Goal: Task Accomplishment & Management: Manage account settings

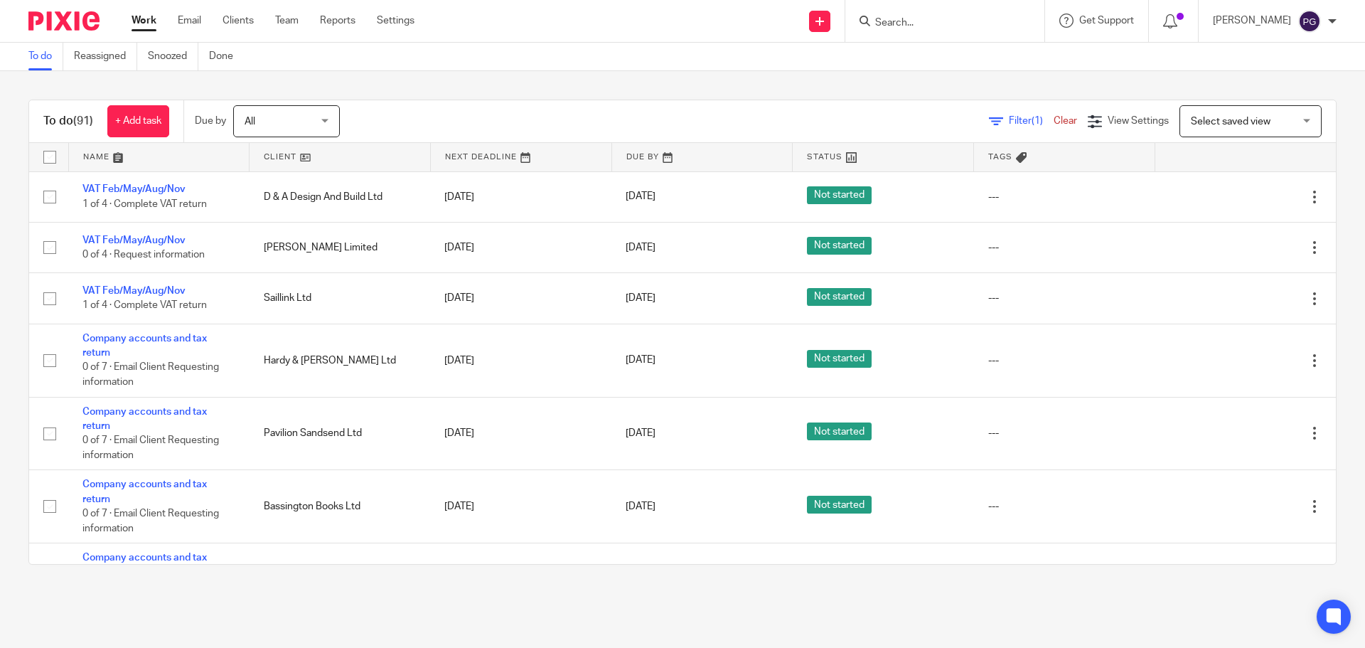
click at [177, 29] on div "Work Email Clients Team Reports Settings Work Email Clients Team Reports Settin…" at bounding box center [276, 21] width 319 height 42
click at [182, 22] on link "Email" at bounding box center [189, 21] width 23 height 14
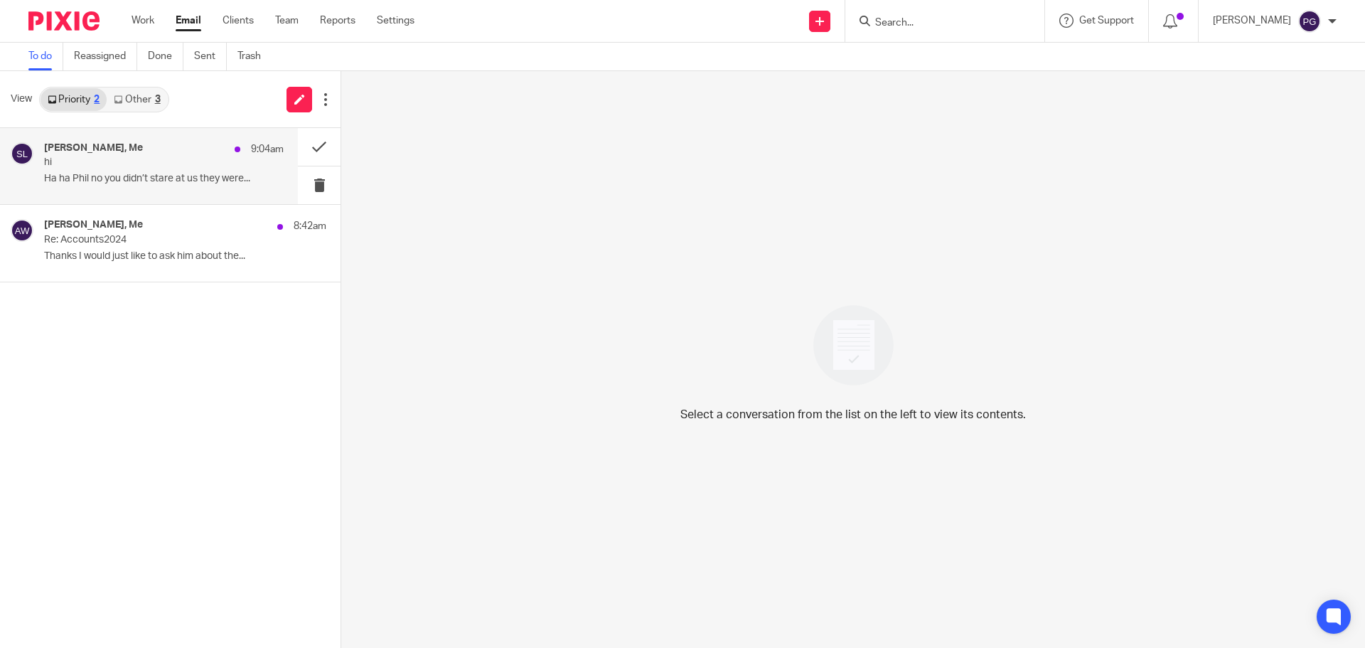
click at [122, 188] on div "Sally Landers, Me 9:04am hi Ha ha Phil no you didn’t stare at us they were..." at bounding box center [164, 166] width 240 height 48
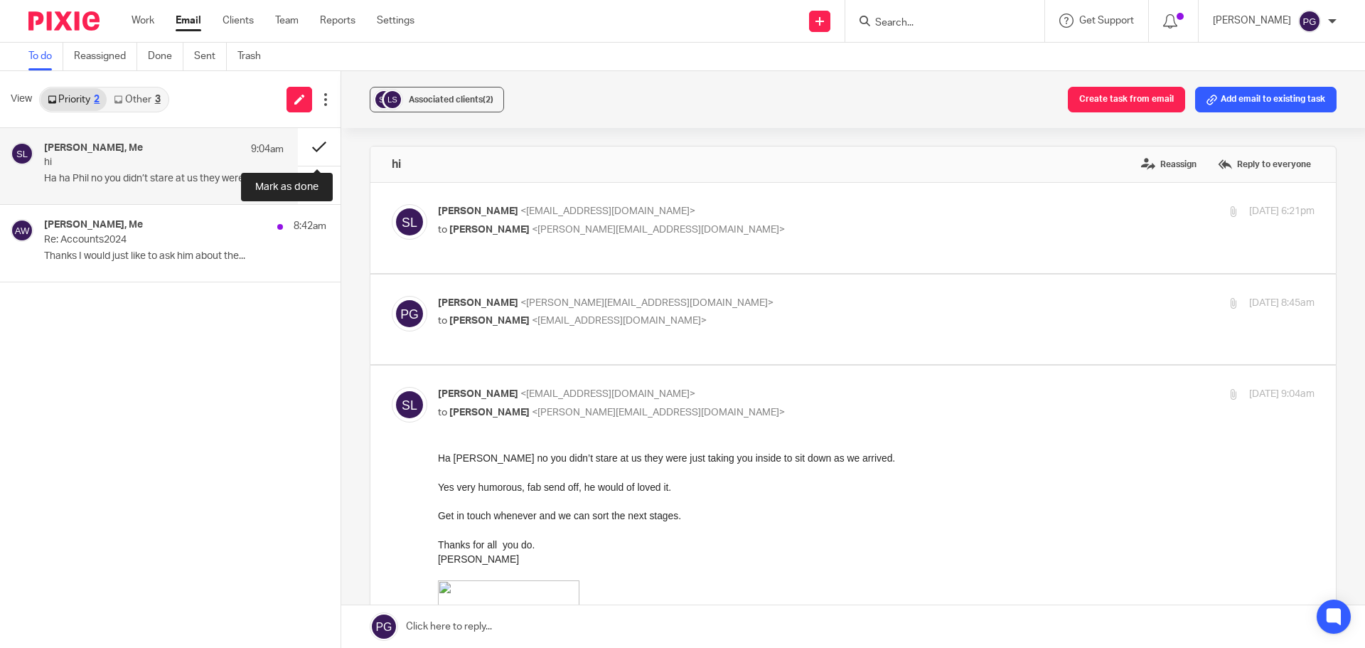
click at [324, 144] on button at bounding box center [319, 147] width 43 height 38
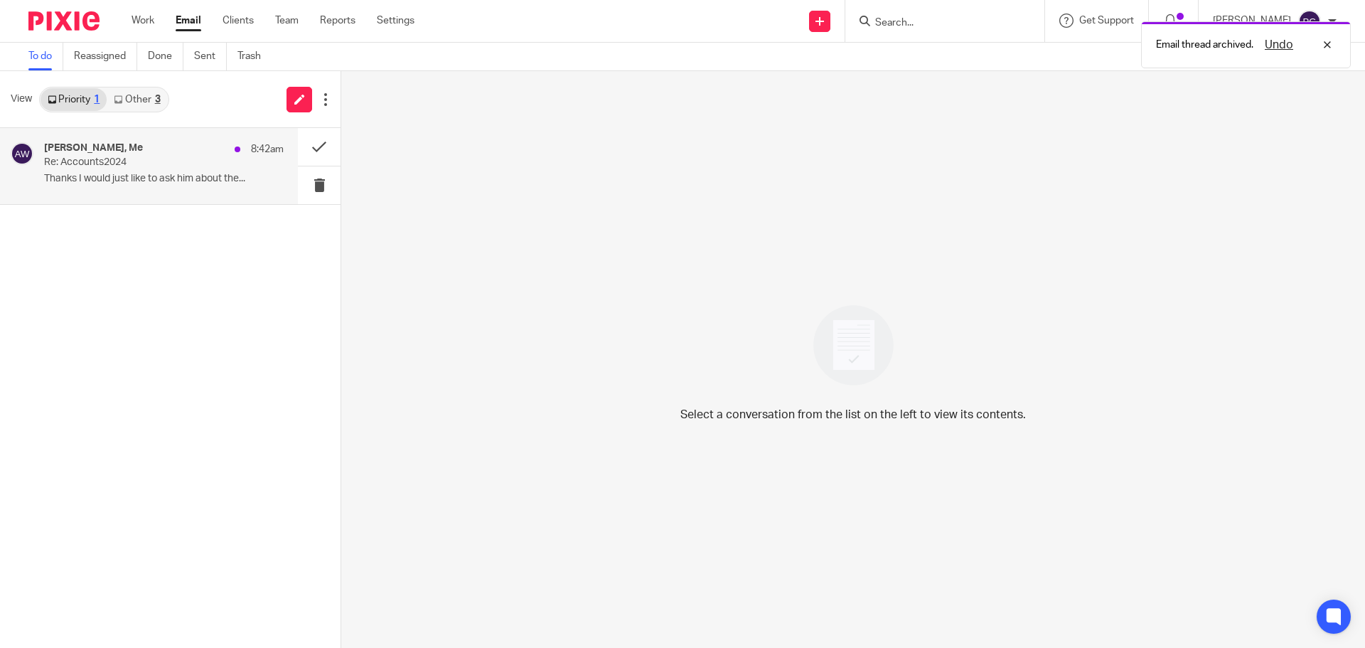
click at [195, 168] on p "Re: Accounts2024" at bounding box center [140, 162] width 192 height 12
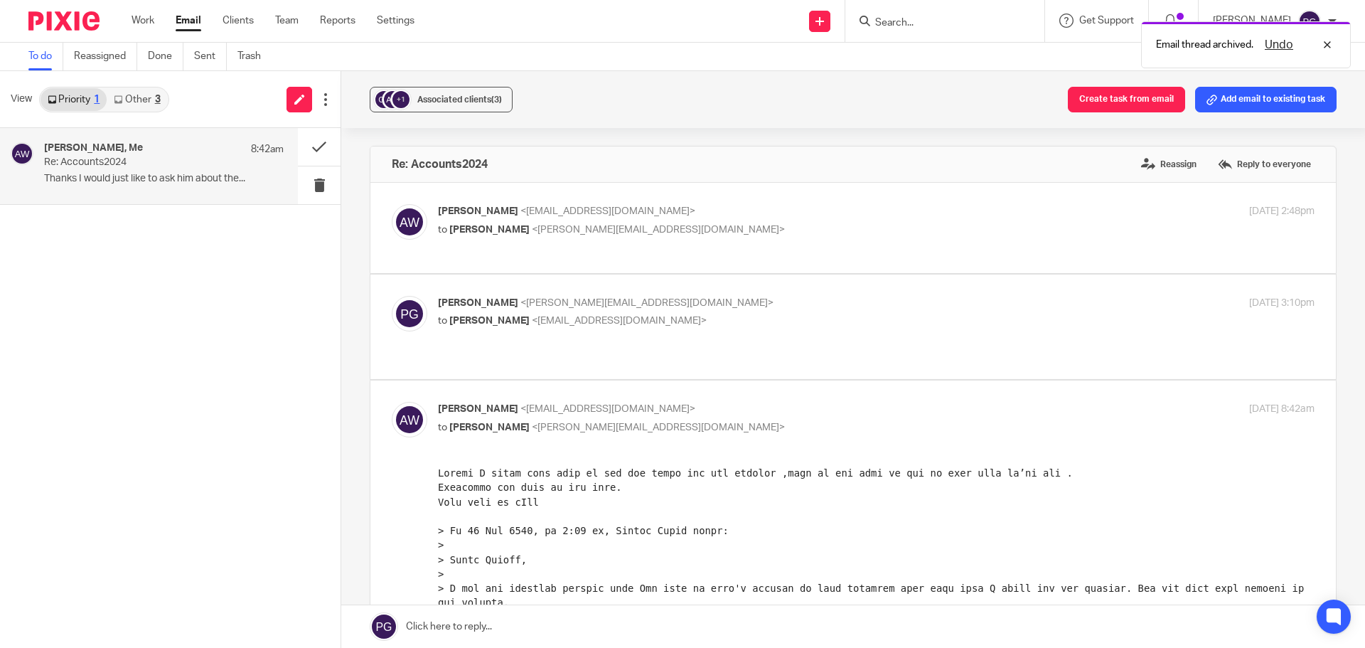
click at [124, 109] on link "Other 3" at bounding box center [137, 99] width 60 height 23
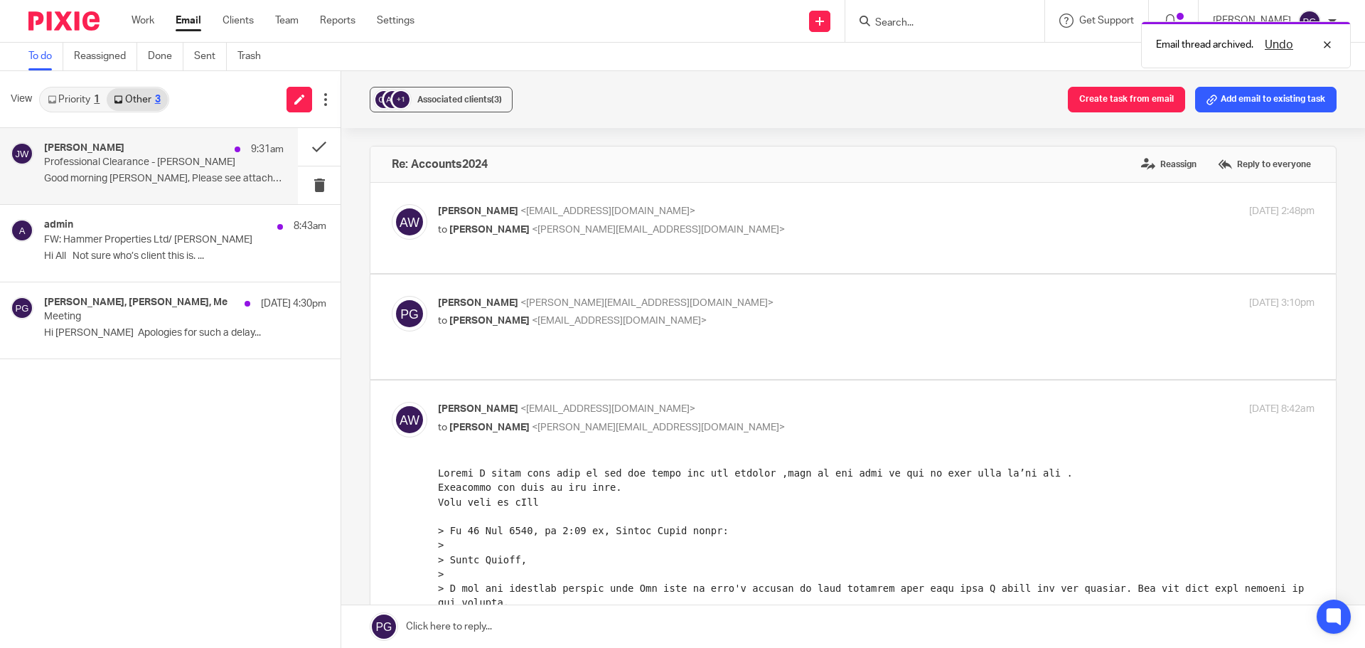
click at [152, 181] on p "Good morning Philip, Please see attached..." at bounding box center [164, 179] width 240 height 12
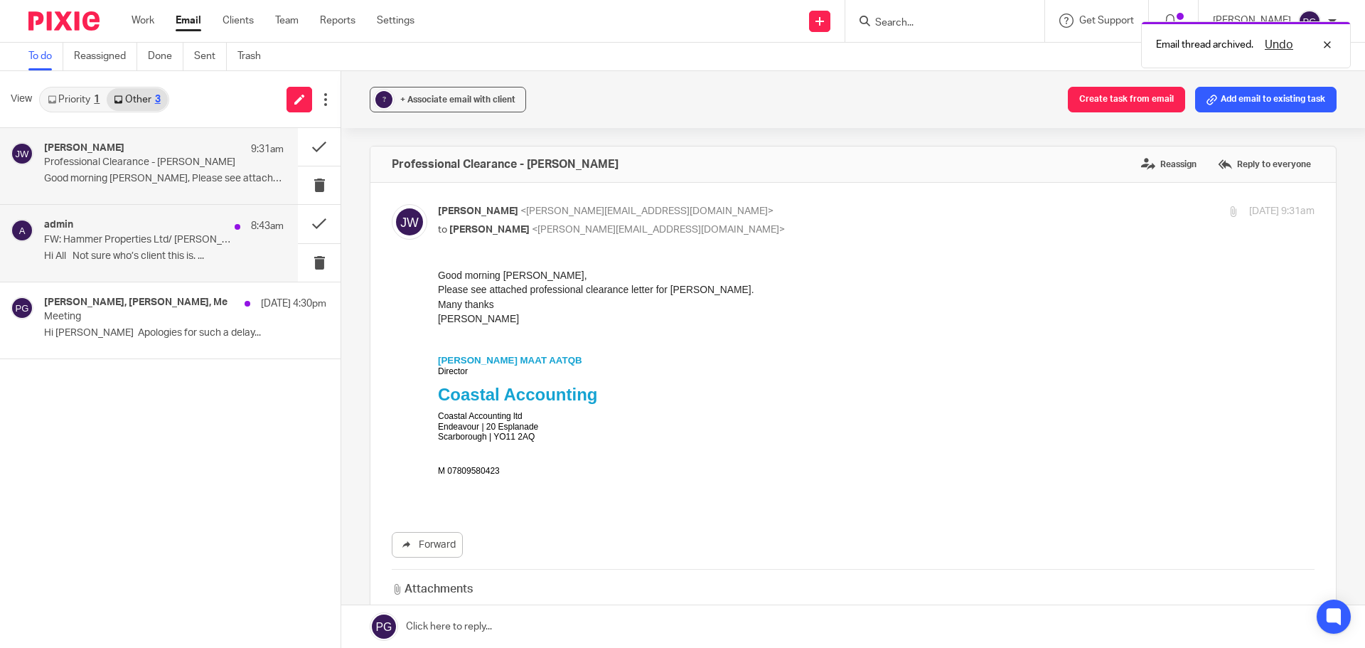
click at [179, 242] on p "FW: Hammer Properties Ltd/ Graham Banks" at bounding box center [140, 240] width 192 height 12
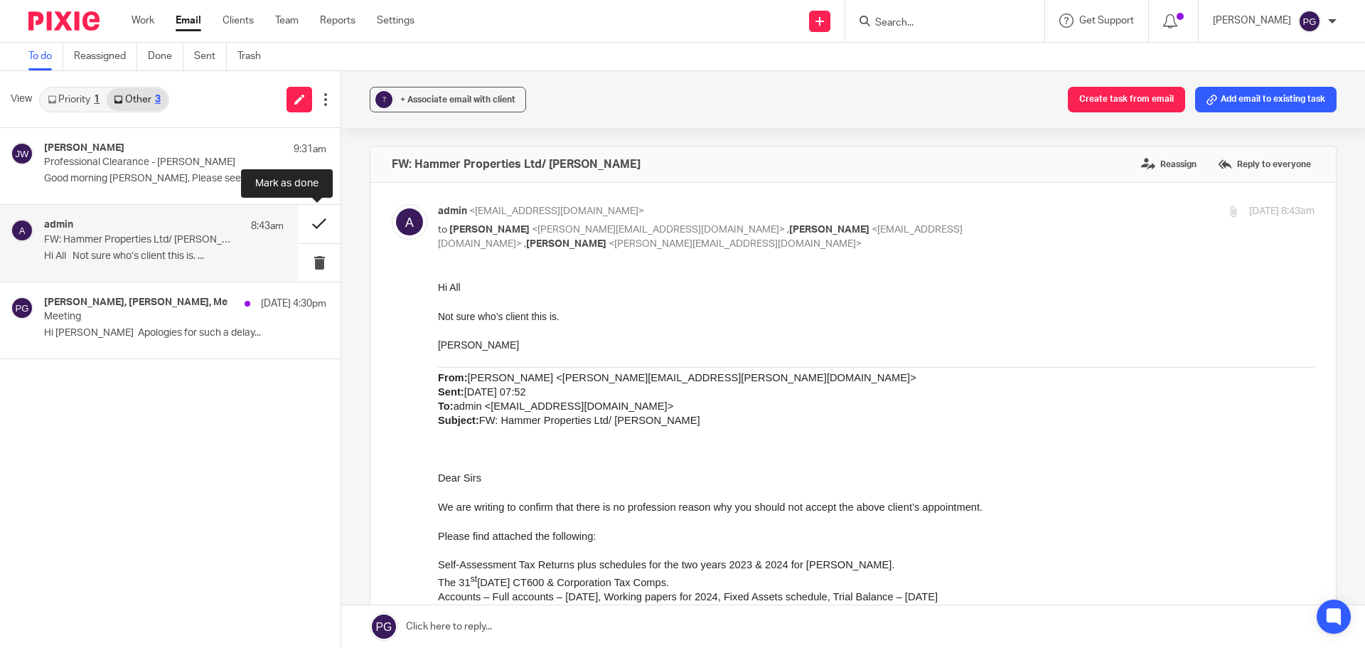
click at [317, 225] on button at bounding box center [319, 224] width 43 height 38
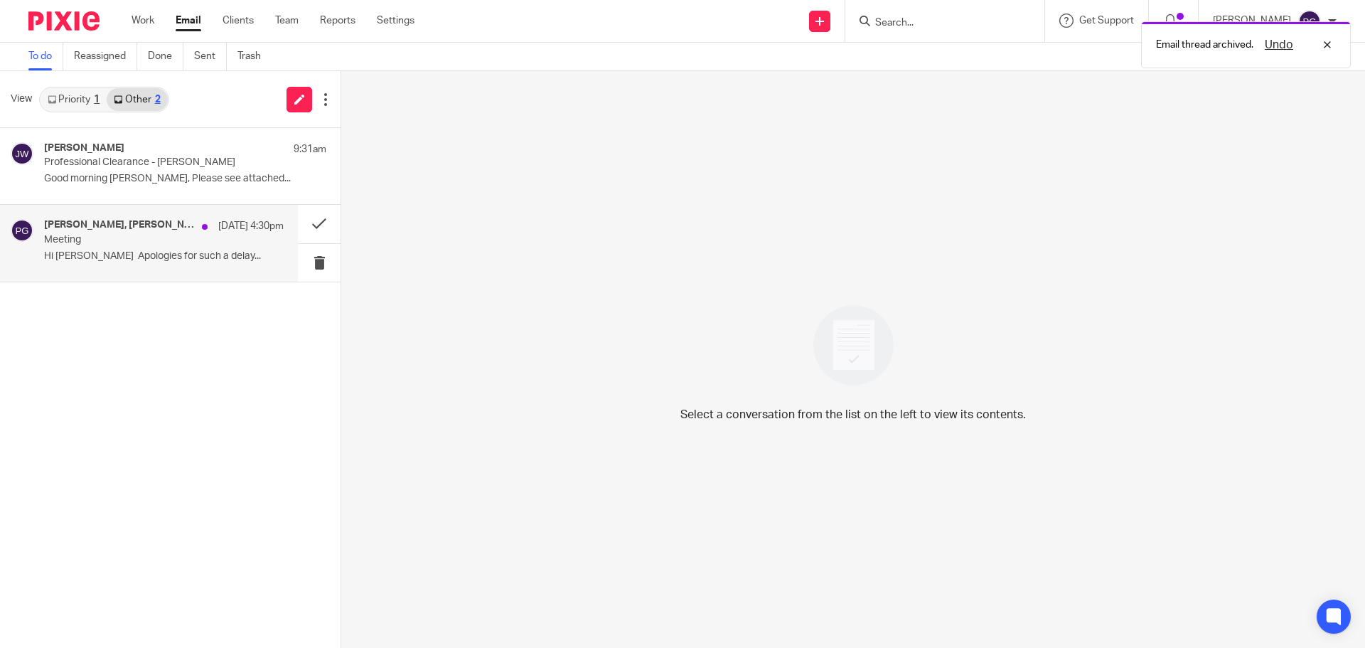
click at [140, 236] on p "Meeting" at bounding box center [140, 240] width 192 height 12
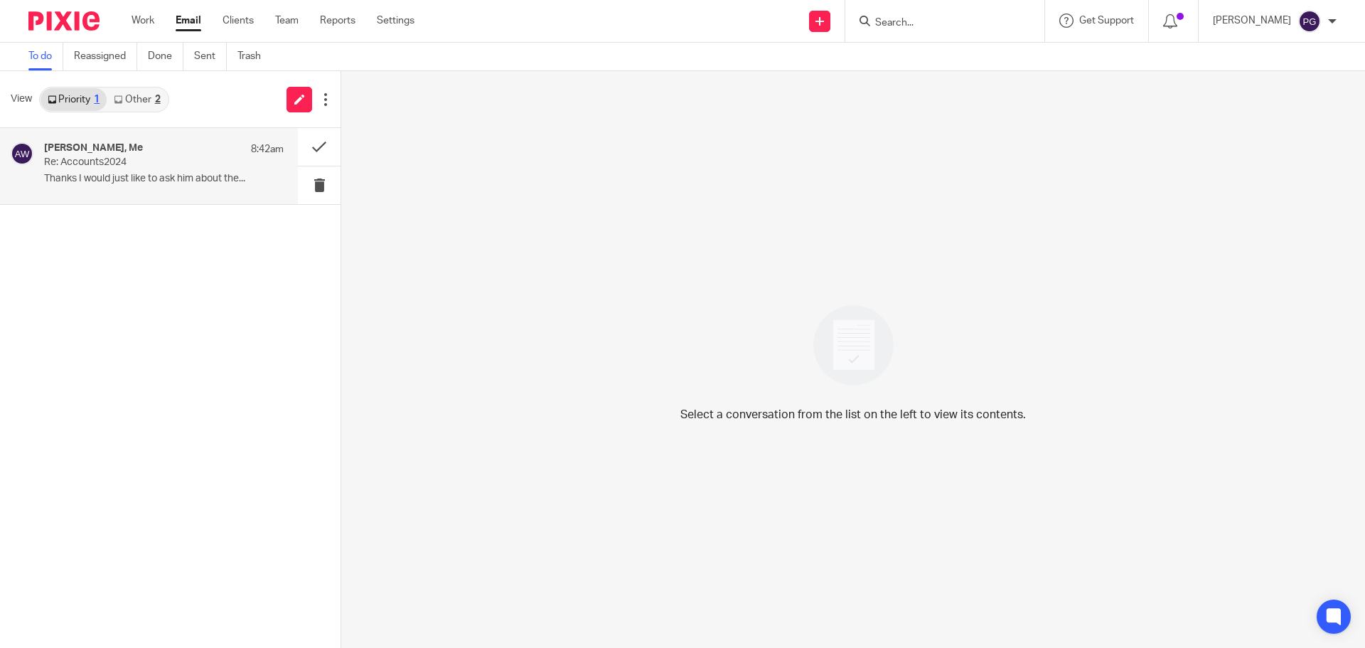
click at [208, 162] on p "Re: Accounts2024" at bounding box center [140, 162] width 192 height 12
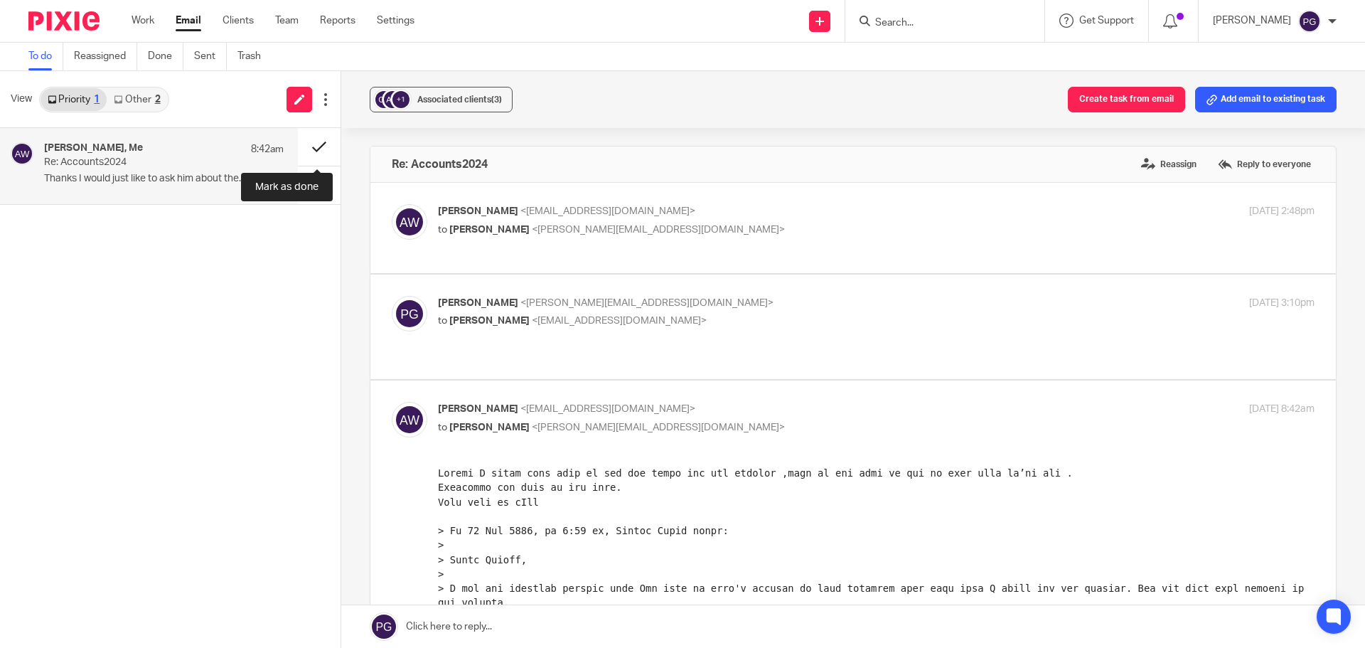
click at [317, 149] on button at bounding box center [319, 147] width 43 height 38
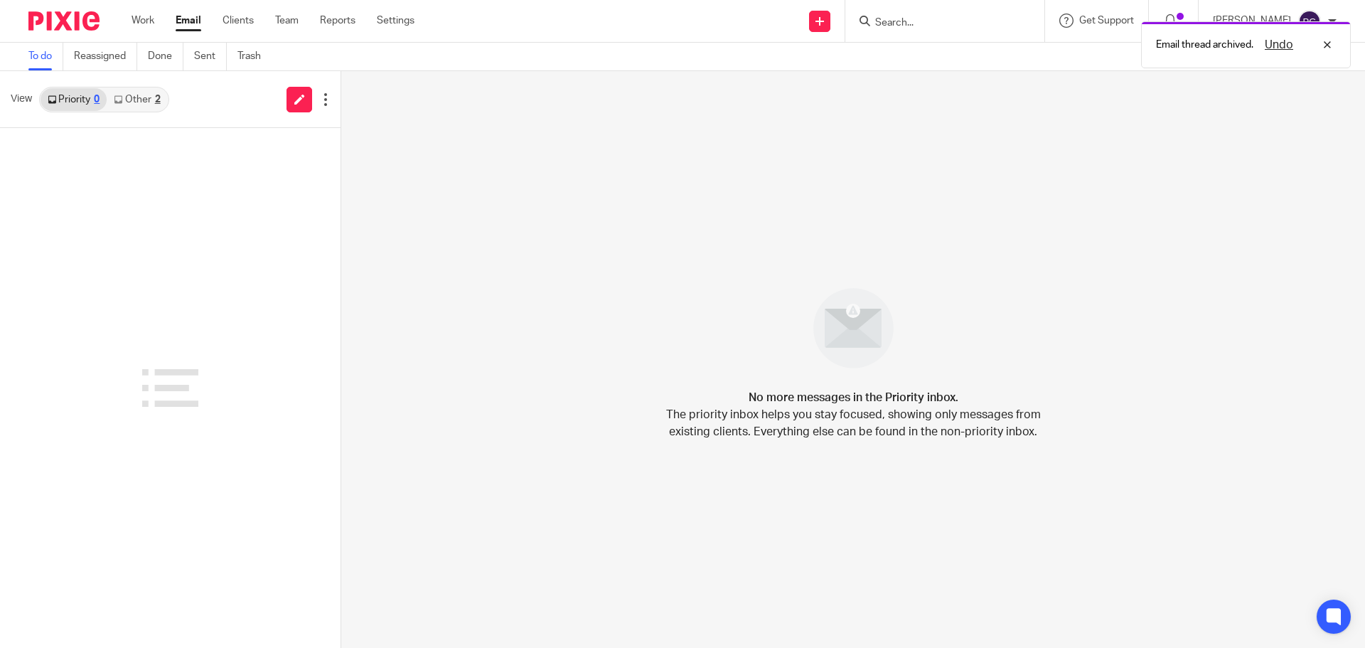
click at [144, 102] on link "Other 2" at bounding box center [137, 99] width 60 height 23
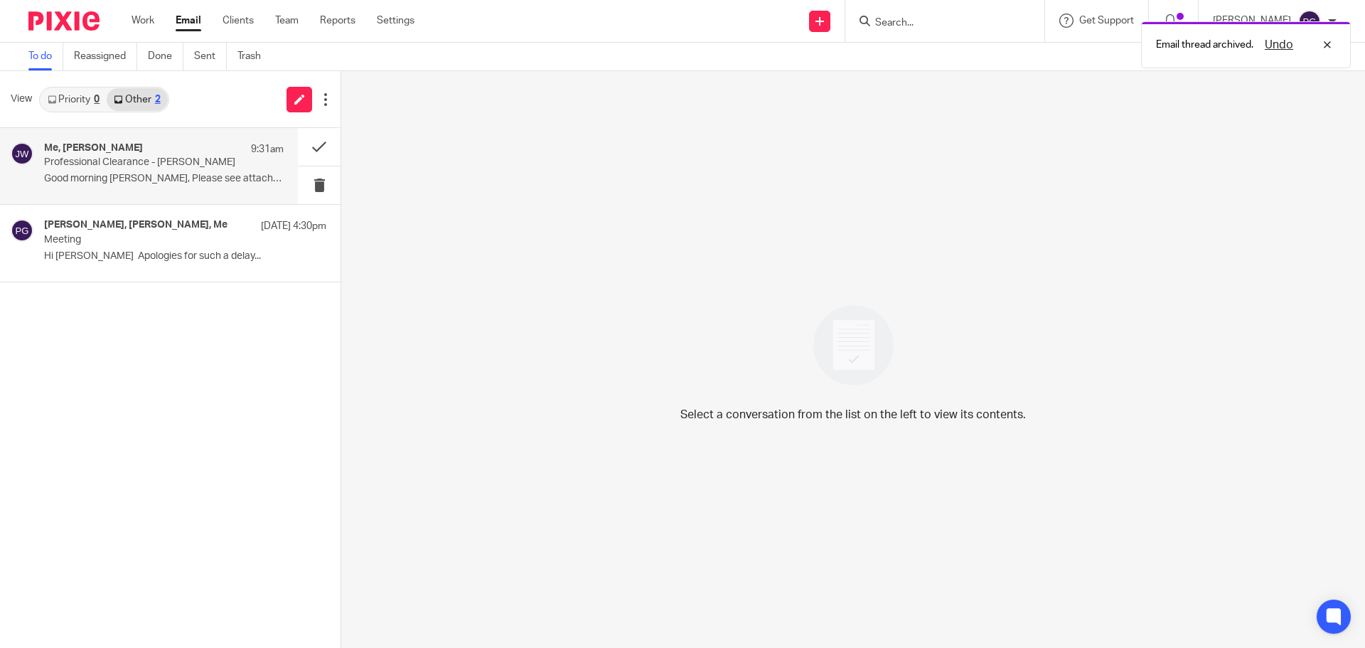
click at [127, 151] on div "Me, Julia Wright 9:31am" at bounding box center [164, 149] width 240 height 14
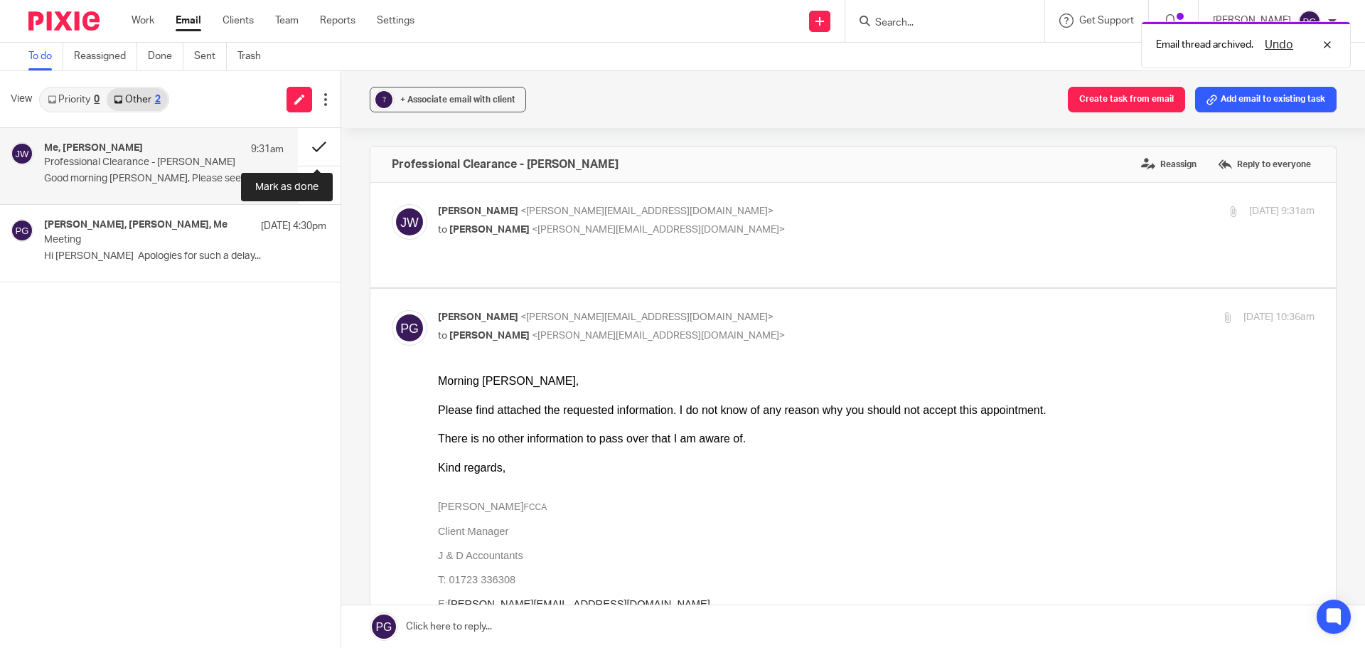
click at [314, 147] on button at bounding box center [319, 147] width 43 height 38
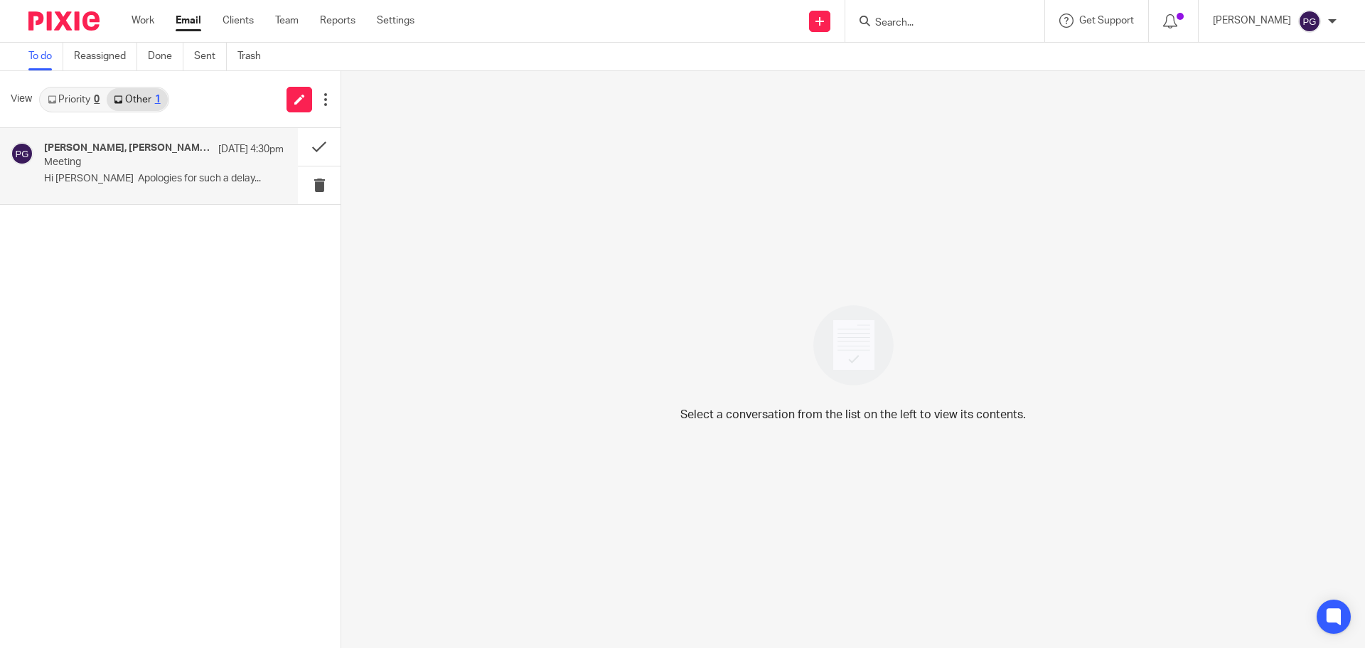
click at [117, 175] on p "Hi Phillip Apologies for such a delay..." at bounding box center [164, 179] width 240 height 12
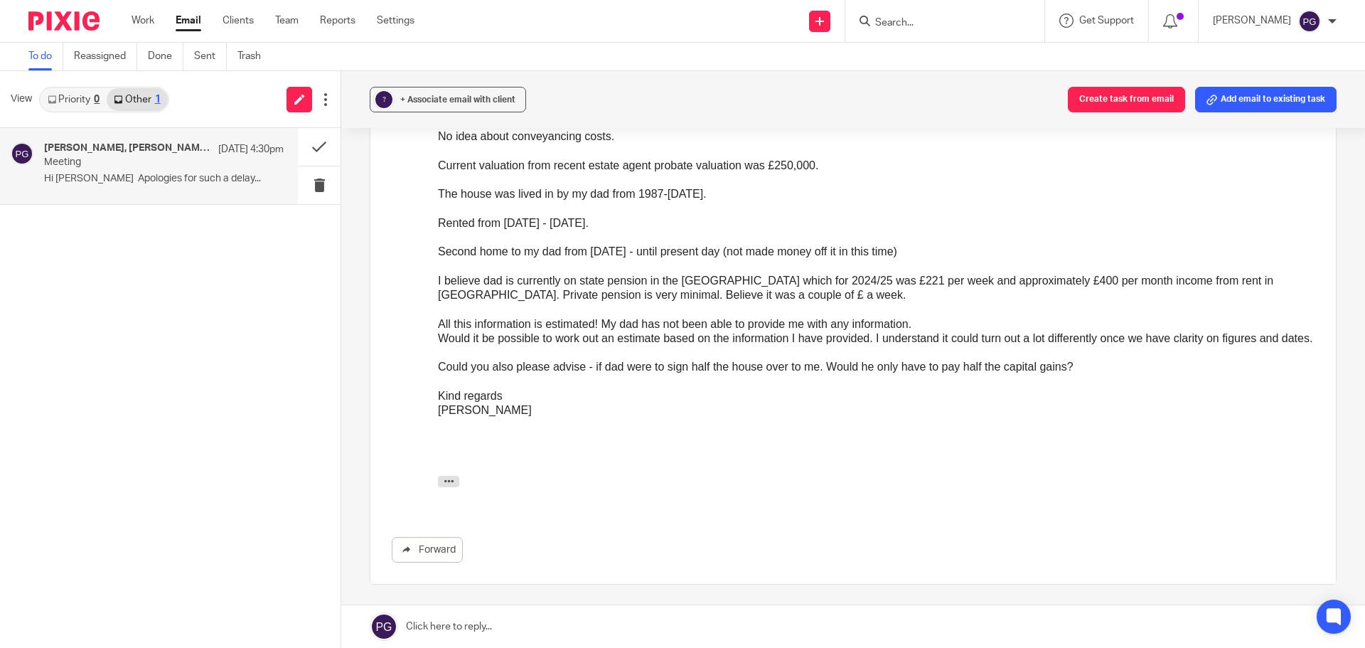
scroll to position [570, 0]
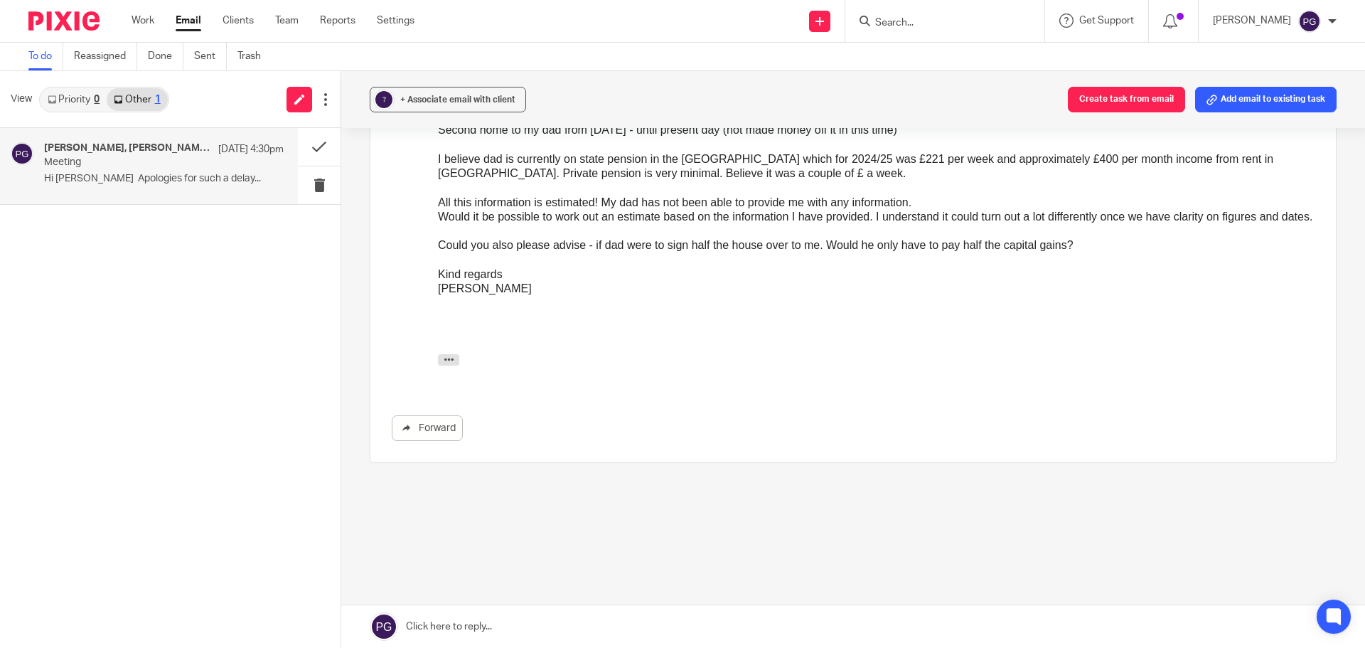
click at [929, 24] on input "Search" at bounding box center [938, 23] width 128 height 13
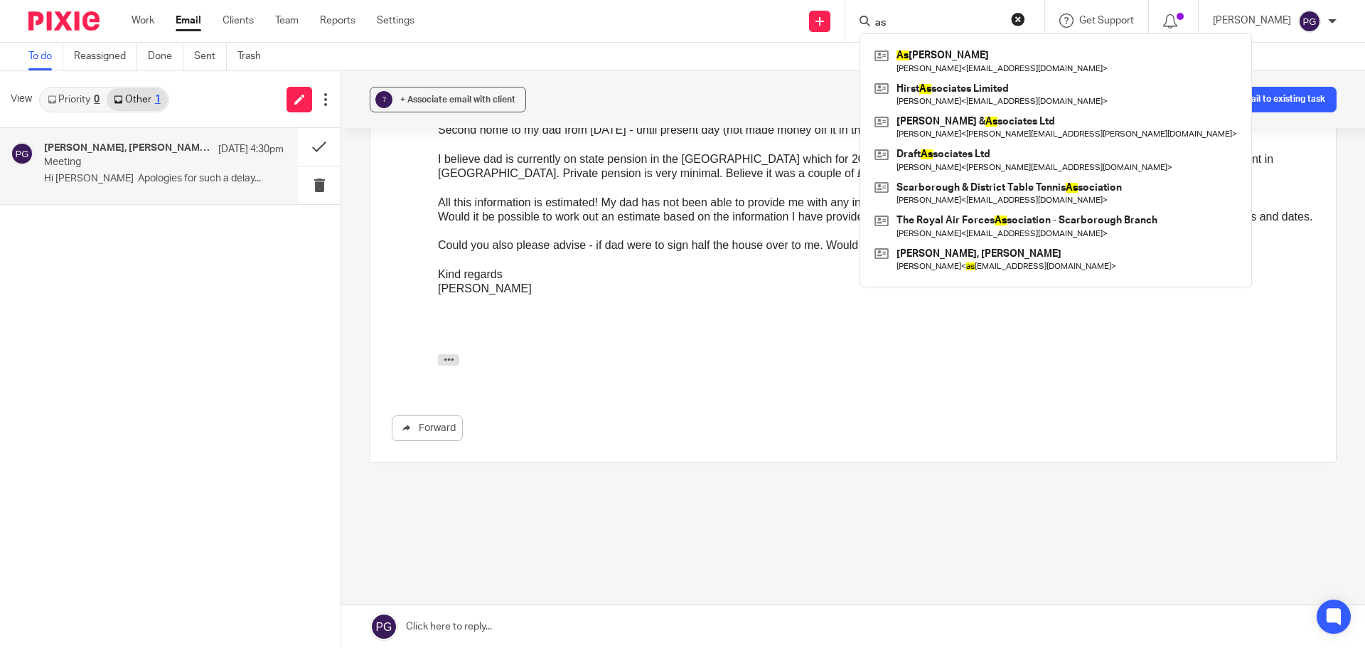
type input "a"
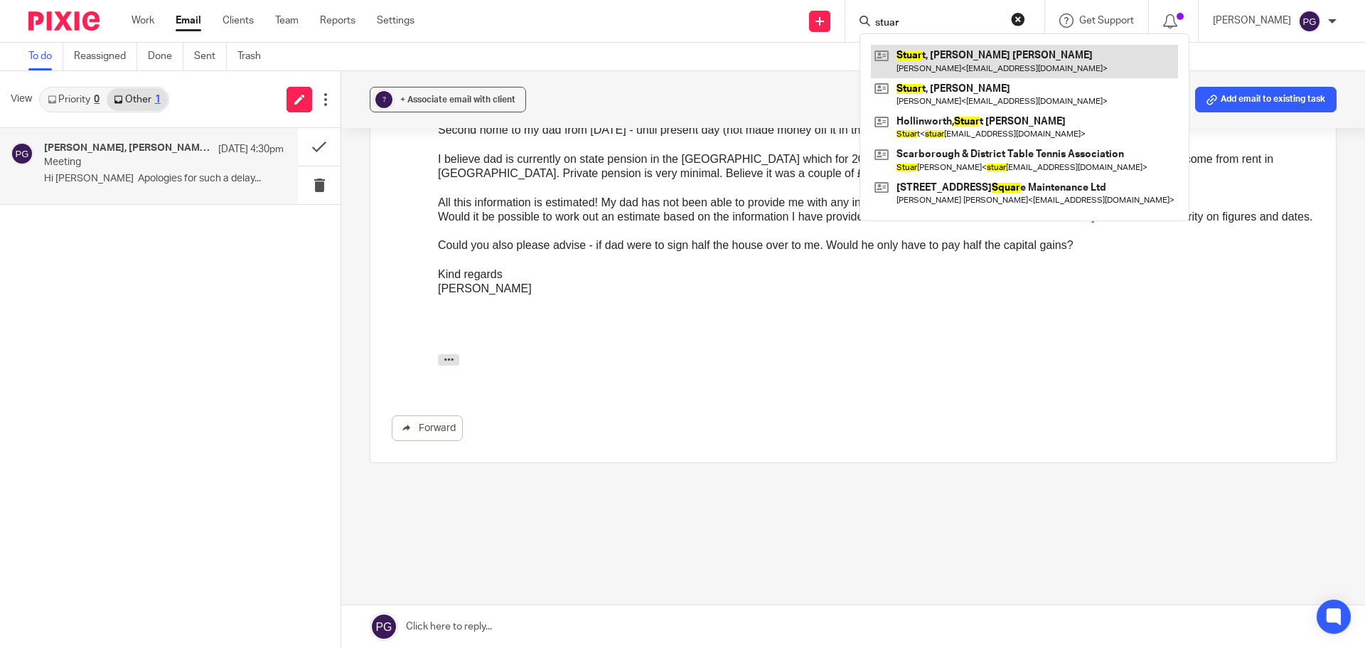
type input "stuar"
click at [933, 73] on link at bounding box center [1024, 61] width 307 height 33
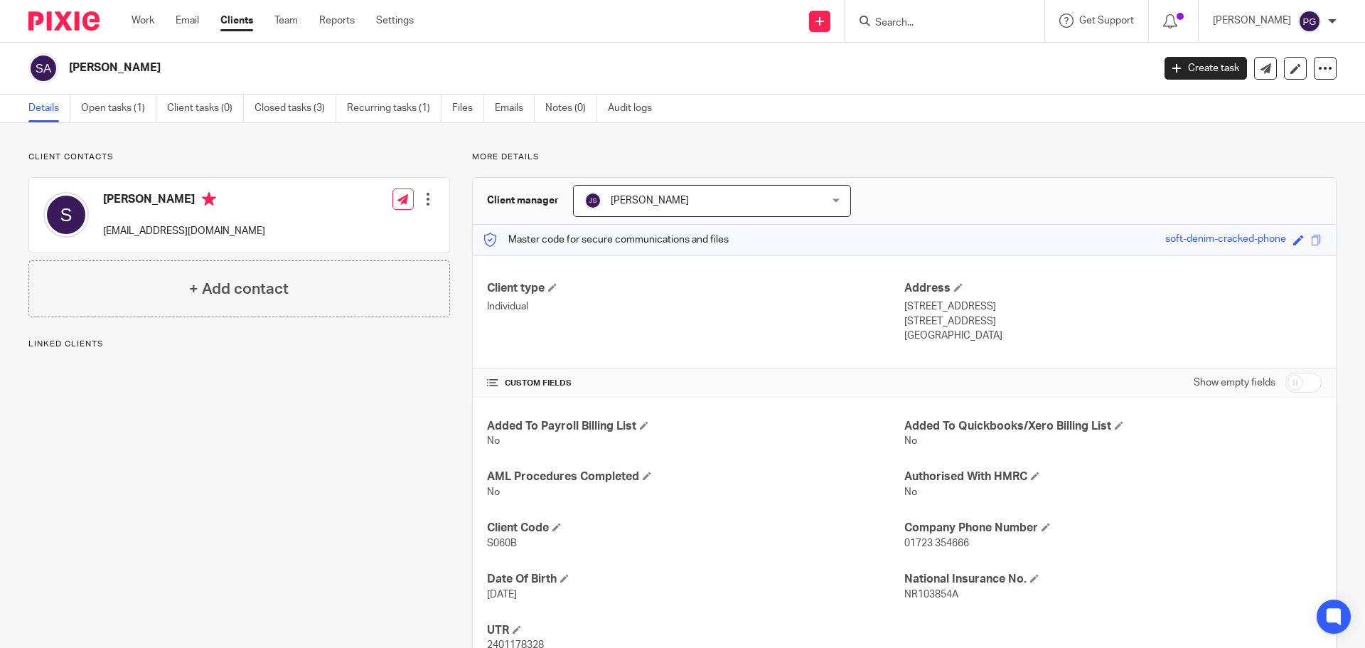
click at [676, 205] on span "John Suddaby" at bounding box center [691, 201] width 213 height 30
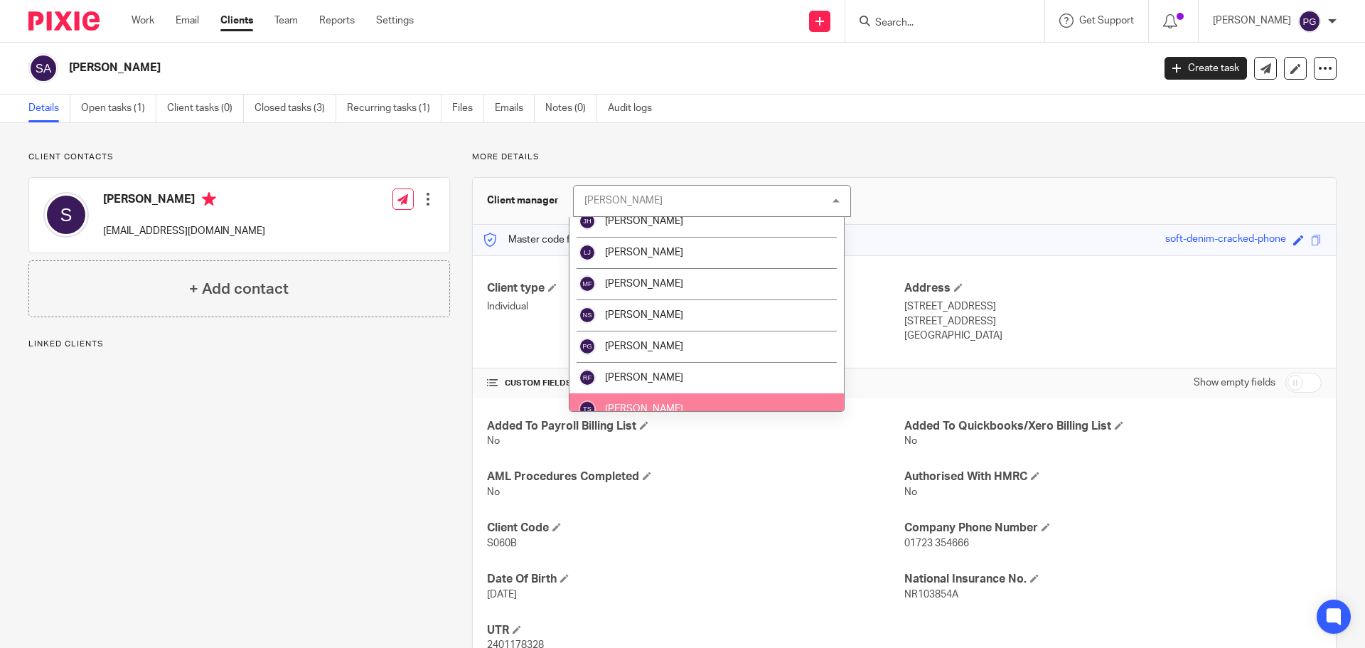
scroll to position [213, 0]
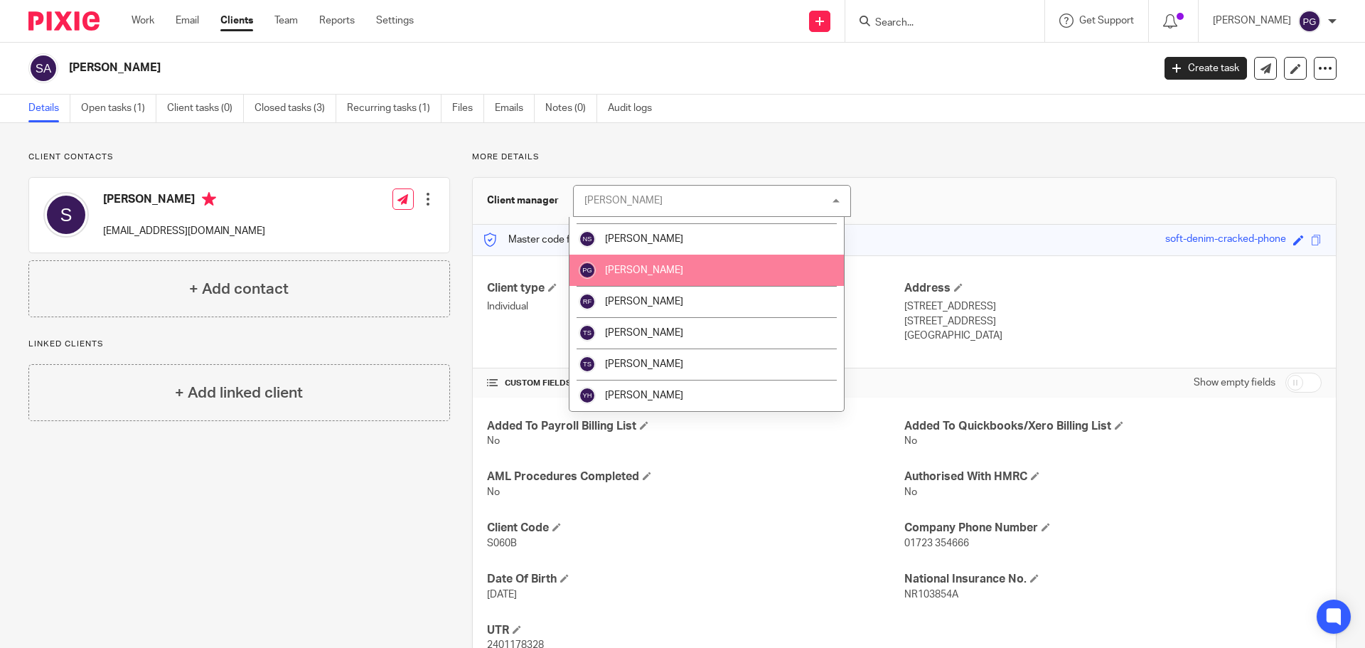
click at [636, 282] on li "[PERSON_NAME]" at bounding box center [707, 270] width 274 height 31
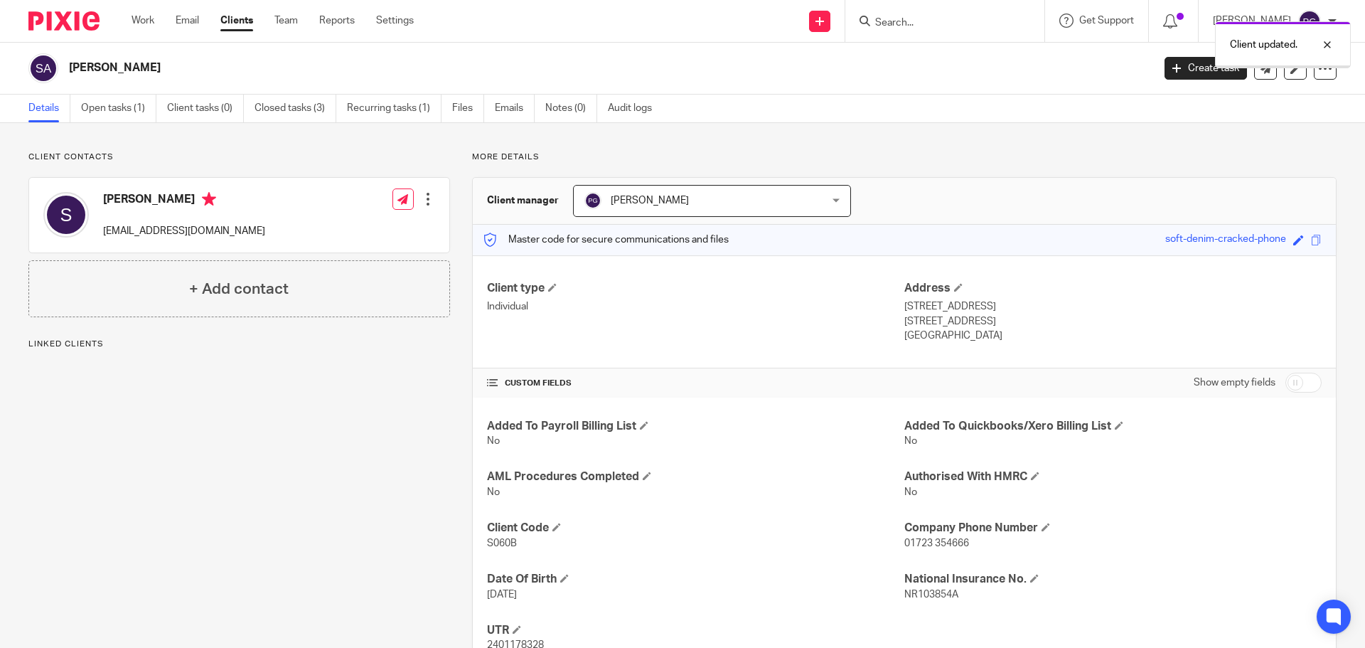
click at [114, 108] on link "Open tasks (1)" at bounding box center [118, 109] width 75 height 28
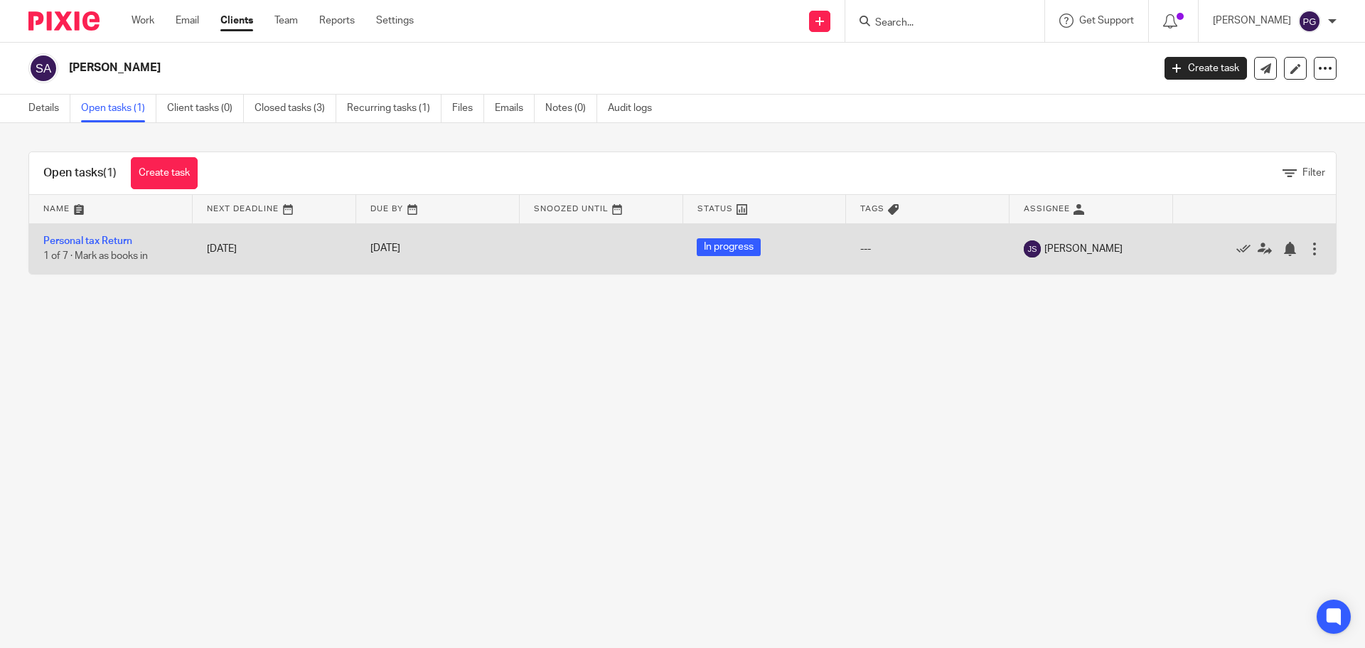
click at [1308, 250] on div at bounding box center [1315, 249] width 14 height 14
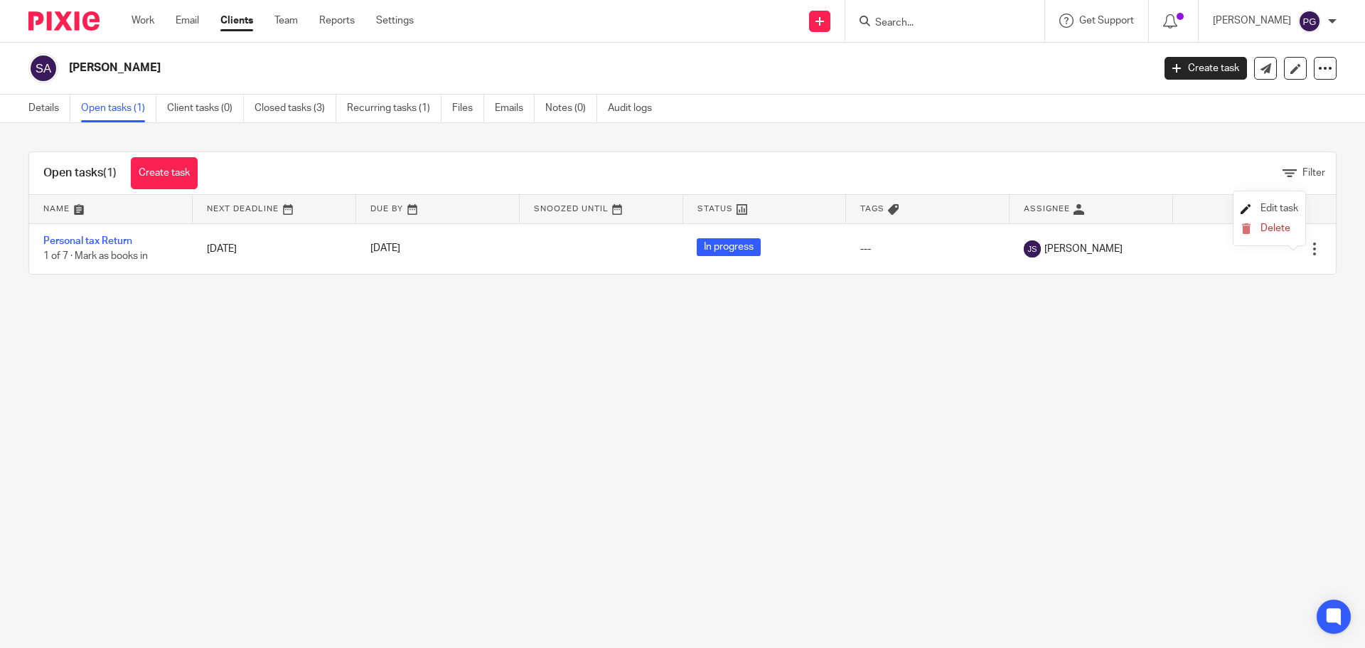
click at [1279, 203] on span "Edit task" at bounding box center [1280, 208] width 38 height 10
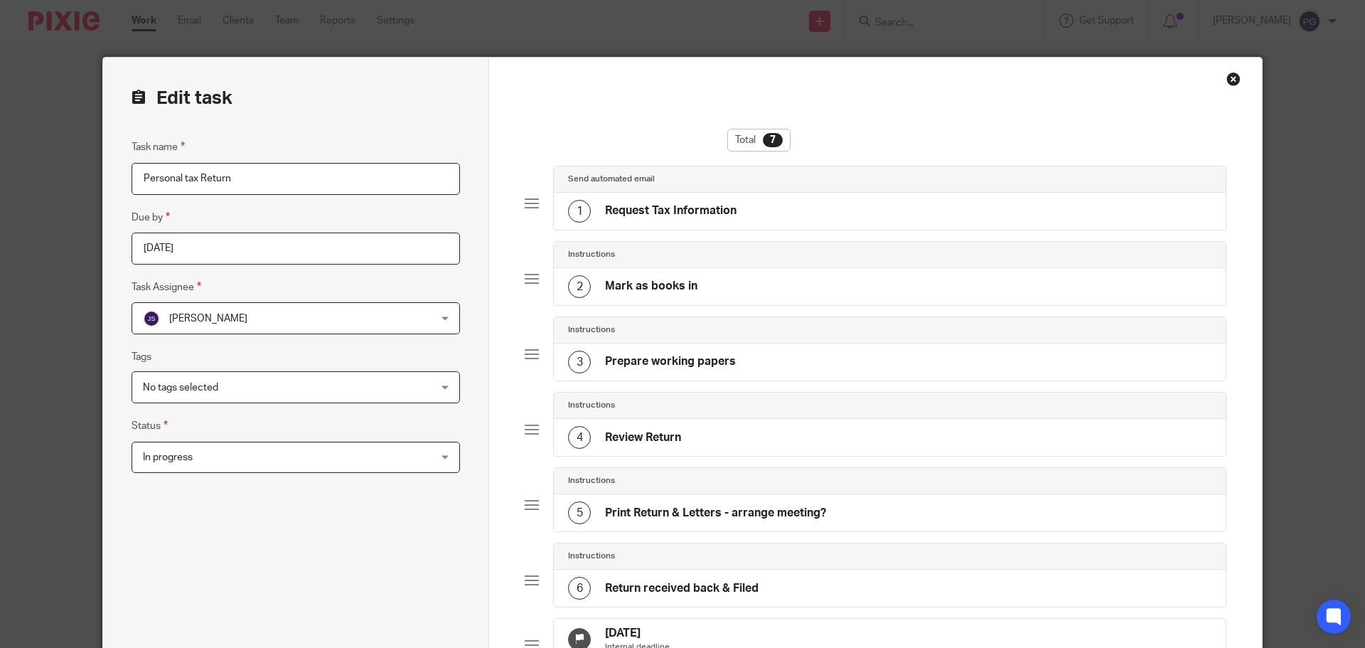
click at [294, 326] on span "[PERSON_NAME]" at bounding box center [269, 318] width 253 height 30
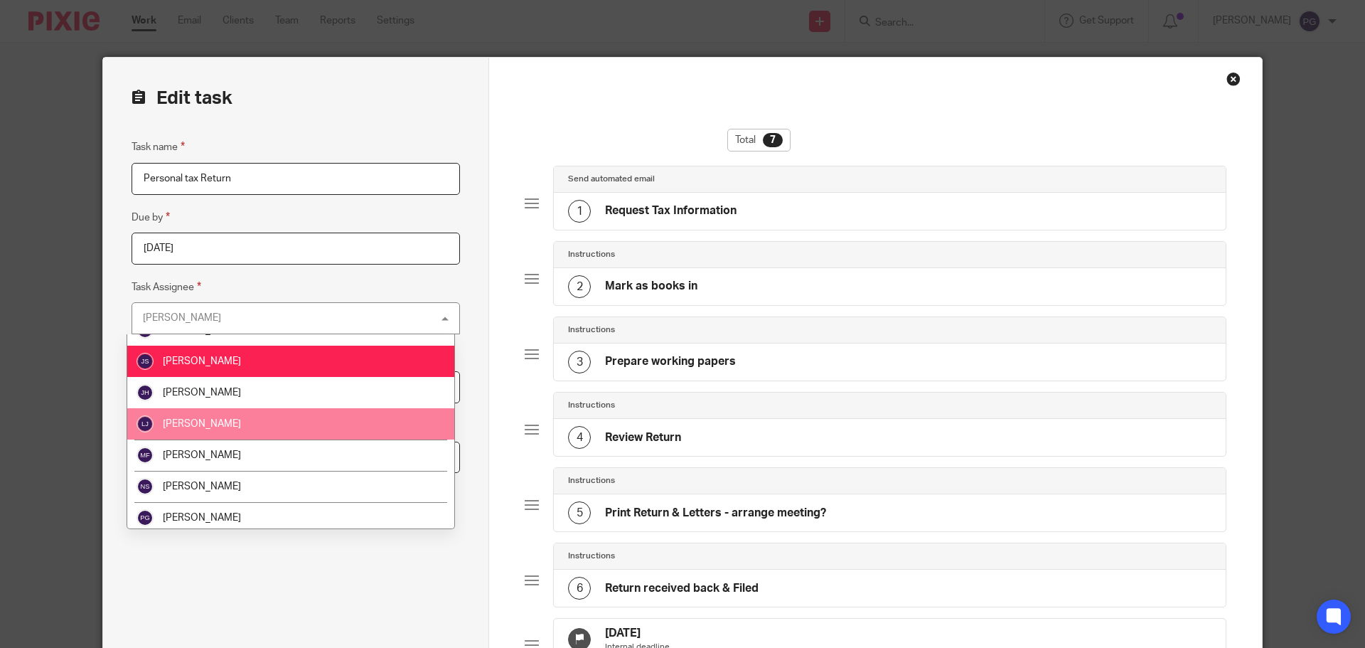
scroll to position [213, 0]
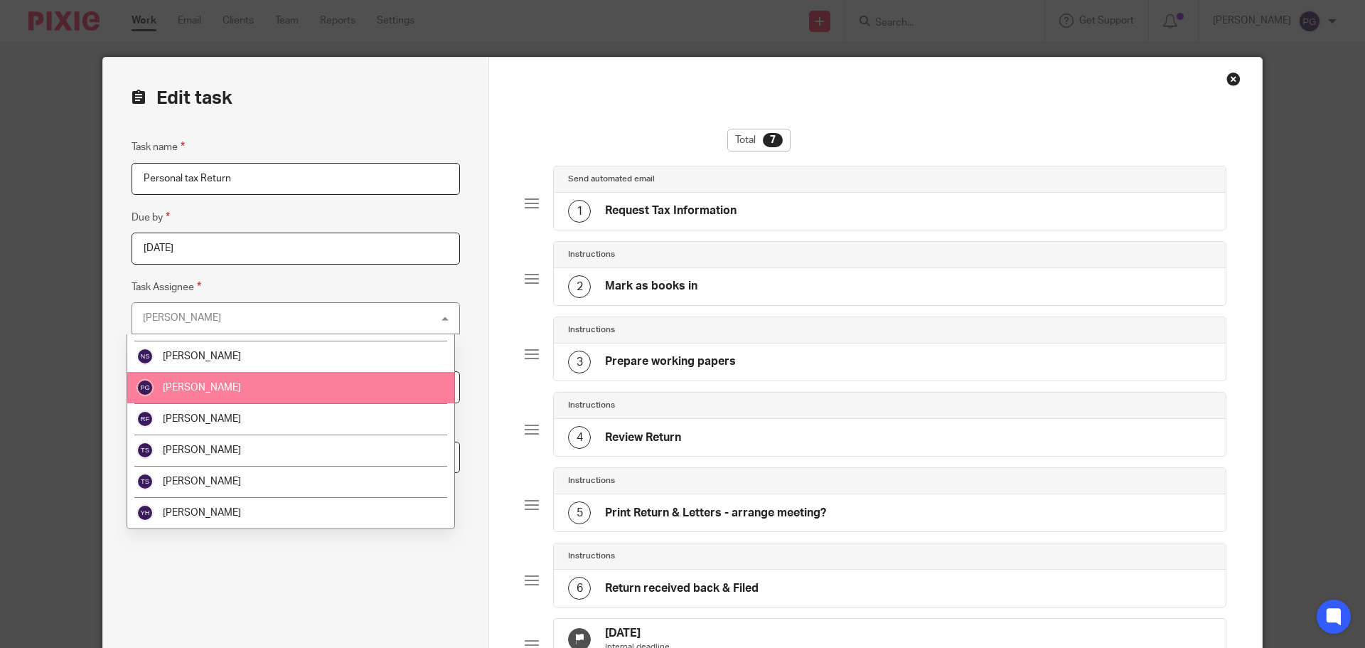
click at [250, 391] on li "[PERSON_NAME]" at bounding box center [290, 387] width 327 height 31
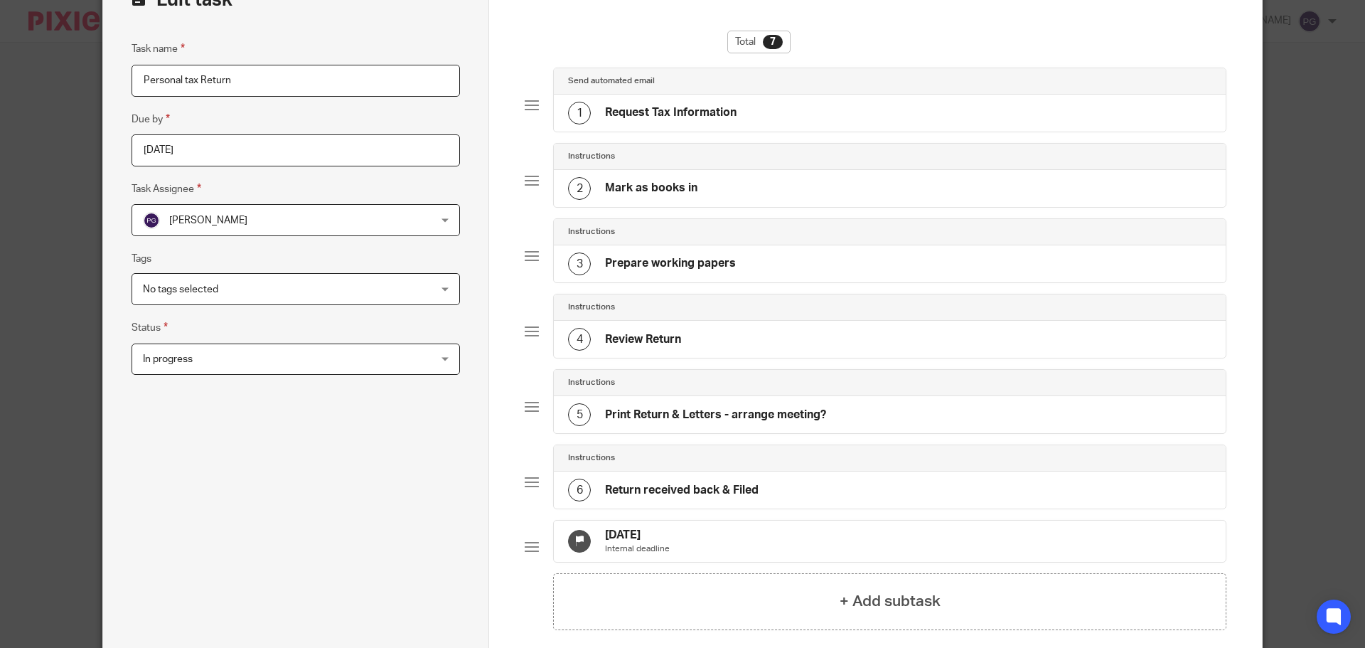
scroll to position [251, 0]
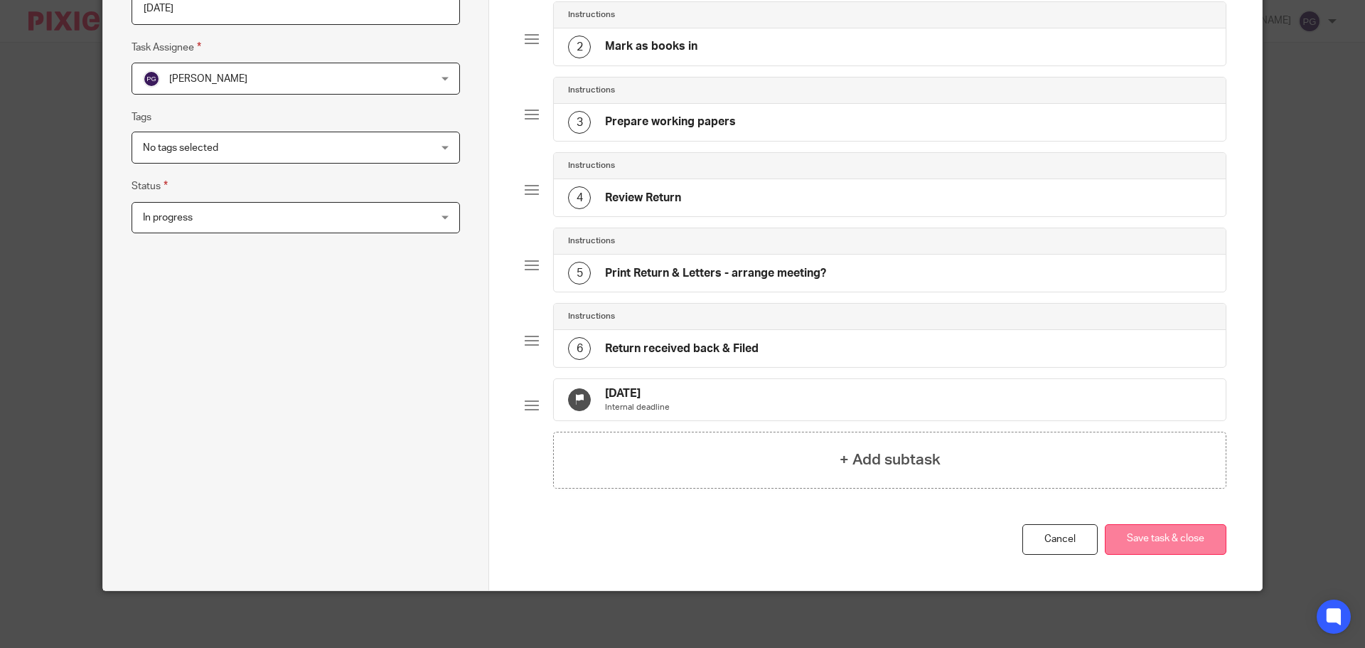
click at [1168, 531] on button "Save task & close" at bounding box center [1166, 539] width 122 height 31
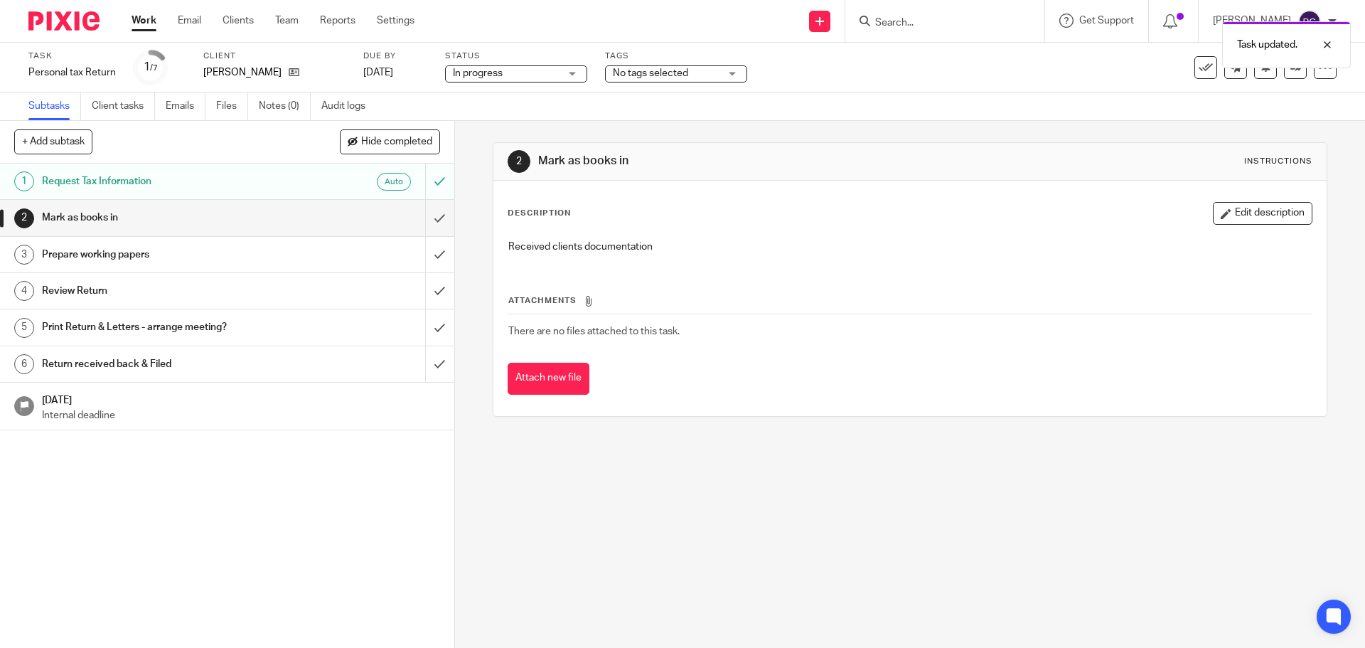
click at [936, 20] on div "Task updated." at bounding box center [1017, 41] width 668 height 54
click at [1330, 46] on div at bounding box center [1317, 44] width 38 height 17
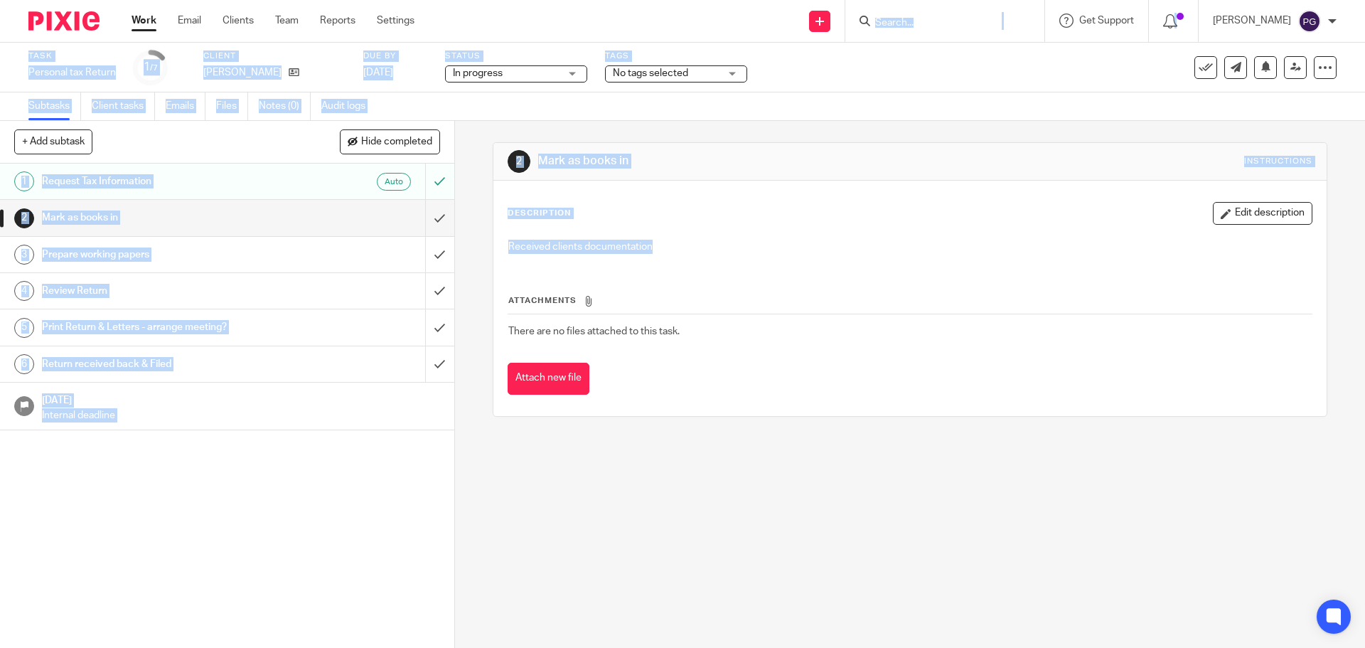
click at [981, 24] on input "Search" at bounding box center [938, 23] width 128 height 13
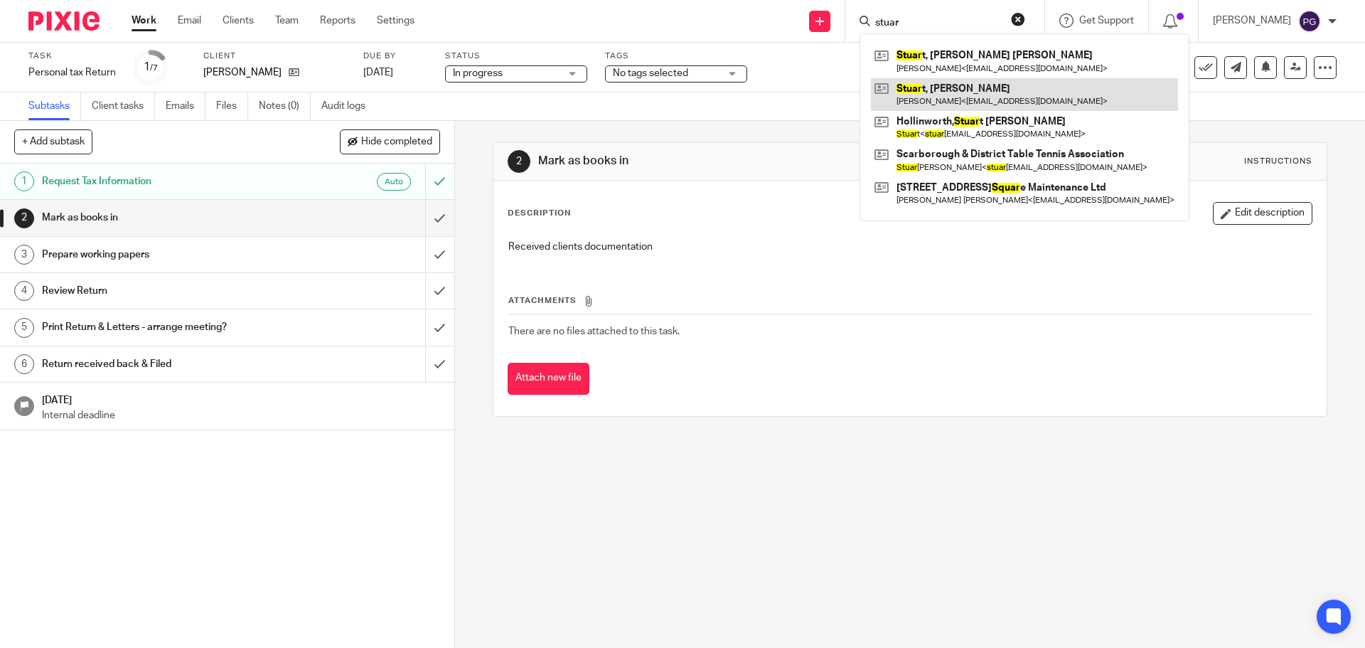
type input "stuar"
click at [946, 90] on link at bounding box center [1024, 94] width 307 height 33
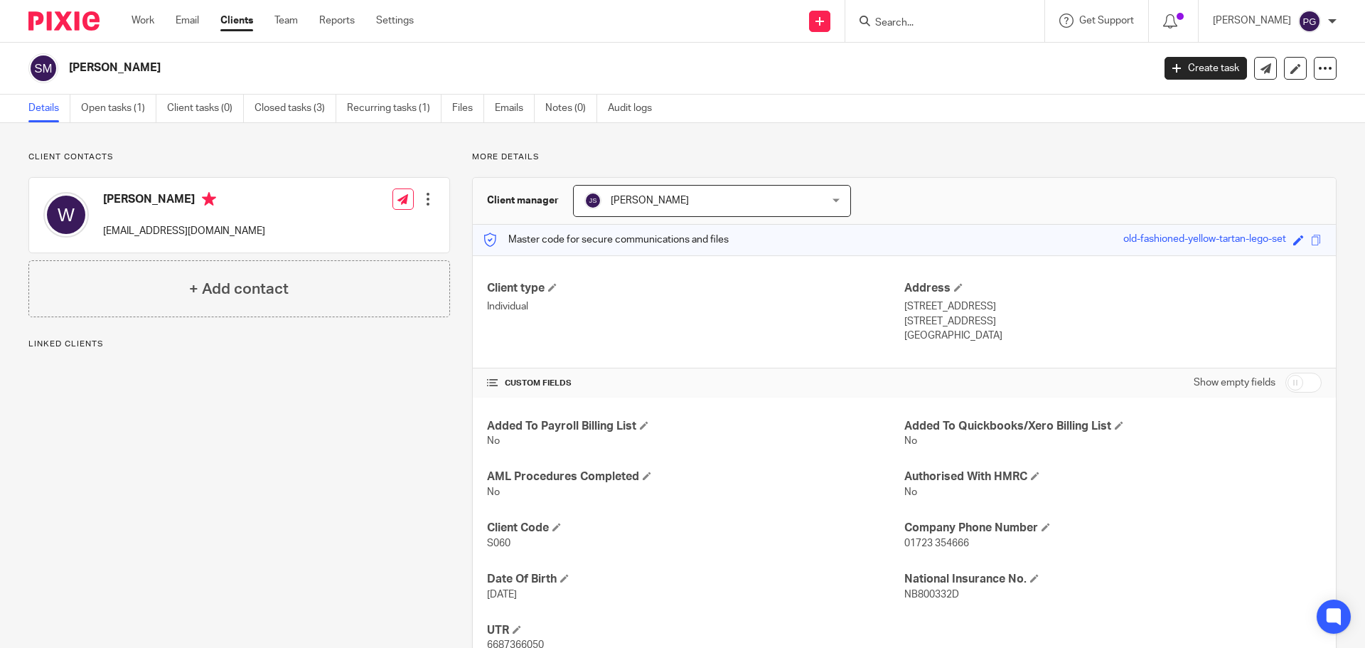
click at [799, 211] on div "John Suddaby John Suddaby" at bounding box center [712, 201] width 278 height 32
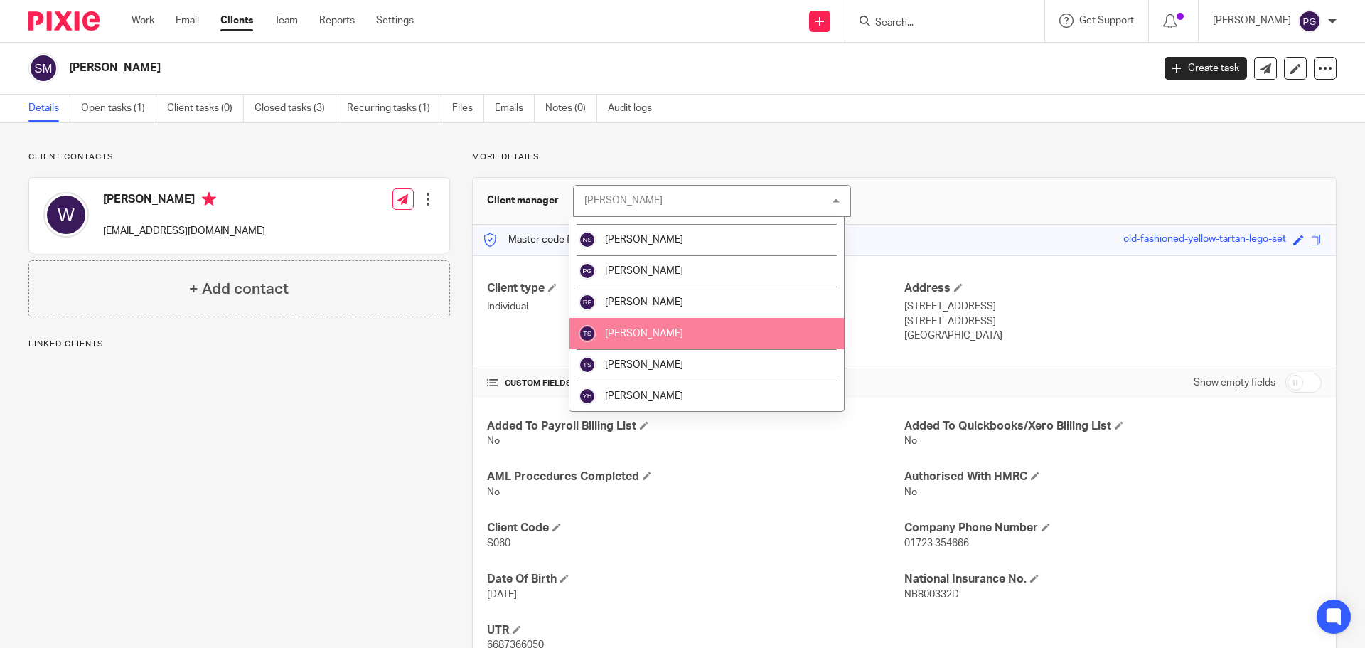
scroll to position [213, 0]
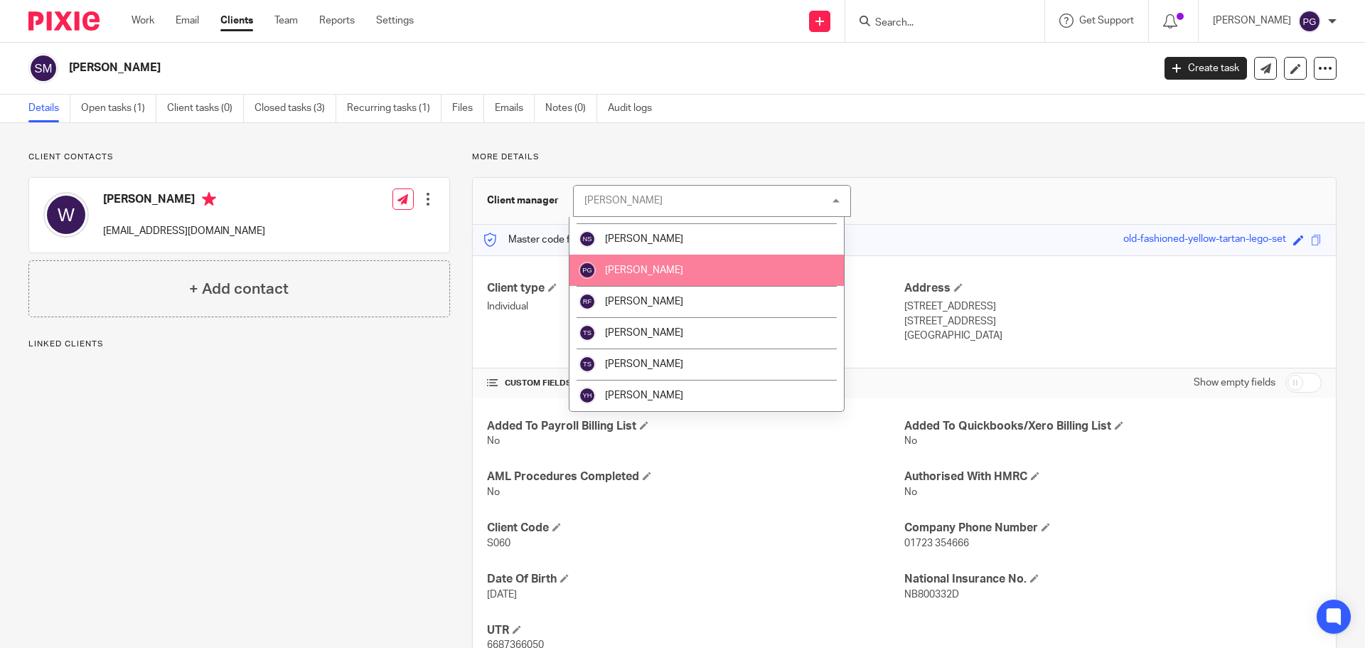
click at [649, 280] on li "[PERSON_NAME]" at bounding box center [707, 270] width 274 height 31
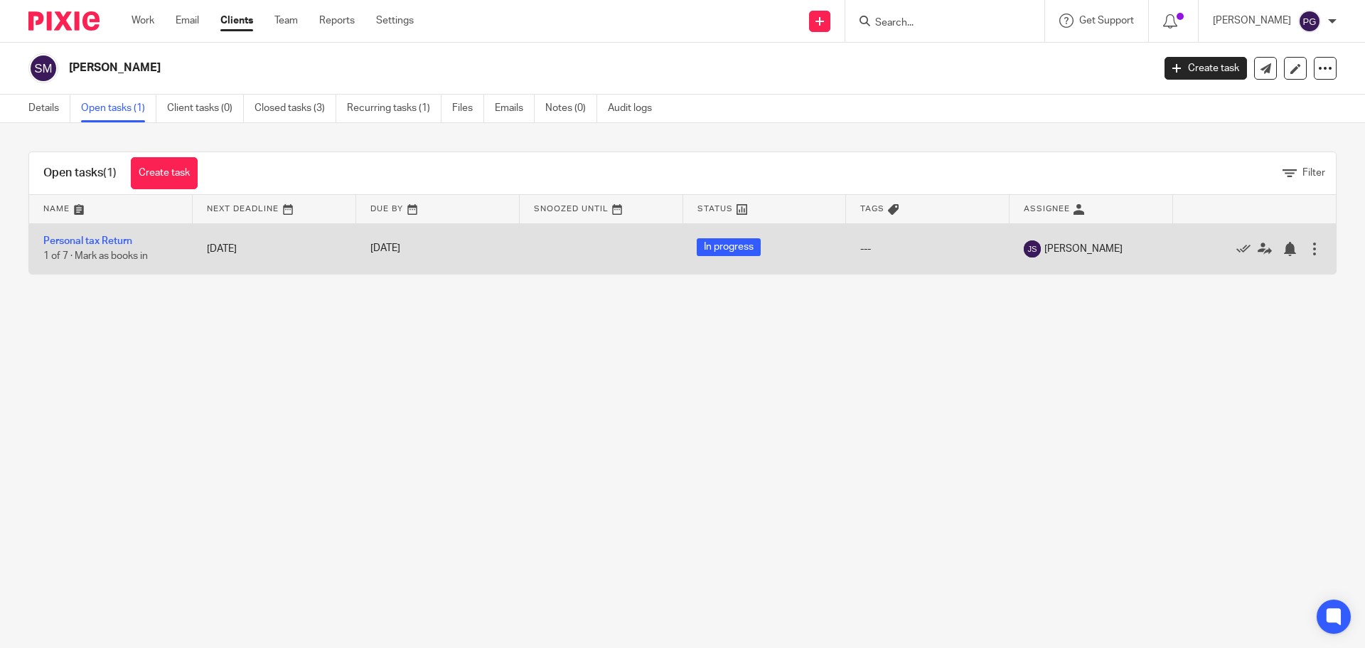
click at [1302, 249] on td "Edit task Delete" at bounding box center [1255, 248] width 164 height 50
click at [1308, 249] on div at bounding box center [1315, 249] width 14 height 14
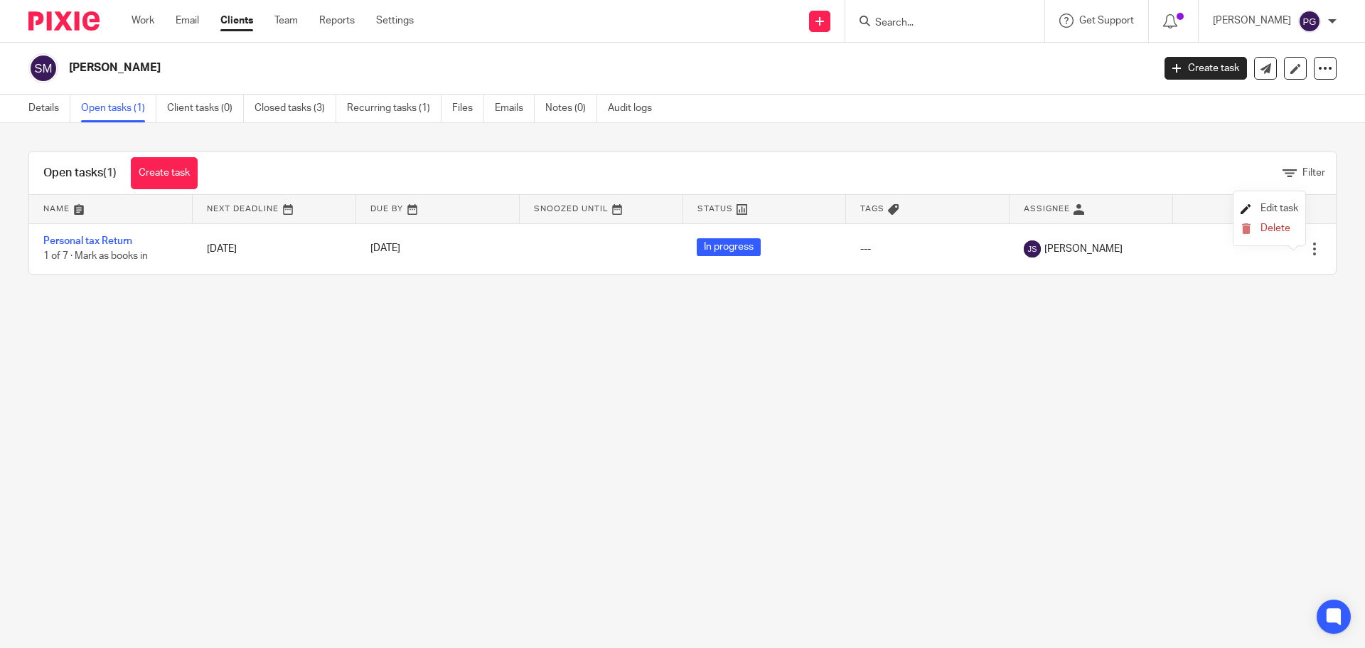
click at [1279, 210] on span "Edit task" at bounding box center [1280, 208] width 38 height 10
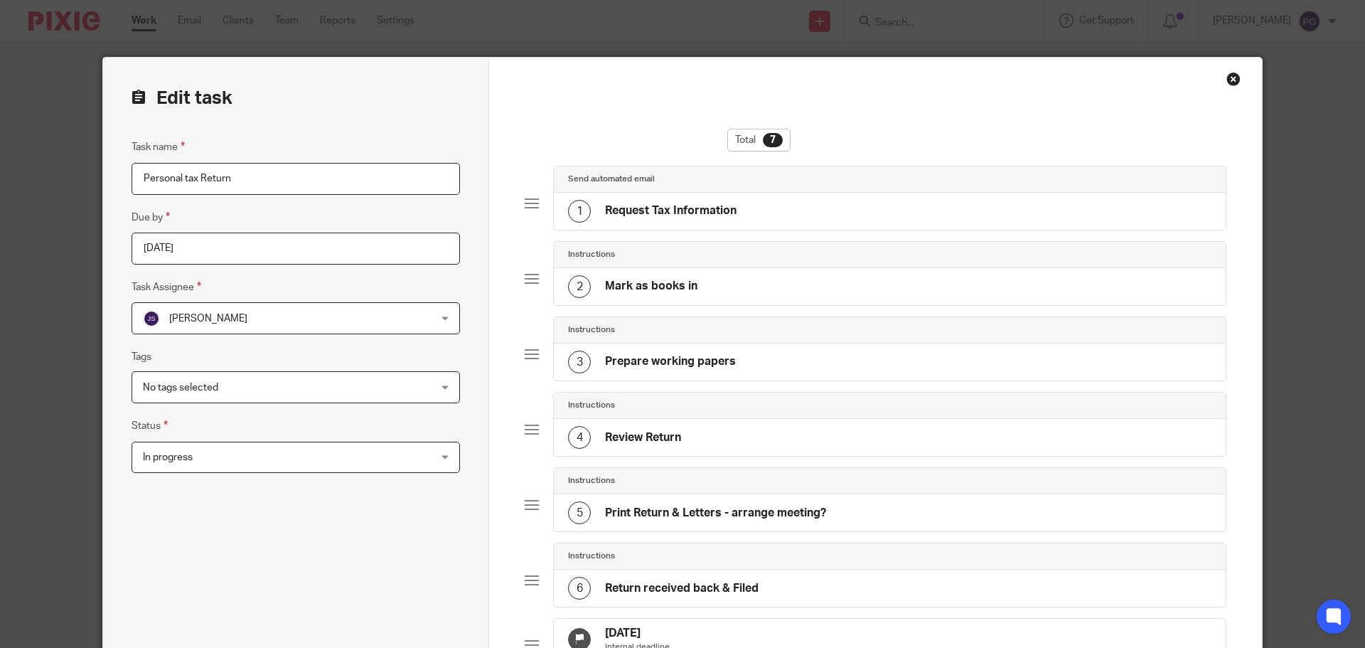
click at [249, 331] on span "John Suddaby" at bounding box center [269, 318] width 253 height 30
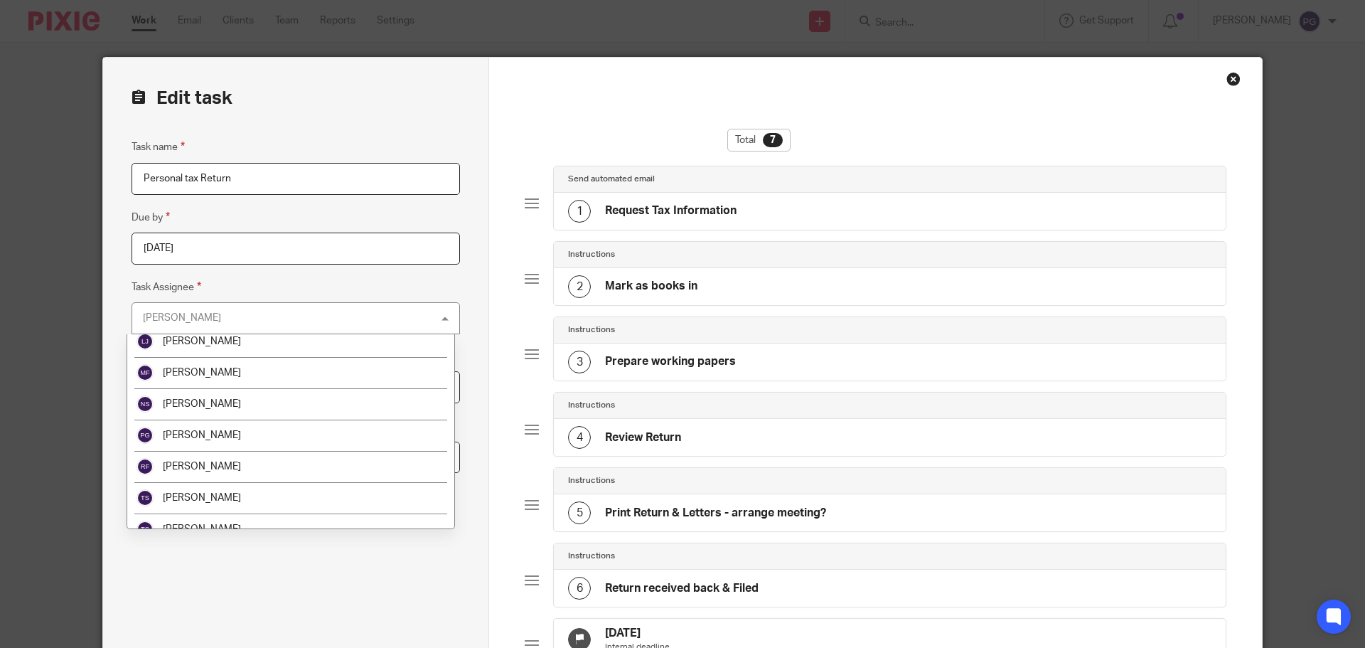
scroll to position [213, 0]
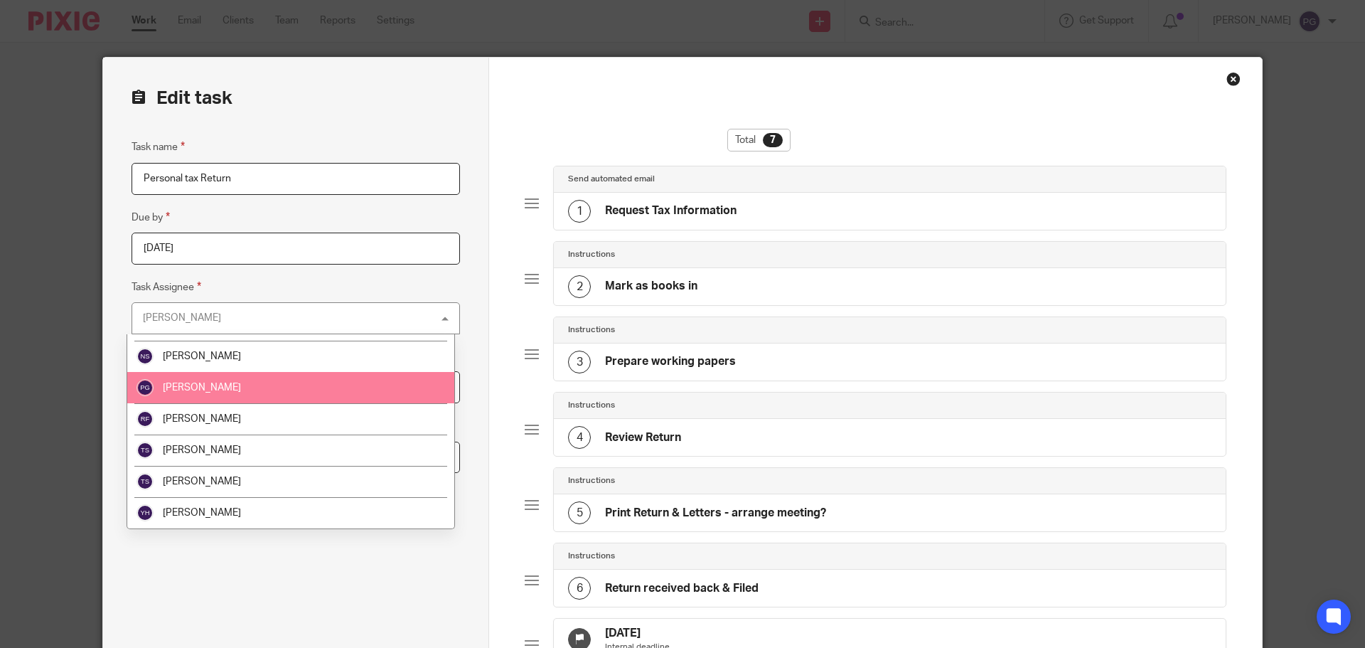
click at [243, 398] on li "[PERSON_NAME]" at bounding box center [290, 387] width 327 height 31
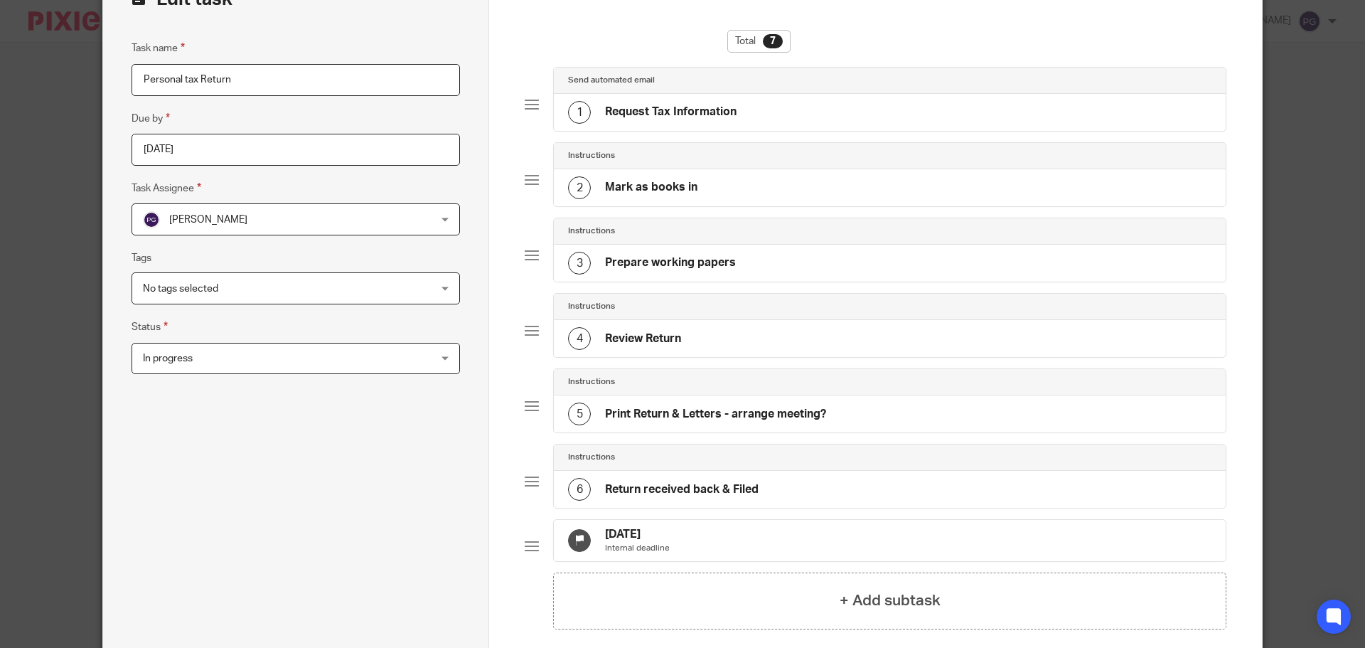
scroll to position [251, 0]
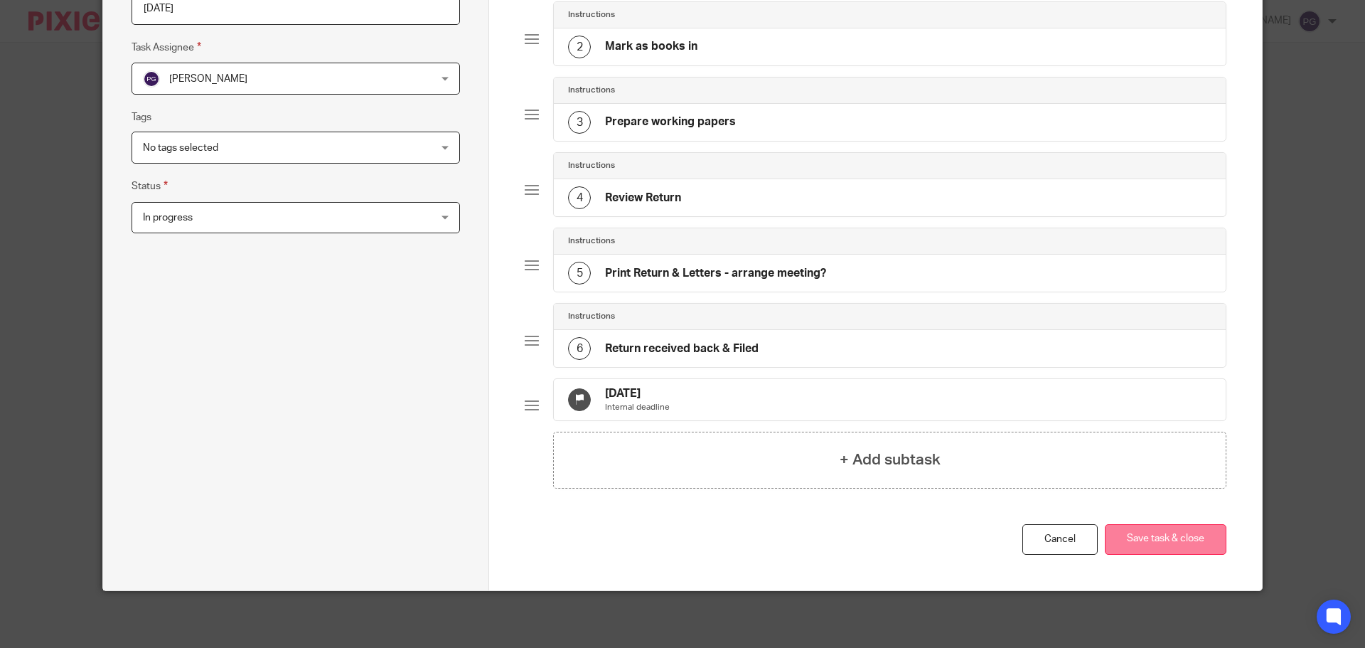
click at [1168, 538] on button "Save task & close" at bounding box center [1166, 539] width 122 height 31
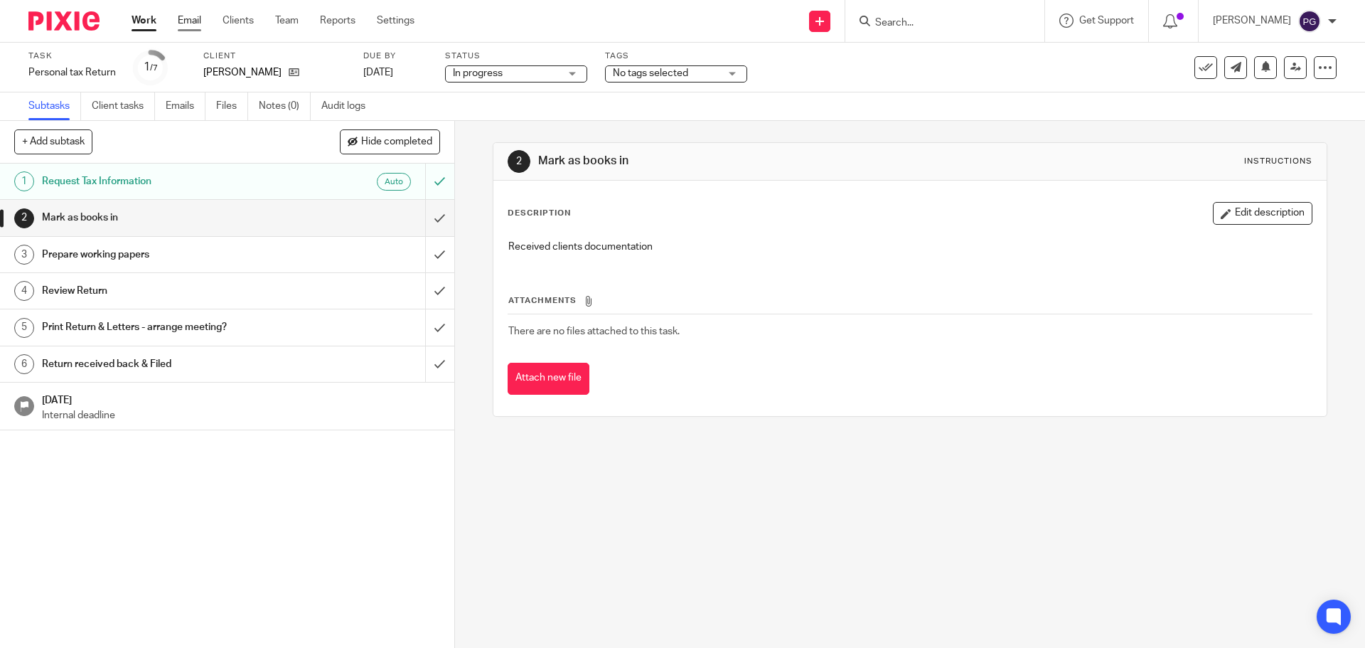
click at [186, 20] on link "Email" at bounding box center [189, 21] width 23 height 14
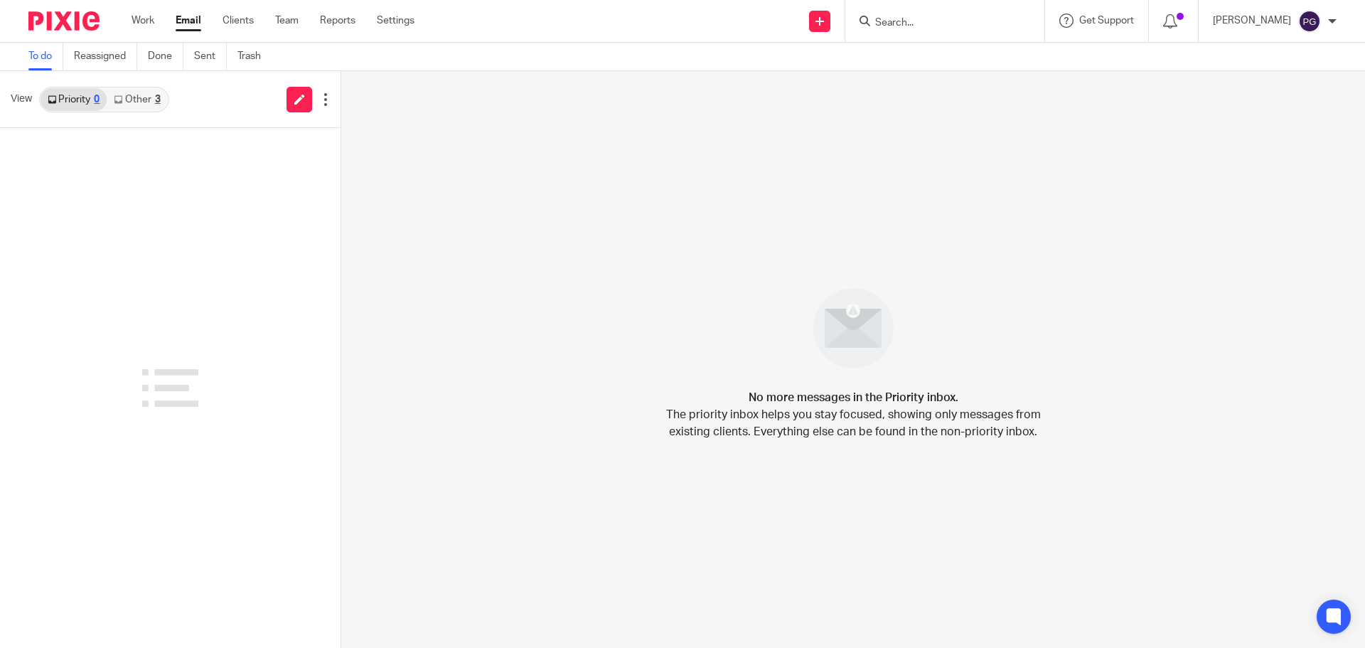
click at [934, 24] on input "Search" at bounding box center [938, 23] width 128 height 13
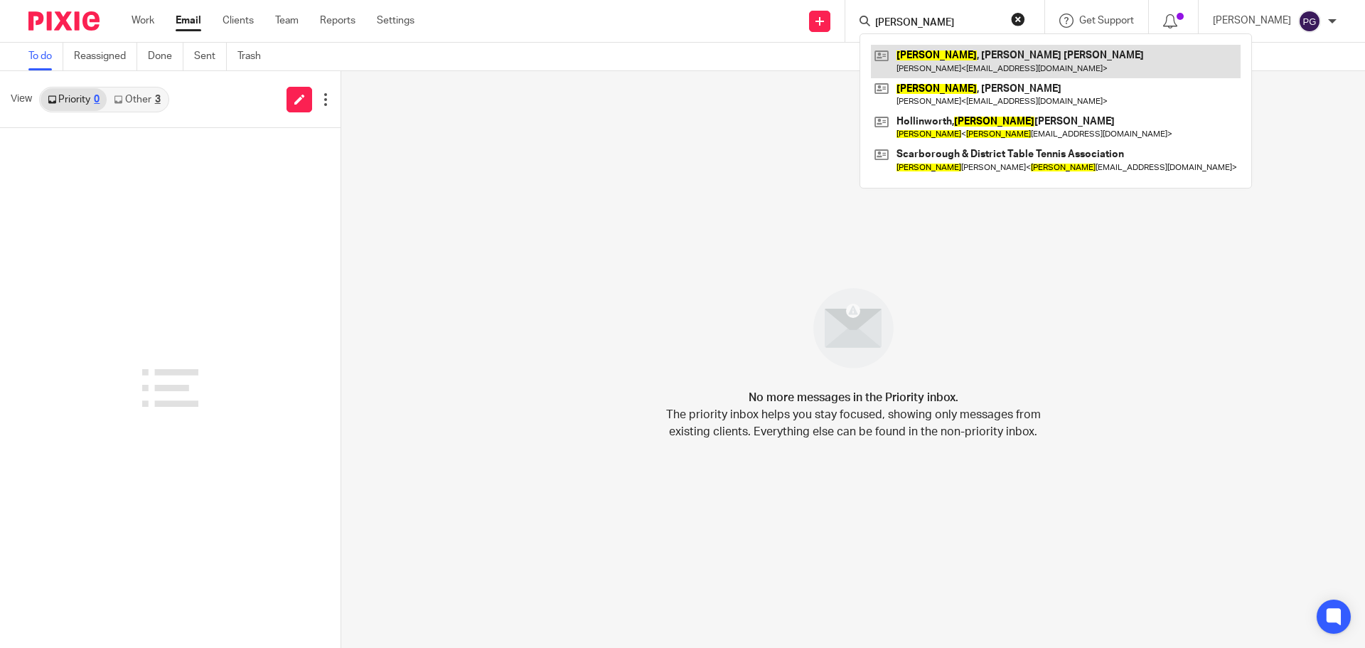
type input "[PERSON_NAME]"
click at [967, 58] on link at bounding box center [1056, 61] width 370 height 33
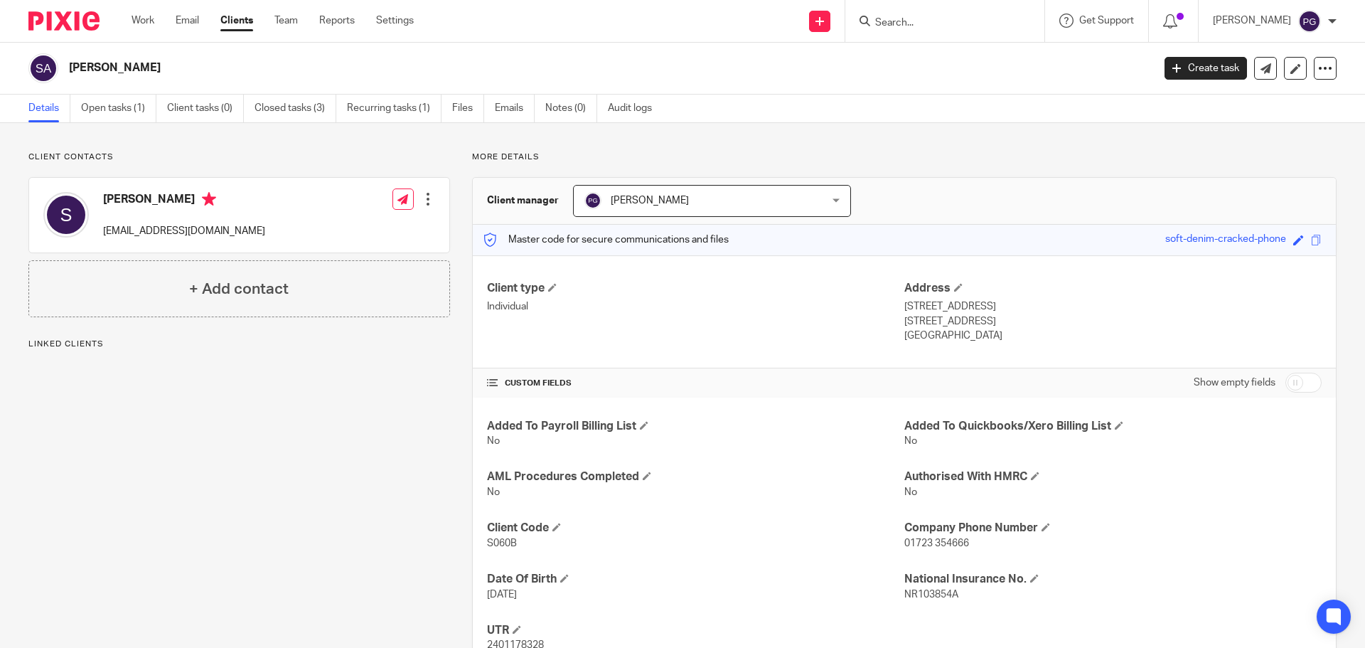
click at [936, 21] on input "Search" at bounding box center [938, 23] width 128 height 13
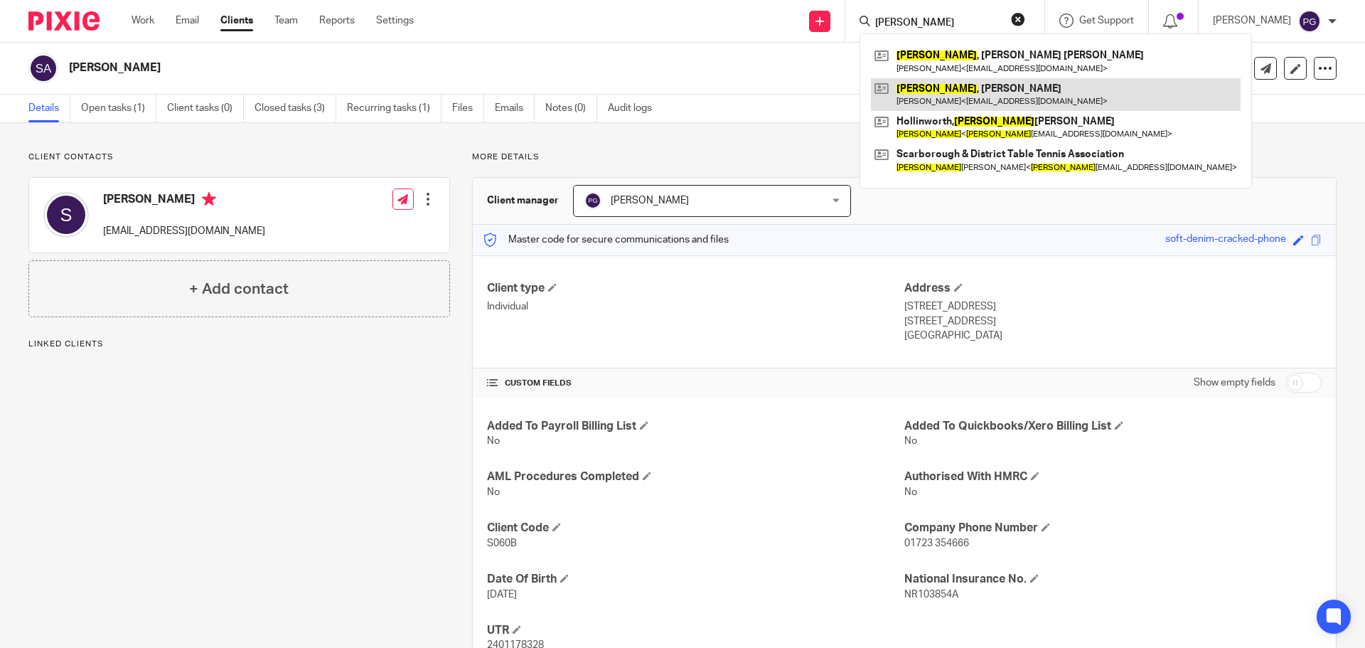
type input "[PERSON_NAME]"
click at [959, 87] on link at bounding box center [1056, 94] width 370 height 33
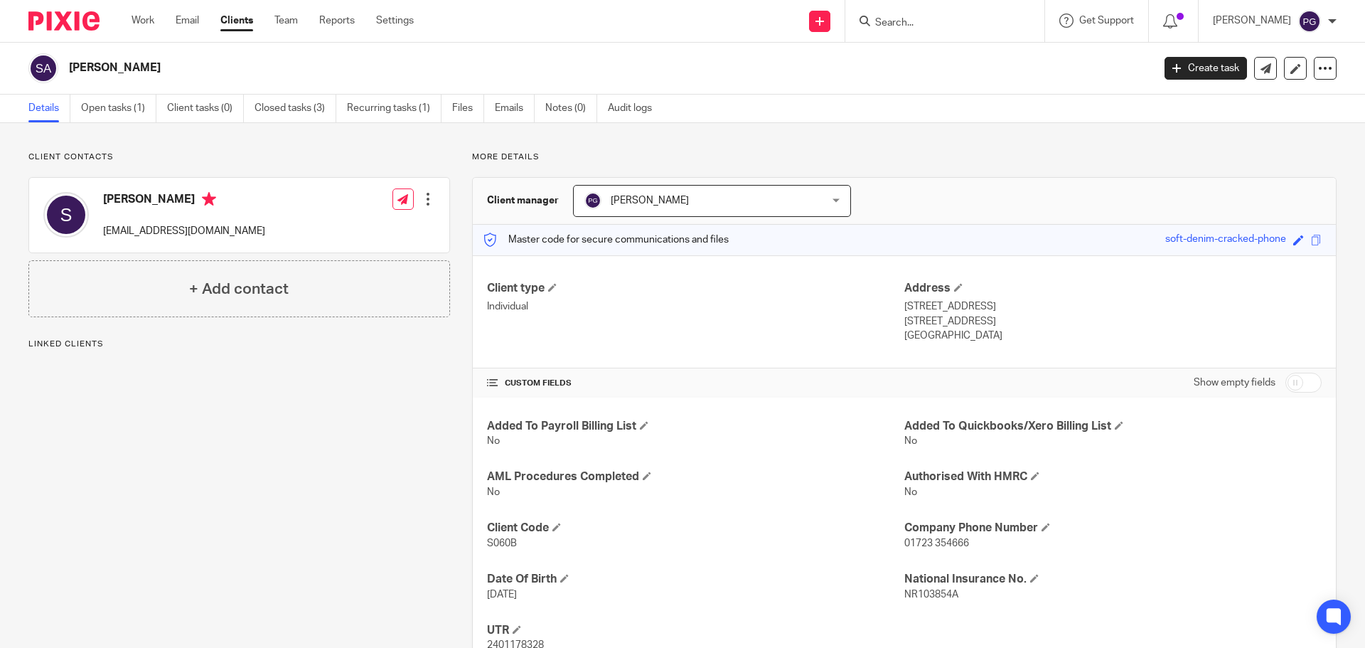
click at [940, 12] on form at bounding box center [949, 21] width 151 height 18
click at [932, 23] on input "Search" at bounding box center [938, 23] width 128 height 13
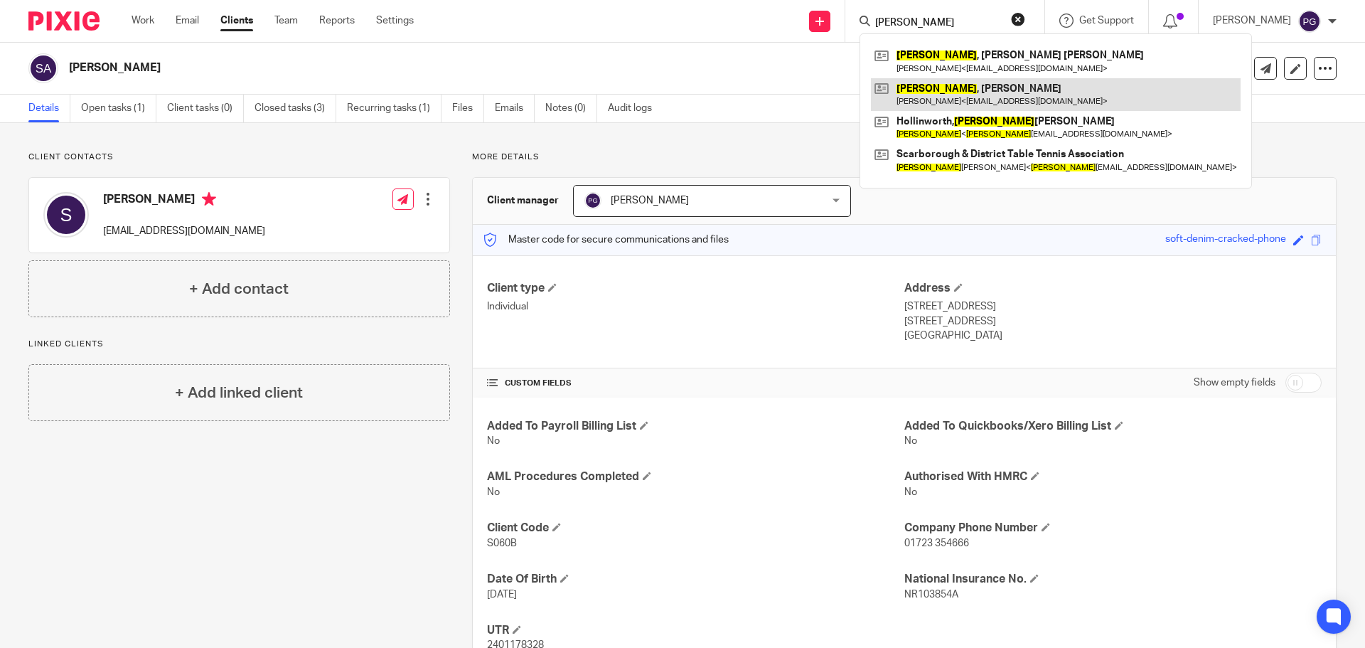
type input "[PERSON_NAME]"
click at [968, 100] on link at bounding box center [1056, 94] width 370 height 33
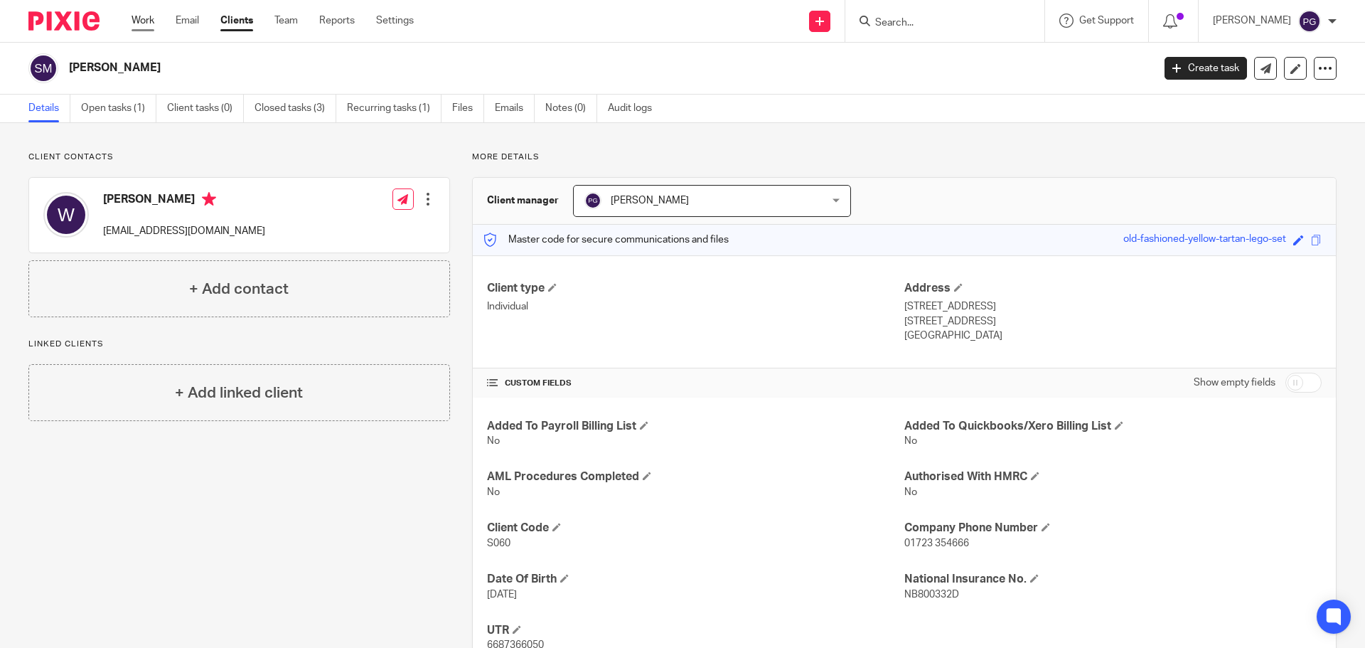
click at [134, 23] on link "Work" at bounding box center [143, 21] width 23 height 14
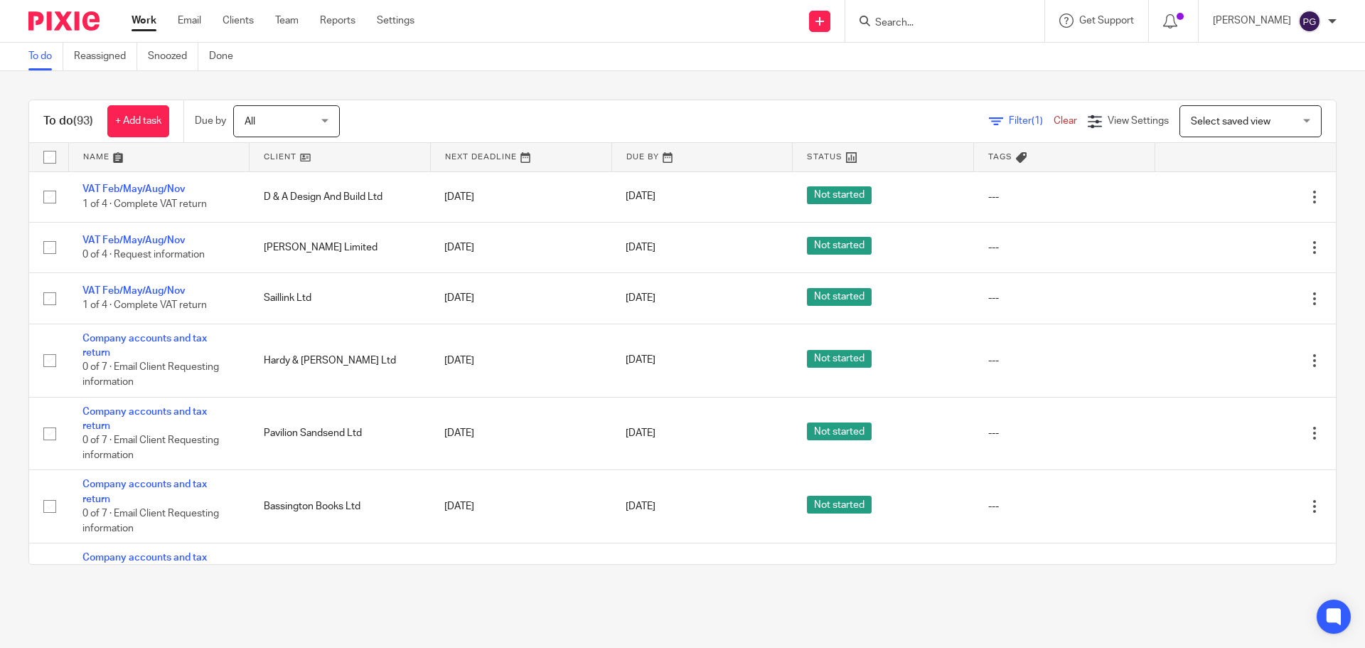
click at [1009, 118] on span "Filter (1)" at bounding box center [1031, 121] width 45 height 10
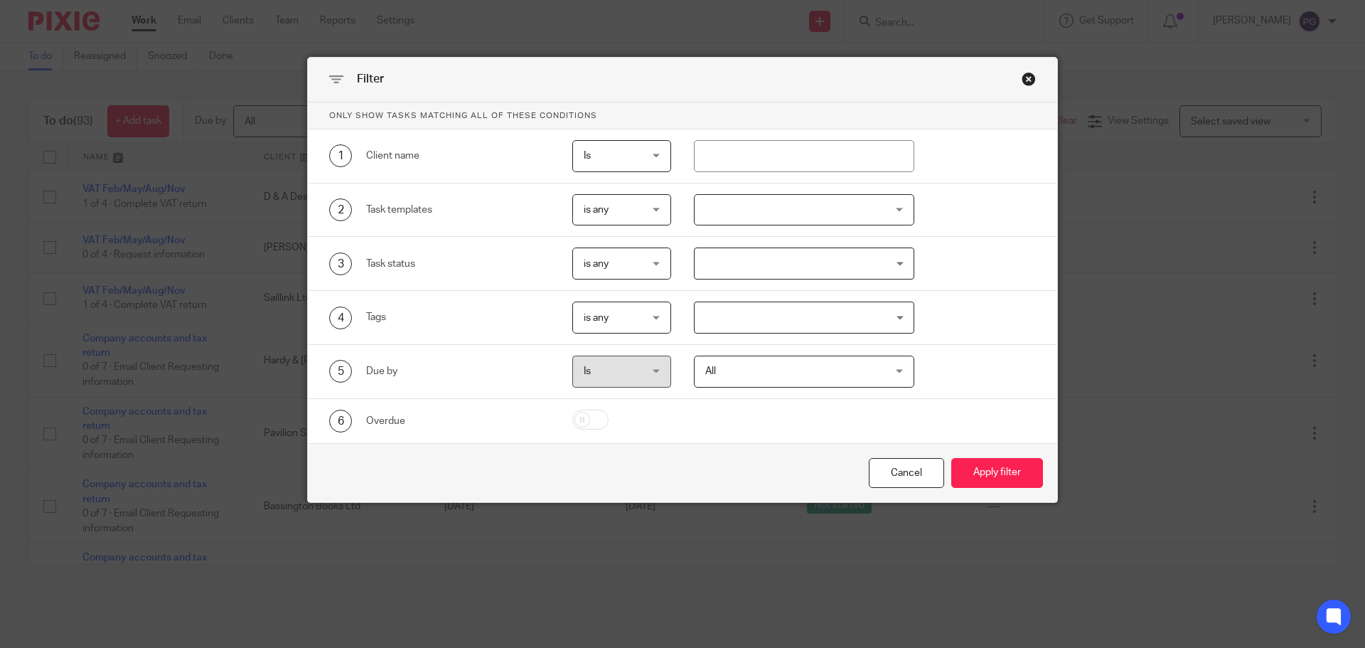
click at [815, 227] on div "2 Task templates is any is any is any is none is_any Disengagement Incorporatio…" at bounding box center [682, 210] width 749 height 54
click at [815, 211] on div at bounding box center [804, 210] width 221 height 32
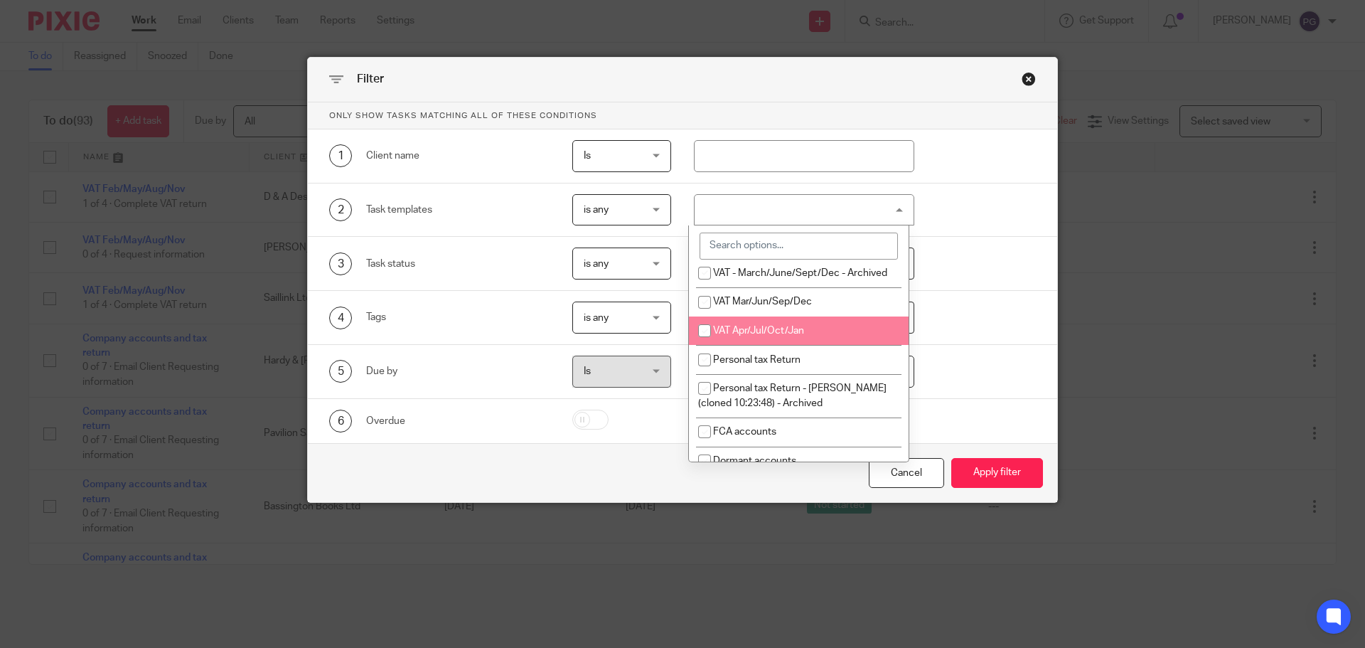
scroll to position [513, 0]
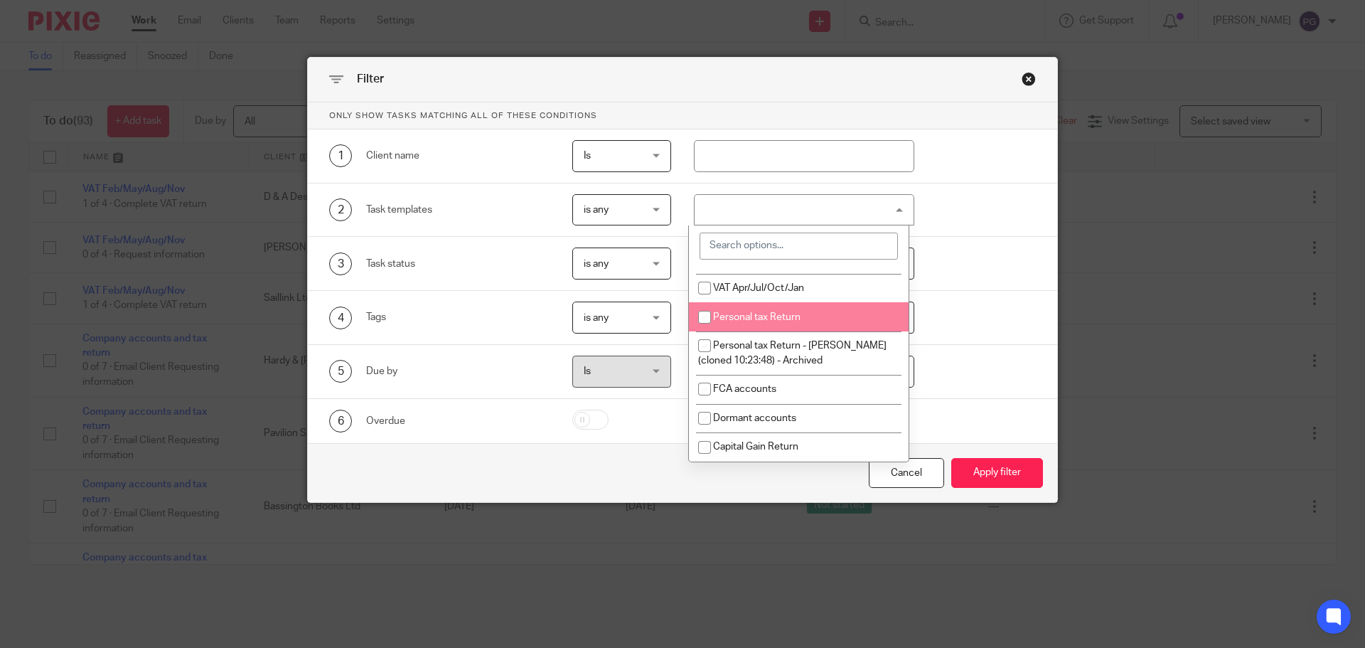
click at [760, 319] on span "Personal tax Return" at bounding box center [756, 317] width 87 height 10
checkbox input "true"
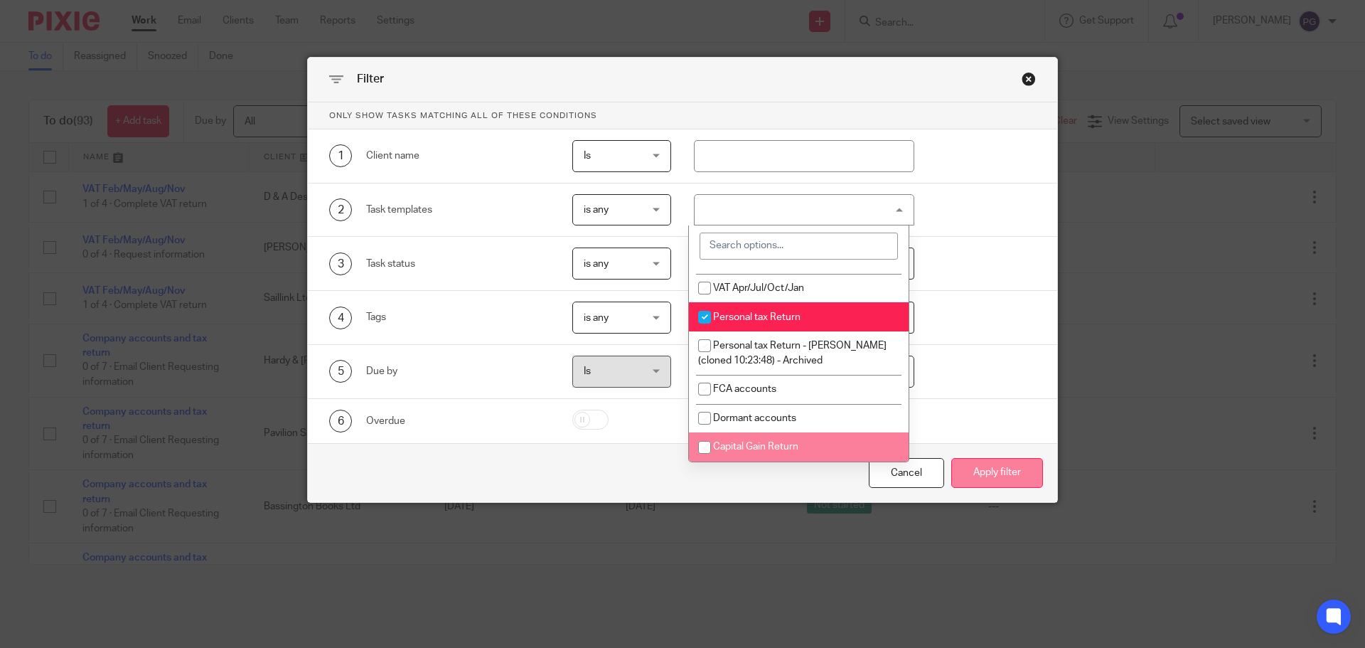
click at [986, 480] on button "Apply filter" at bounding box center [997, 473] width 92 height 31
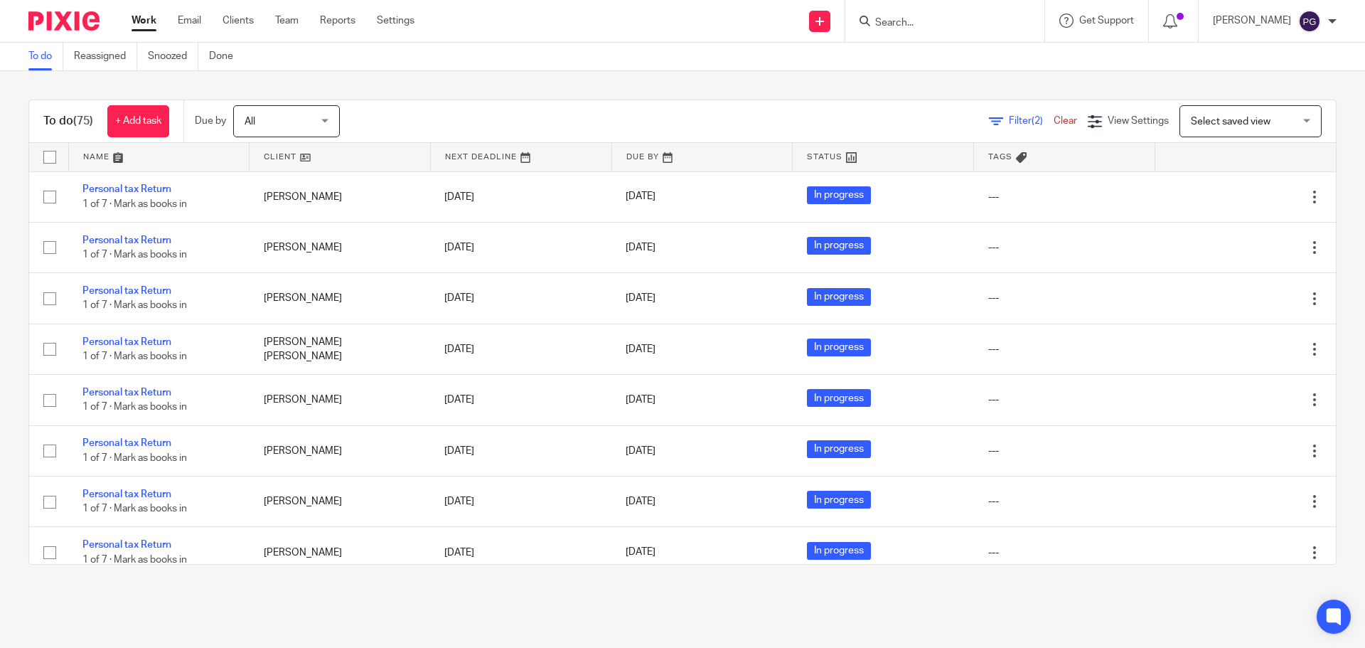
click at [916, 15] on form at bounding box center [949, 21] width 151 height 18
click at [916, 17] on input "Search" at bounding box center [938, 23] width 128 height 13
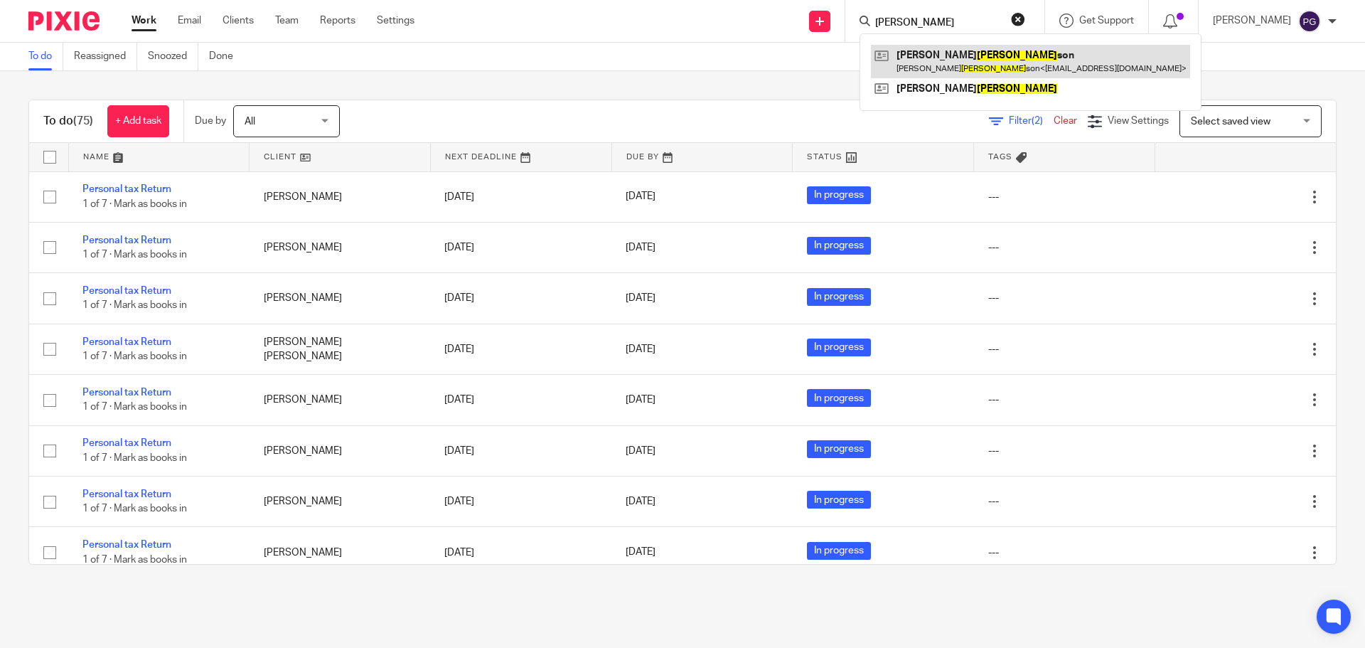
type input "[PERSON_NAME]"
click at [955, 61] on link at bounding box center [1030, 61] width 319 height 33
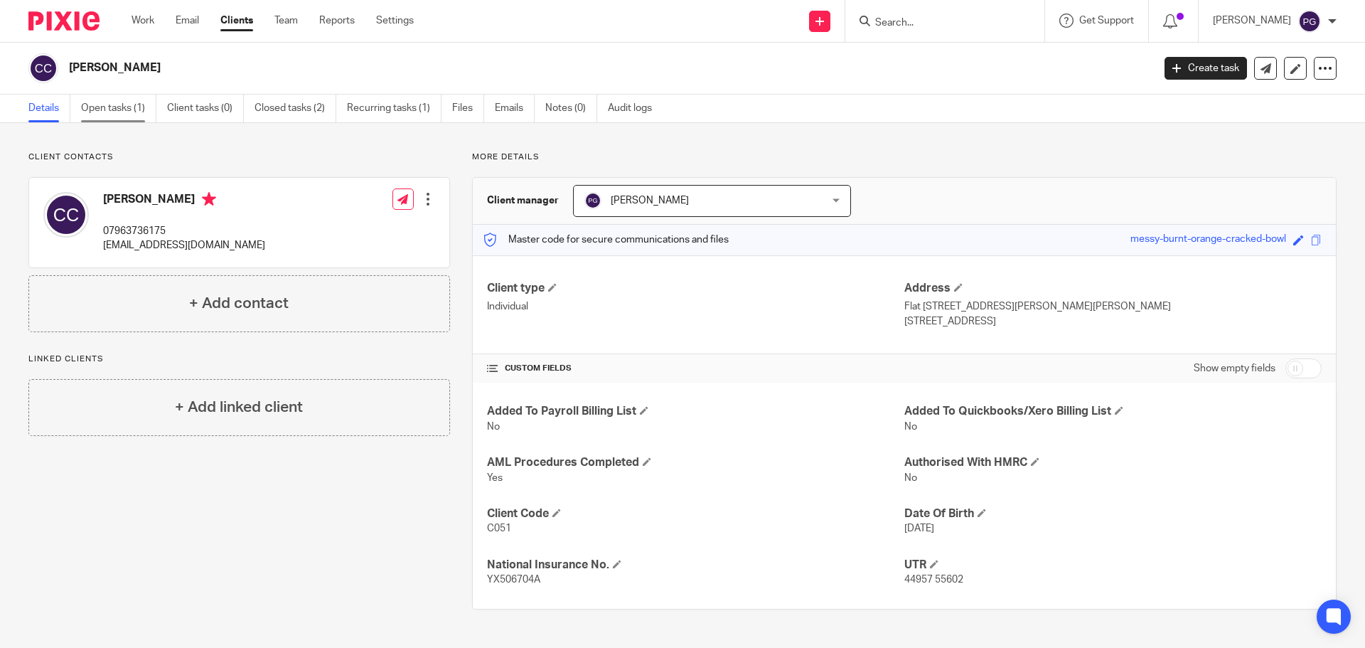
click at [90, 107] on link "Open tasks (1)" at bounding box center [118, 109] width 75 height 28
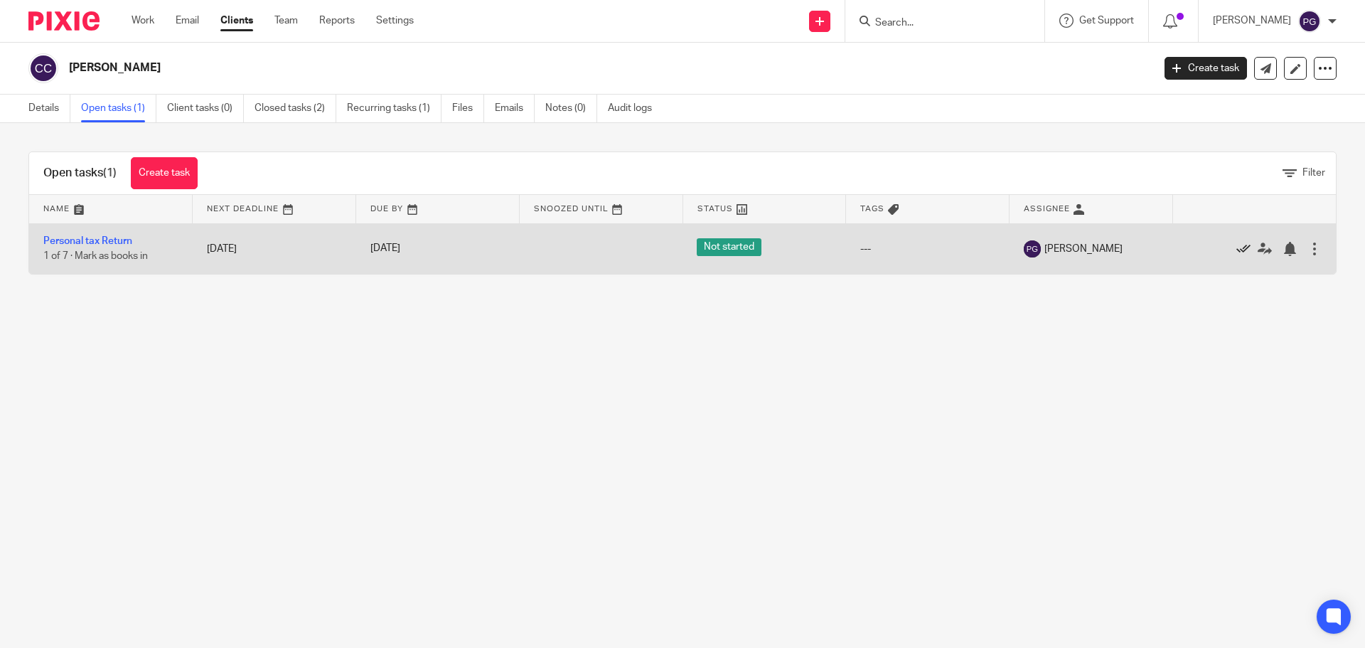
click at [1237, 250] on icon at bounding box center [1244, 249] width 14 height 14
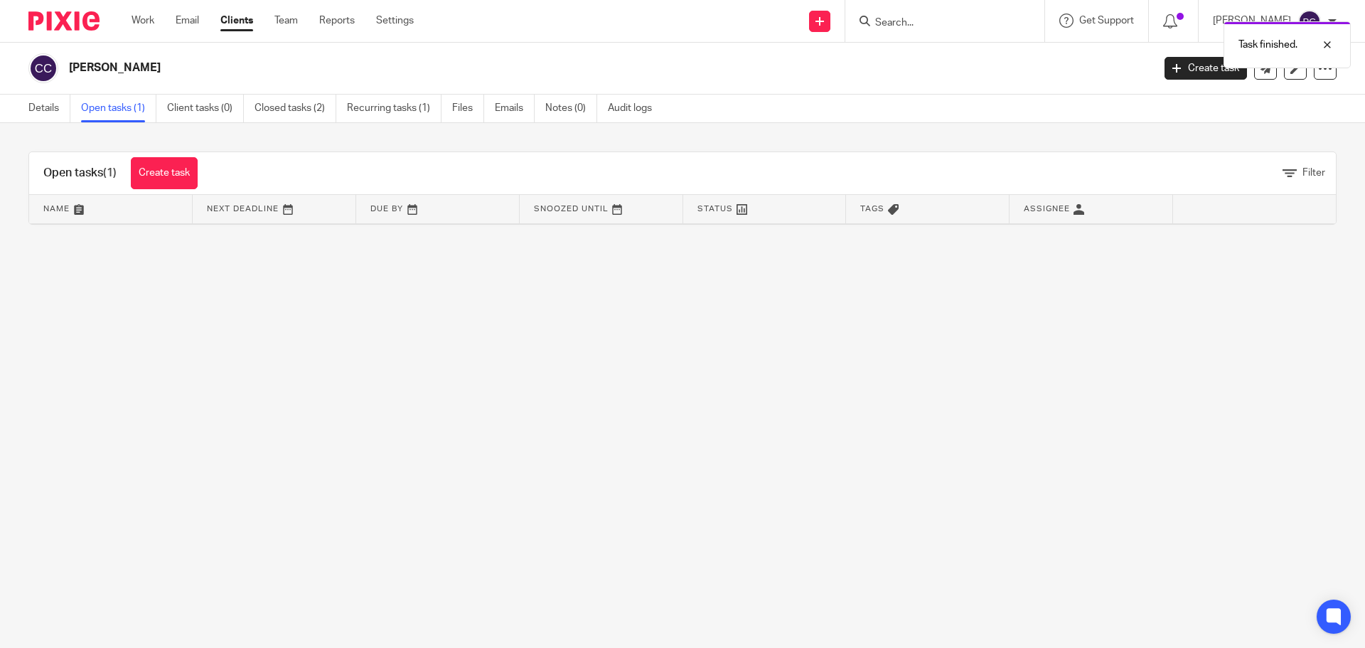
click at [242, 21] on link "Clients" at bounding box center [236, 21] width 33 height 14
click at [148, 20] on link "Work" at bounding box center [143, 21] width 23 height 14
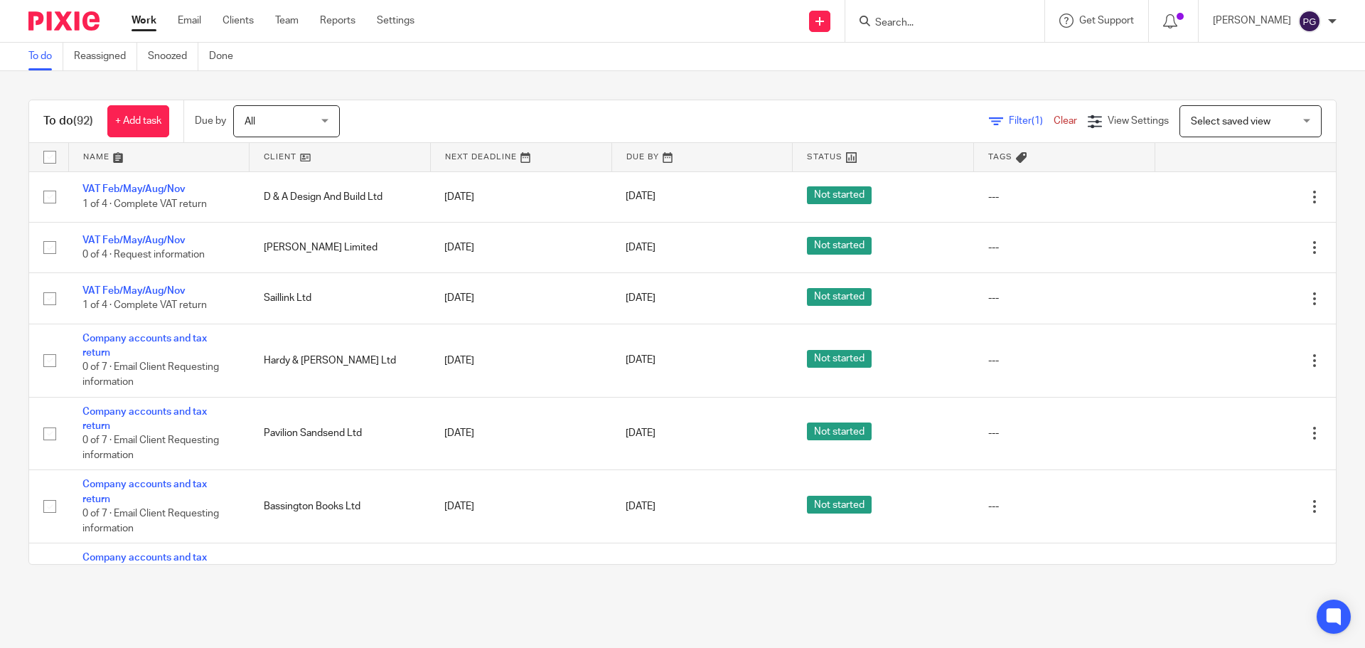
click at [1009, 122] on span "Filter (1)" at bounding box center [1031, 121] width 45 height 10
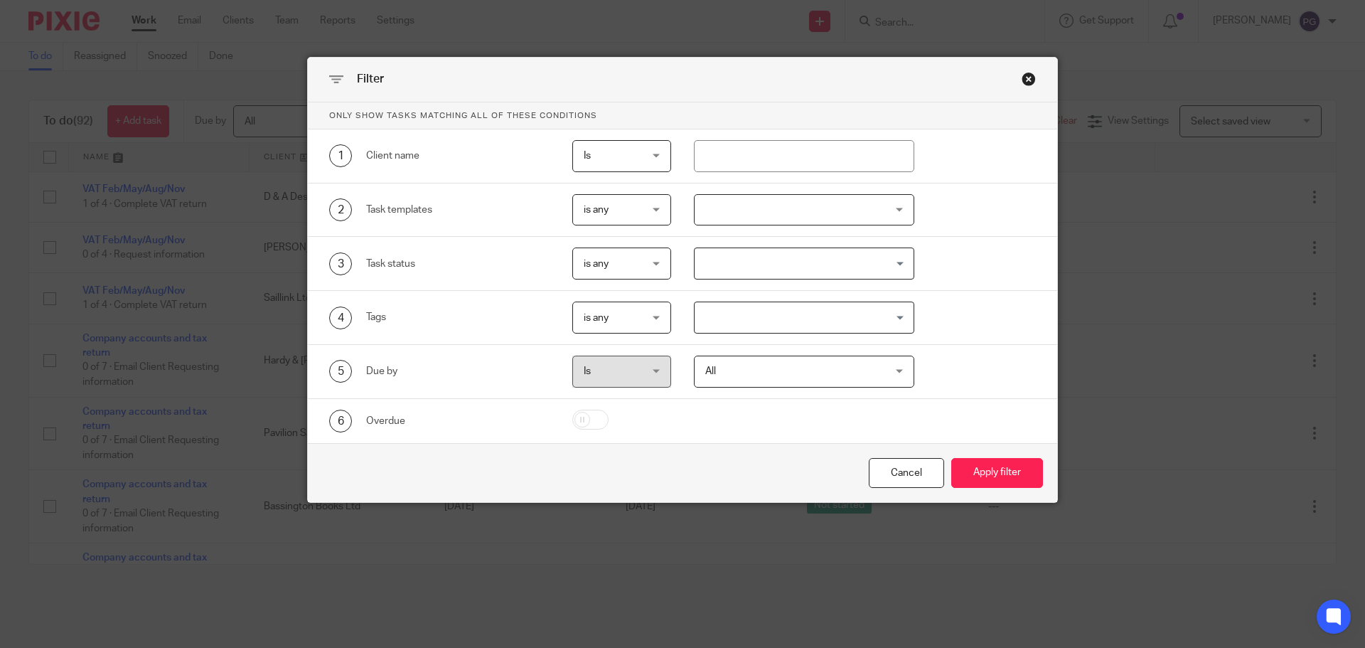
click at [766, 219] on div at bounding box center [804, 210] width 221 height 32
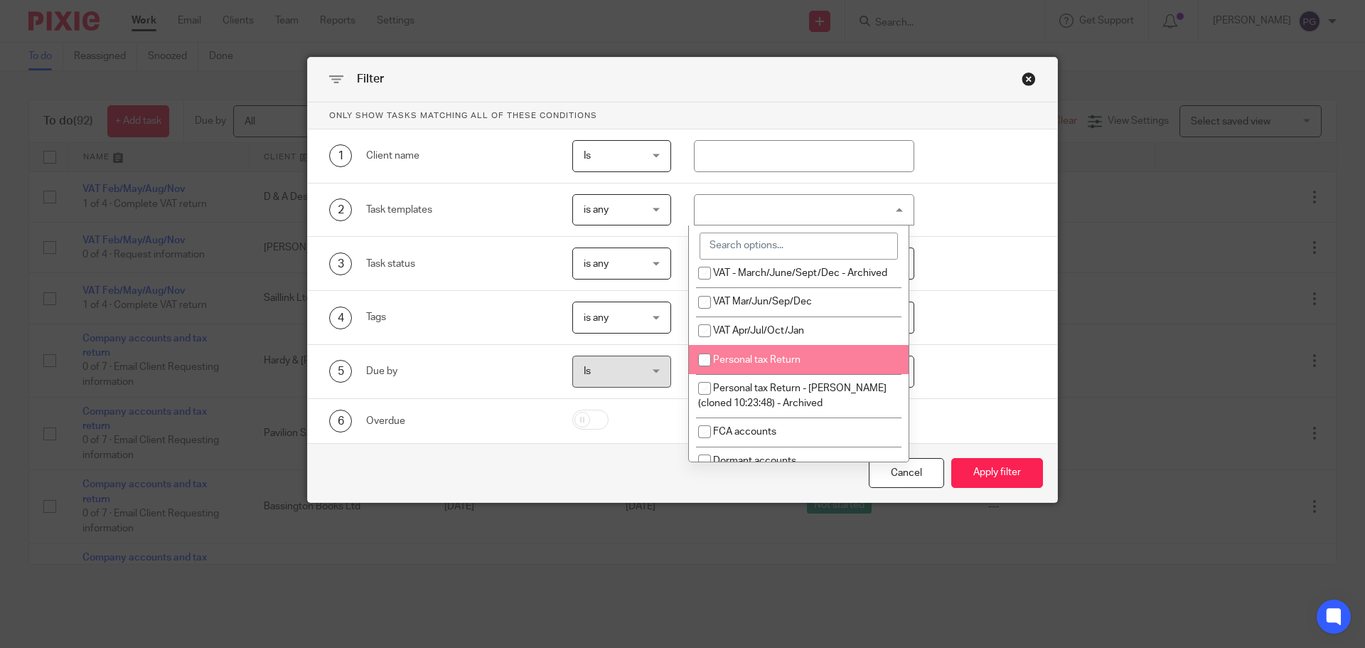
scroll to position [513, 0]
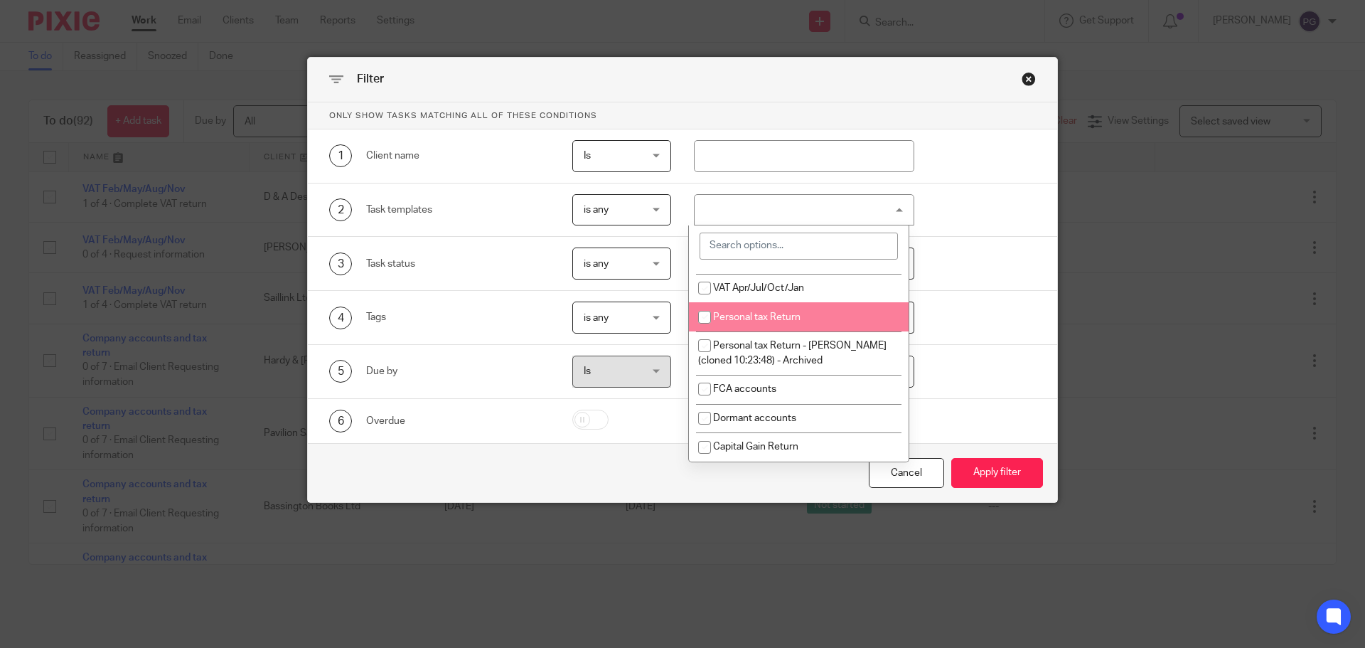
click at [753, 321] on span "Personal tax Return" at bounding box center [756, 317] width 87 height 10
checkbox input "true"
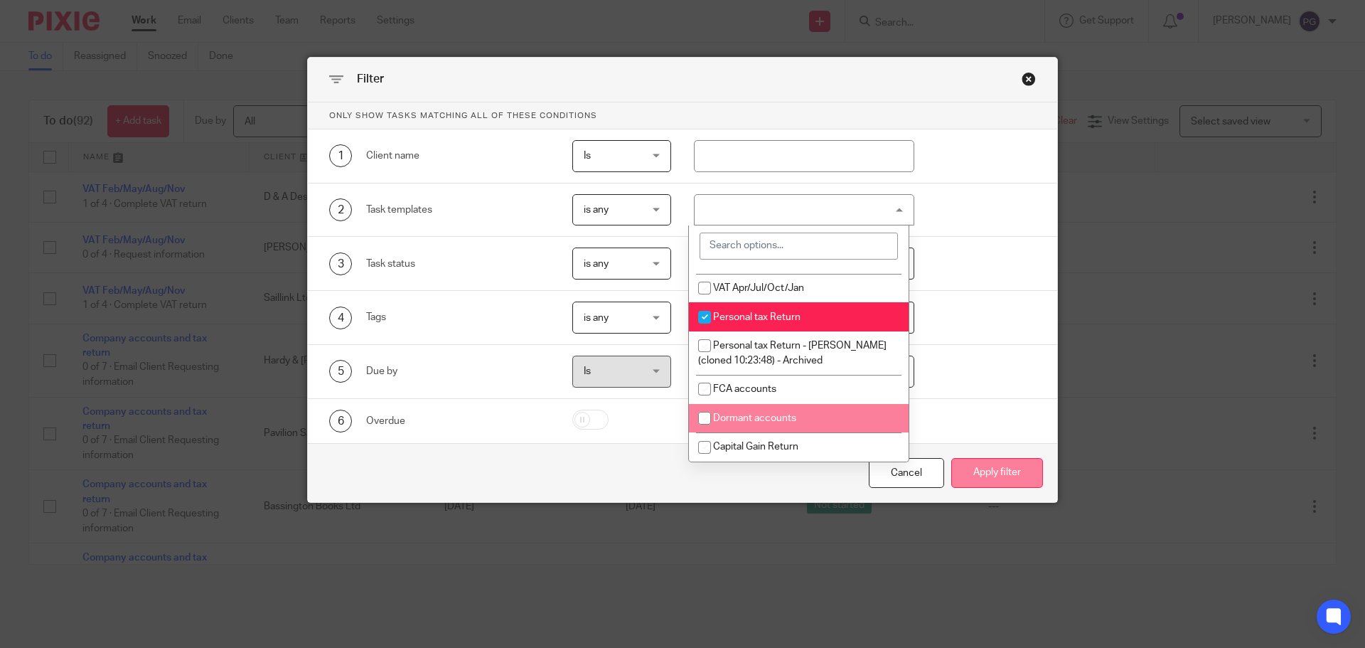
click at [976, 476] on button "Apply filter" at bounding box center [997, 473] width 92 height 31
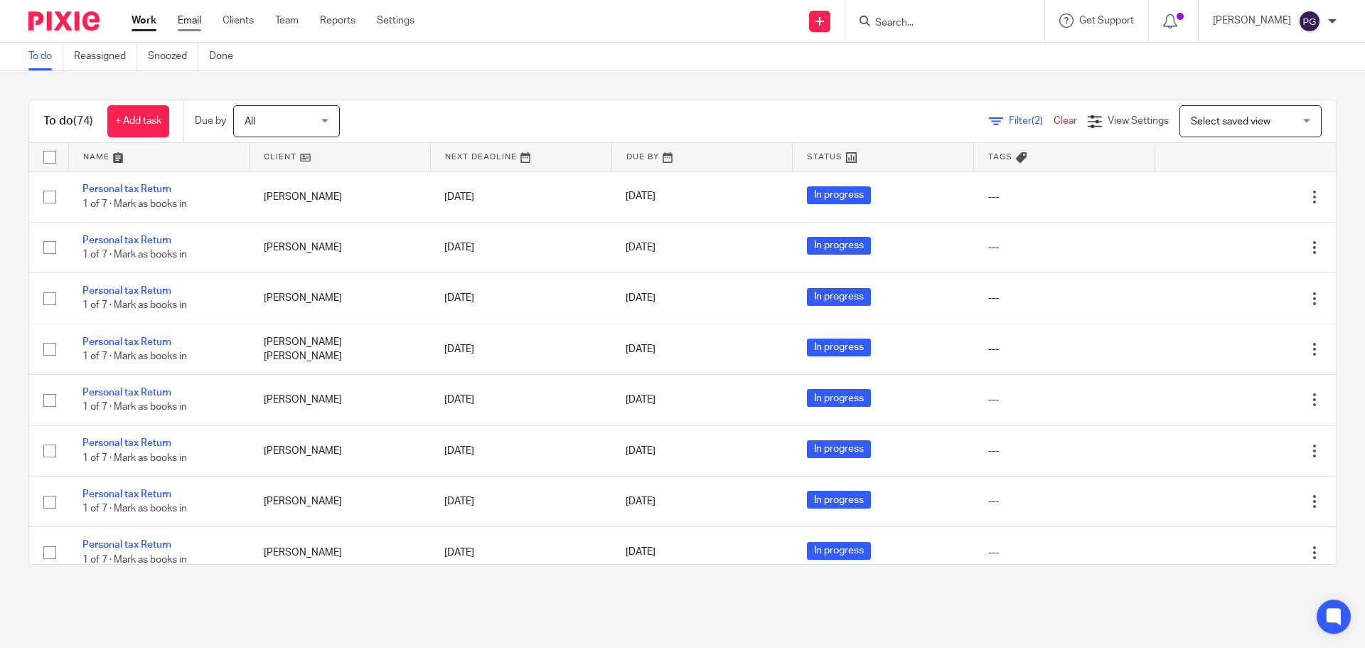
click at [190, 26] on link "Email" at bounding box center [189, 21] width 23 height 14
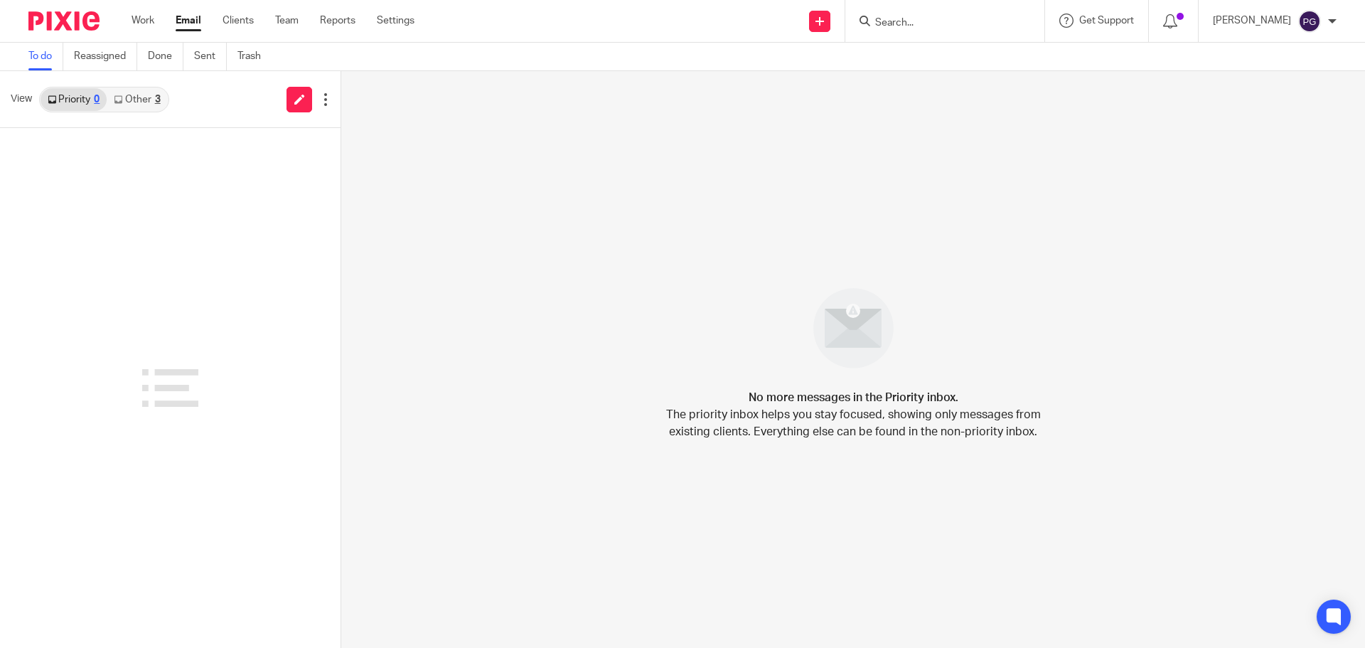
click at [112, 98] on link "Other 3" at bounding box center [137, 99] width 60 height 23
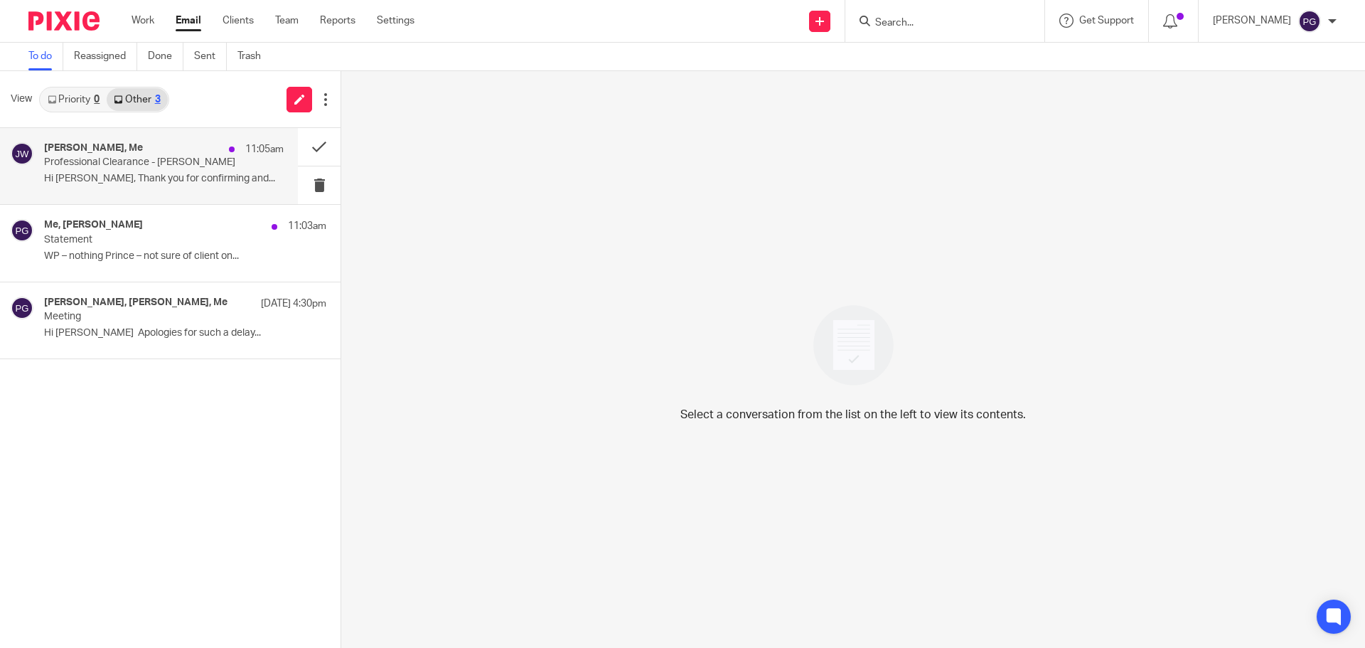
click at [130, 174] on p "Hi Phil, Thank you for confirming and..." at bounding box center [164, 179] width 240 height 12
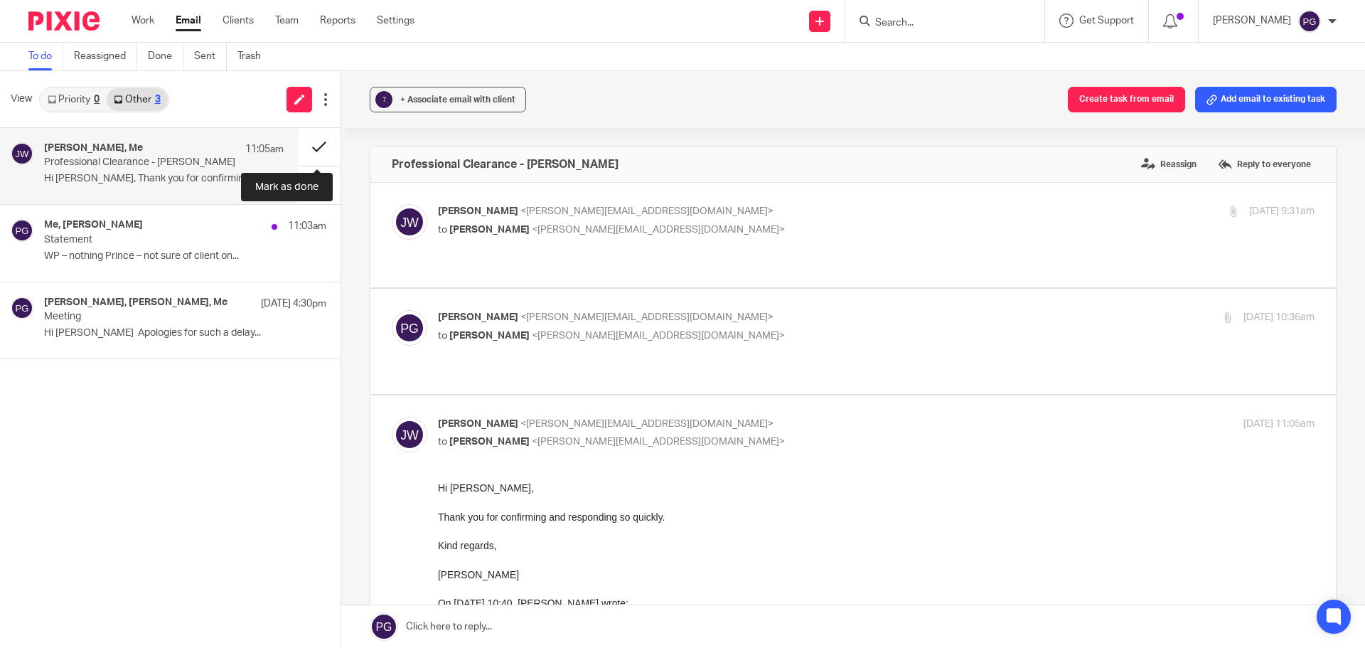
click at [313, 146] on button at bounding box center [319, 147] width 43 height 38
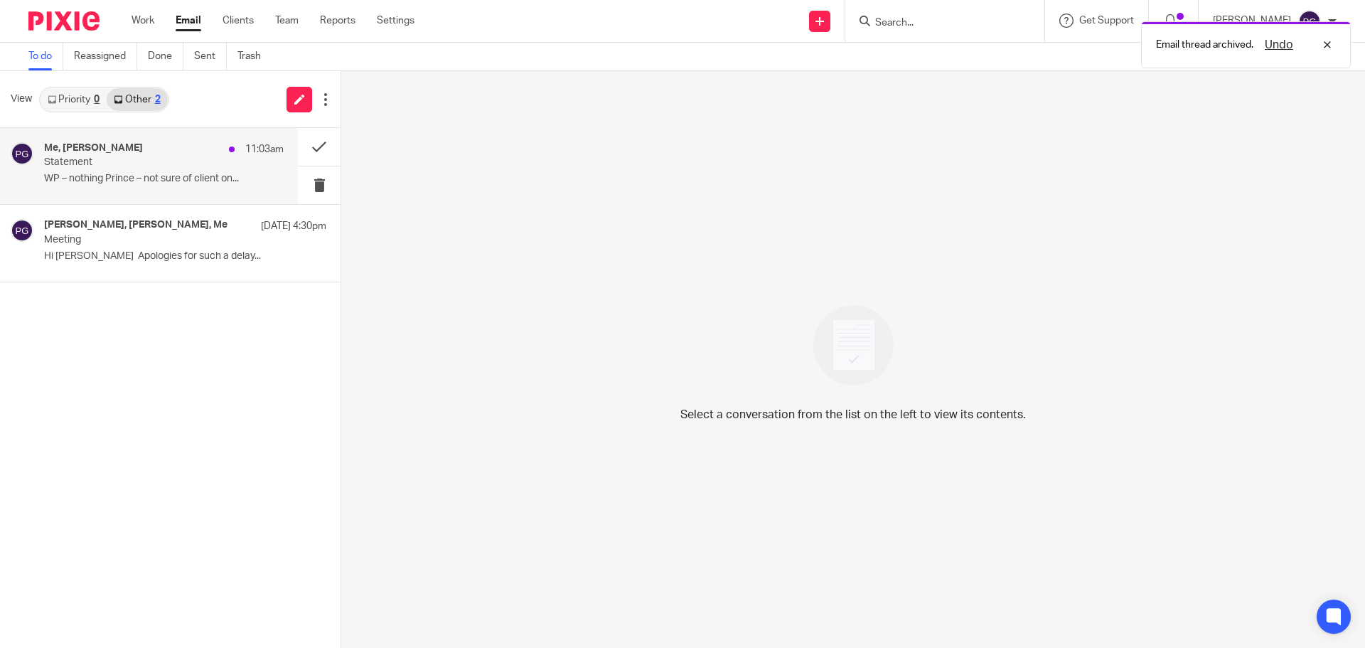
click at [148, 186] on div "Me, Dominic Watkins 11:03am Statement WP – nothing Prince – not sure of client …" at bounding box center [164, 166] width 240 height 48
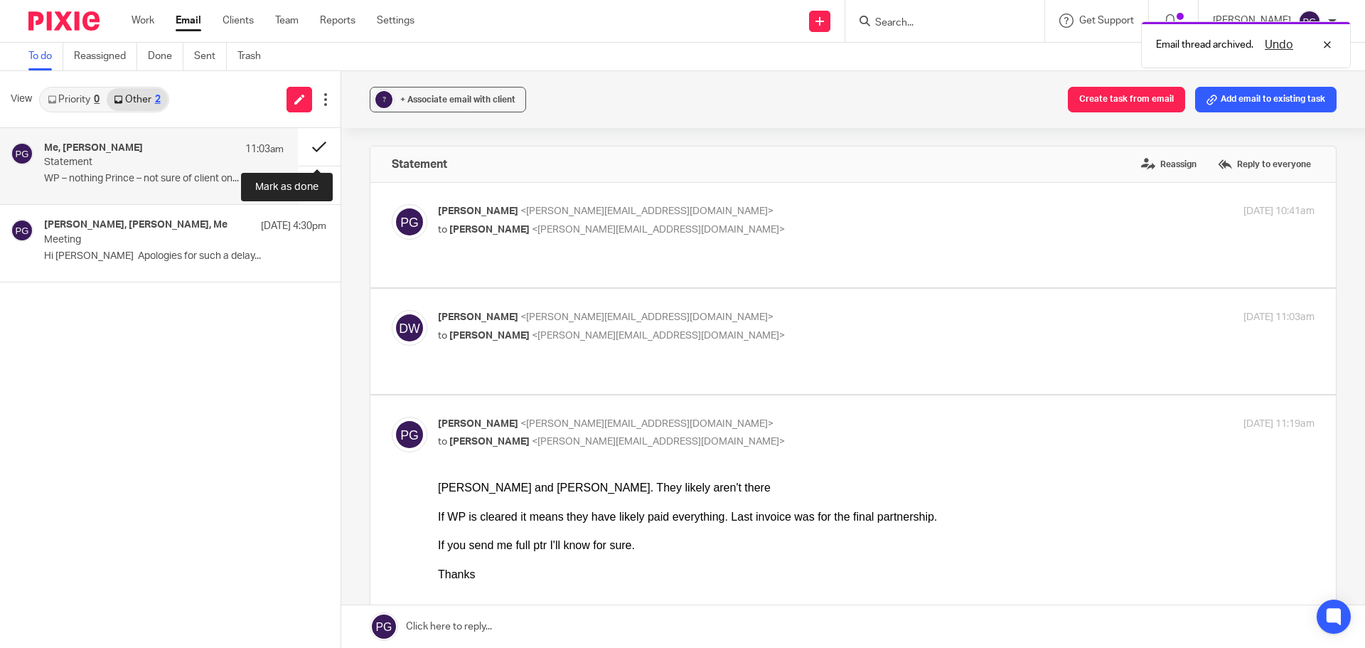
click at [316, 149] on button at bounding box center [319, 147] width 43 height 38
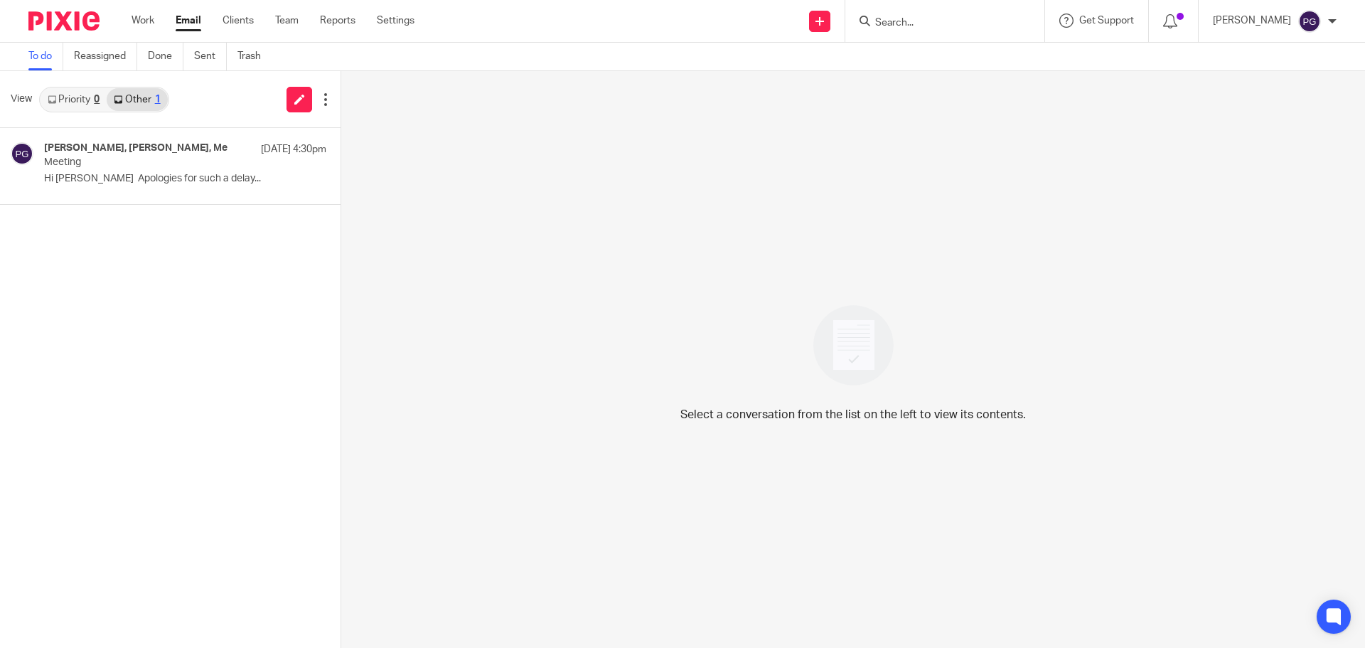
click at [924, 23] on input "Search" at bounding box center [938, 23] width 128 height 13
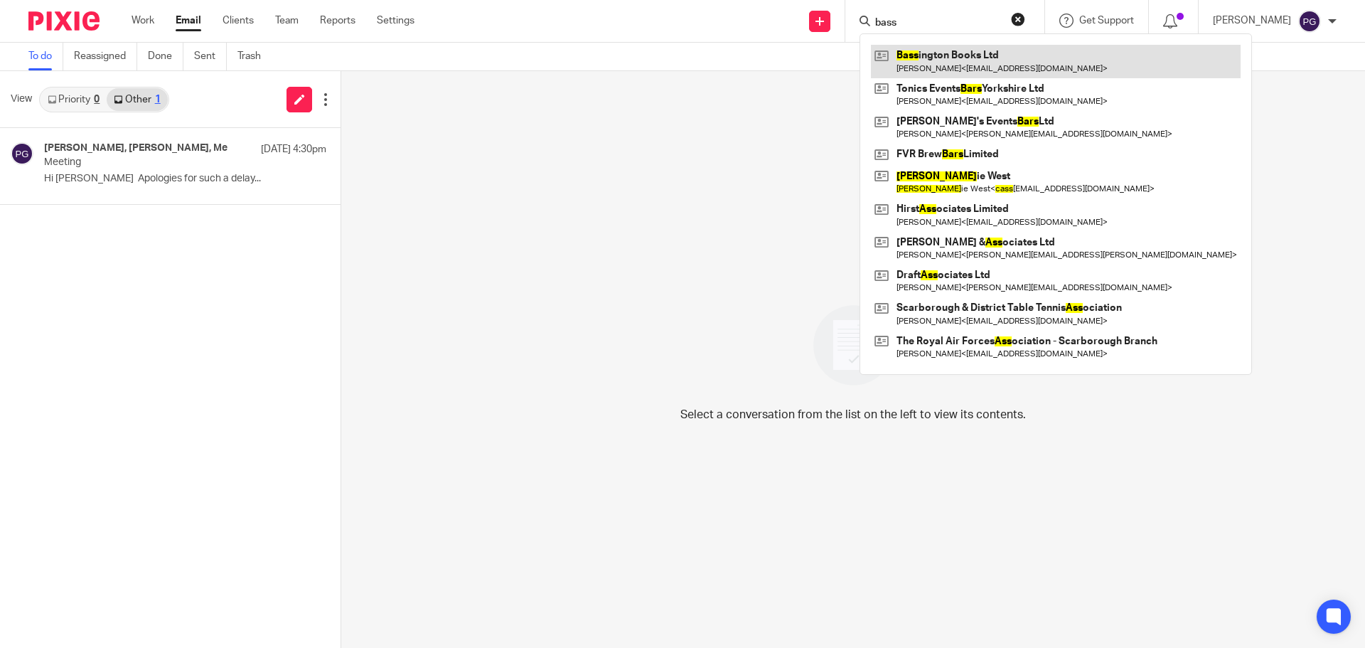
type input "bass"
click at [941, 51] on link at bounding box center [1056, 61] width 370 height 33
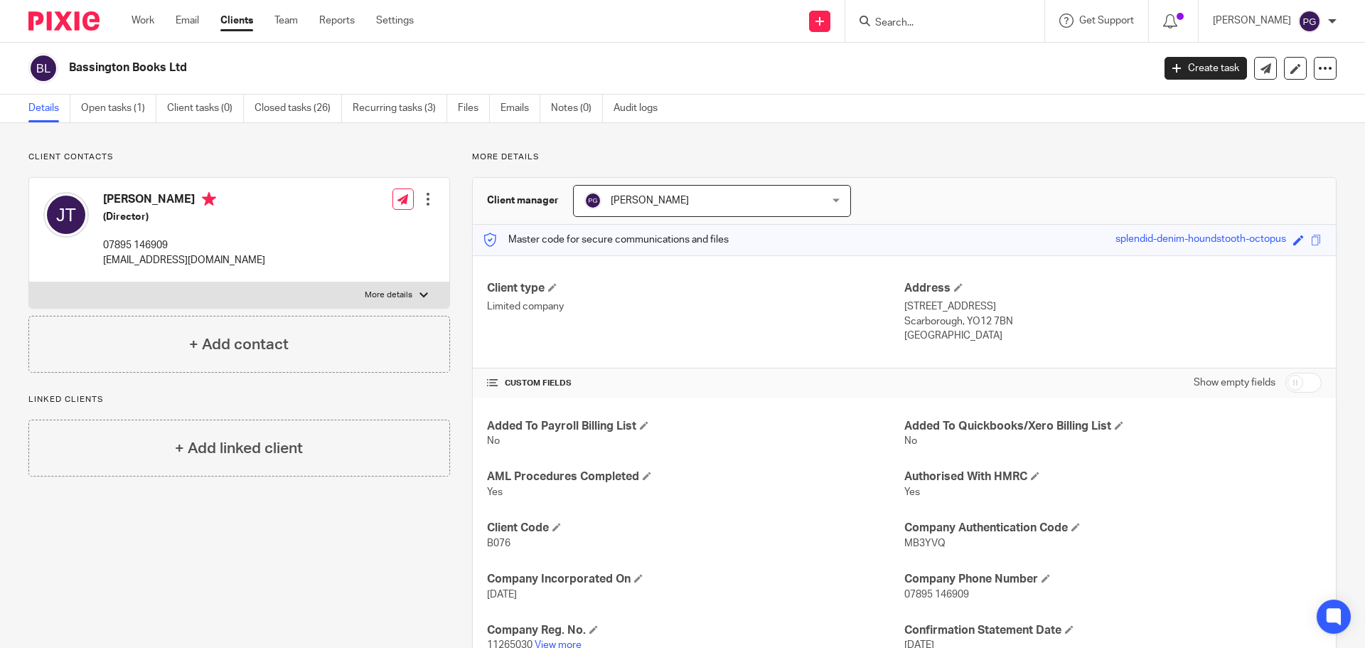
drag, startPoint x: 171, startPoint y: 151, endPoint x: 139, endPoint y: 141, distance: 33.7
click at [171, 151] on p "Client contacts" at bounding box center [239, 156] width 422 height 11
click at [100, 103] on link "Open tasks (1)" at bounding box center [118, 109] width 75 height 28
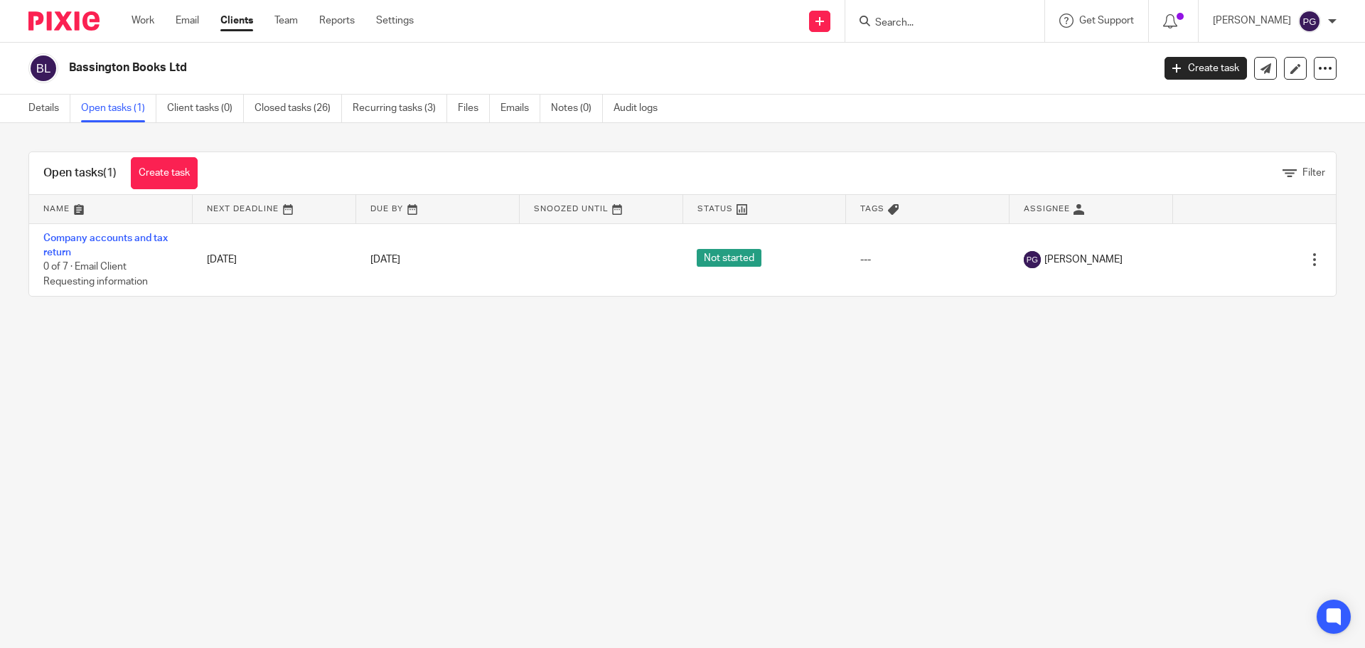
click at [928, 23] on input "Search" at bounding box center [938, 23] width 128 height 13
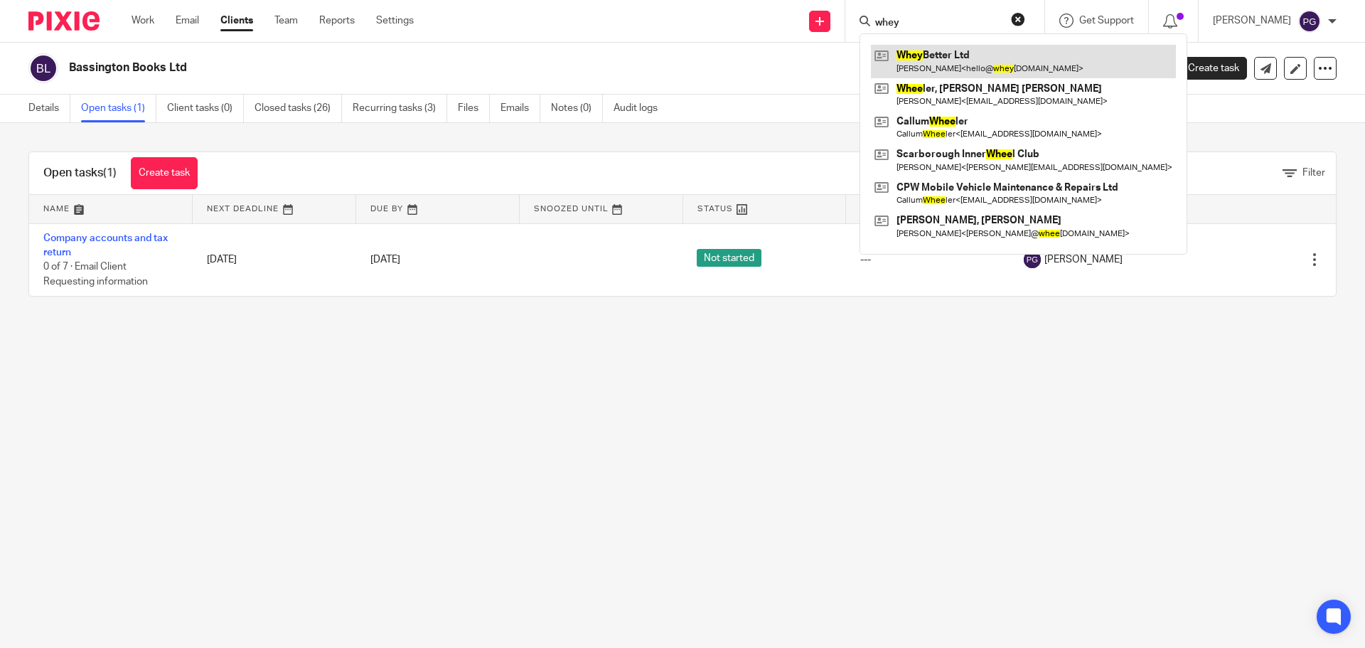
type input "whey"
click at [964, 66] on link at bounding box center [1023, 61] width 305 height 33
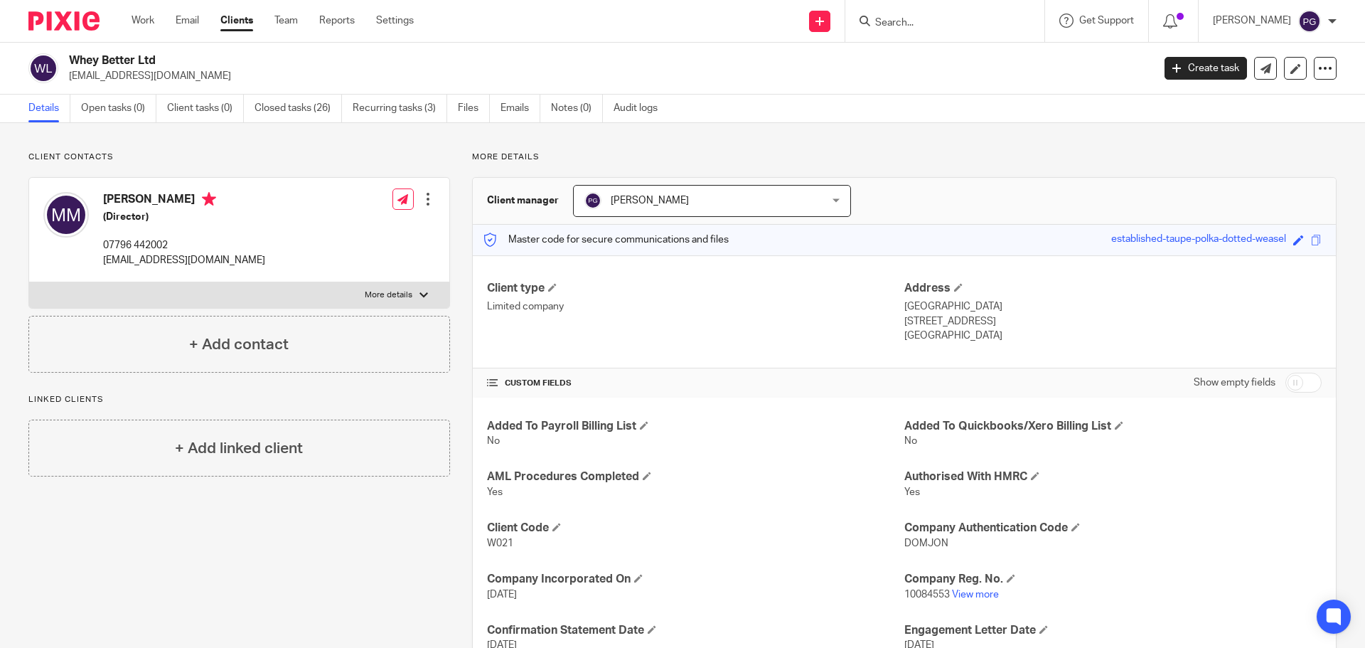
click at [932, 8] on div at bounding box center [944, 21] width 199 height 42
click at [901, 37] on div at bounding box center [944, 21] width 199 height 42
click at [920, 21] on input "Search" at bounding box center [938, 23] width 128 height 13
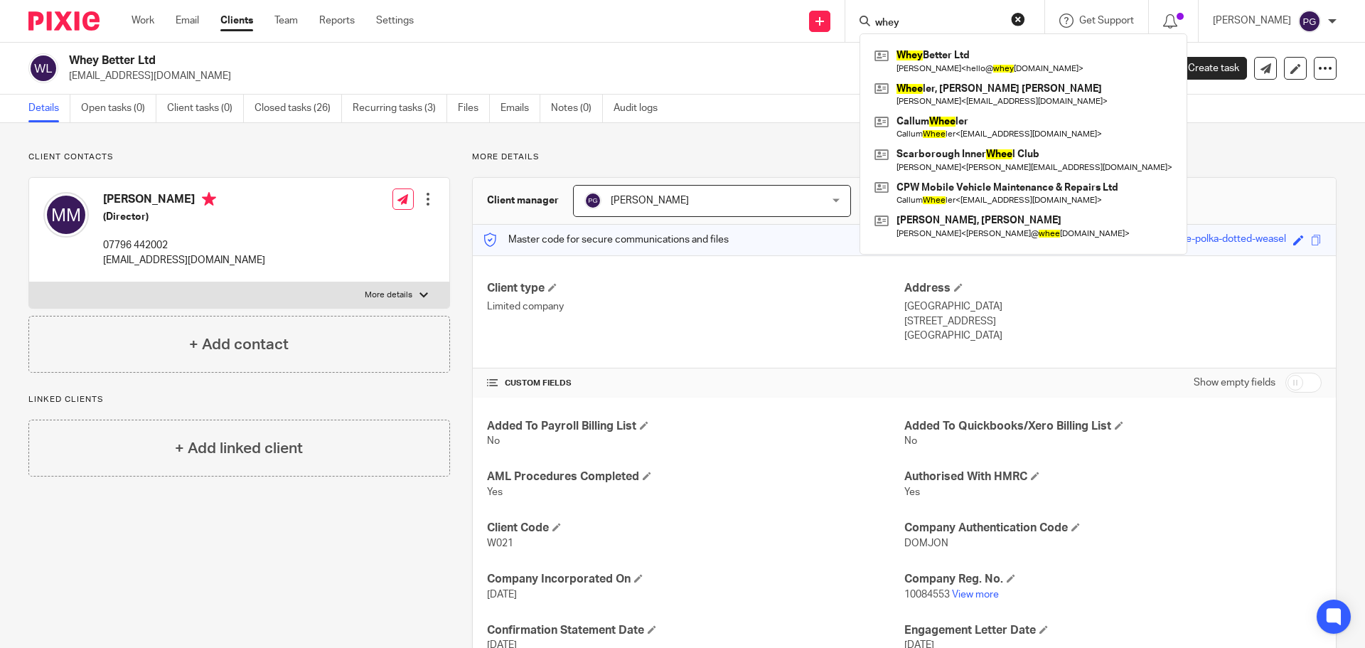
type input "whey"
click at [649, 62] on h2 "Whey Better Ltd" at bounding box center [499, 60] width 860 height 15
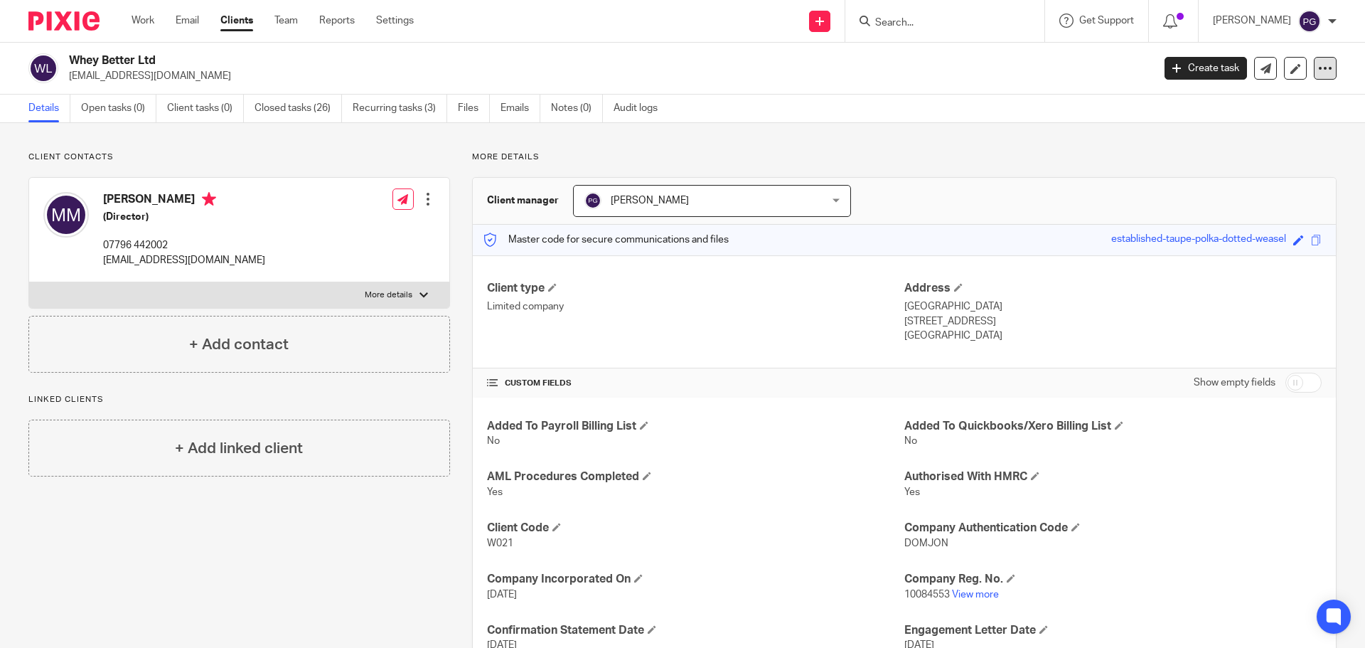
click at [1320, 68] on icon at bounding box center [1325, 68] width 14 height 14
click at [1245, 101] on link "Update from Companies House" at bounding box center [1236, 104] width 157 height 21
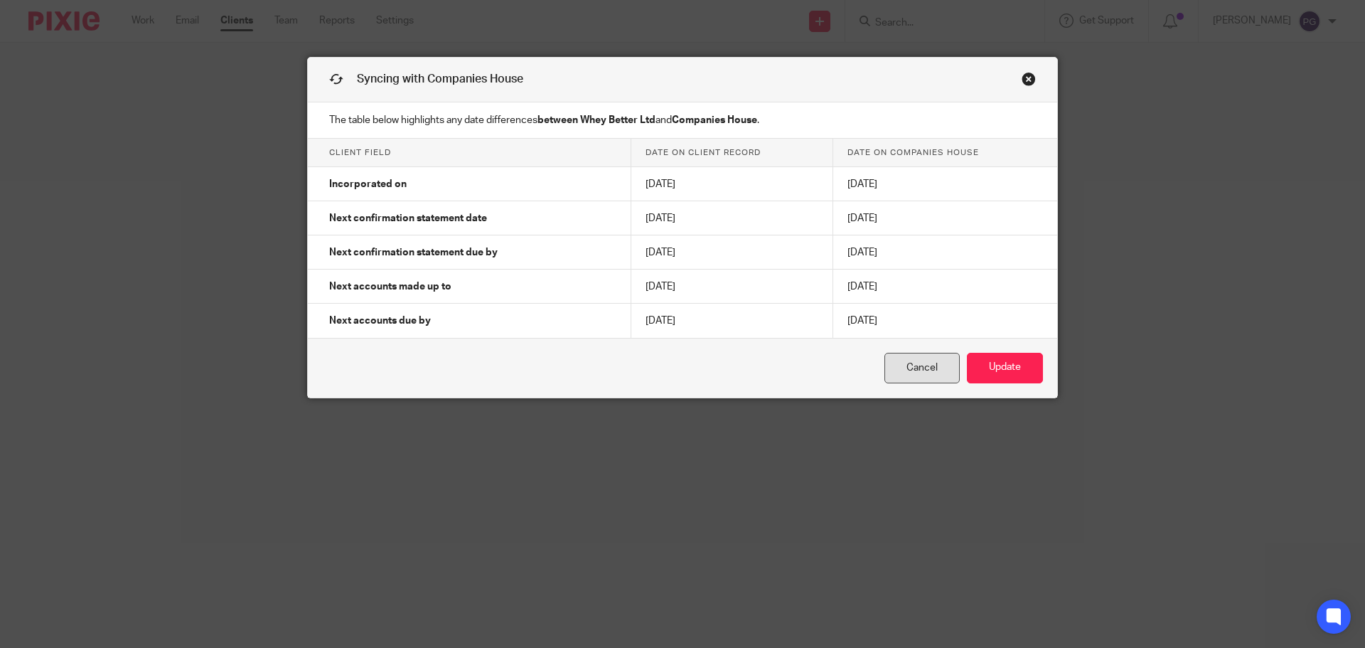
click at [927, 366] on link "Cancel" at bounding box center [922, 368] width 75 height 31
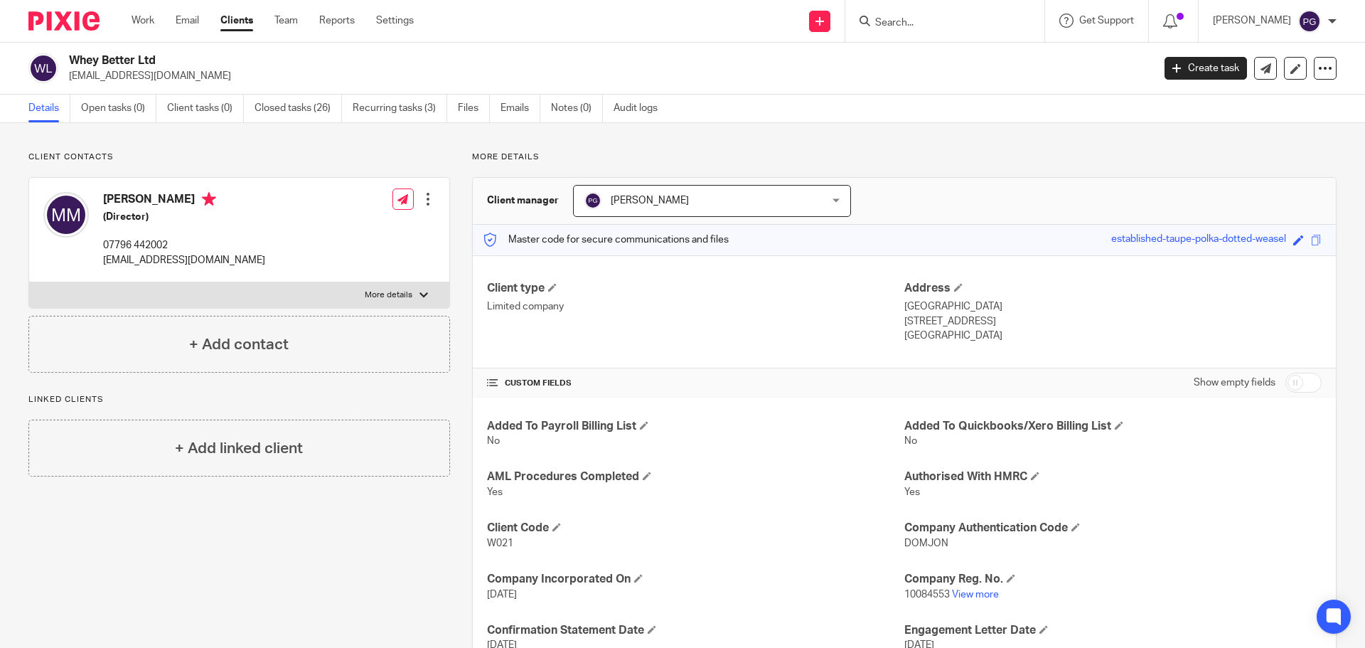
click at [932, 16] on form at bounding box center [949, 21] width 151 height 18
click at [931, 20] on input "Search" at bounding box center [938, 23] width 128 height 13
click at [922, 17] on input "Search" at bounding box center [938, 23] width 128 height 13
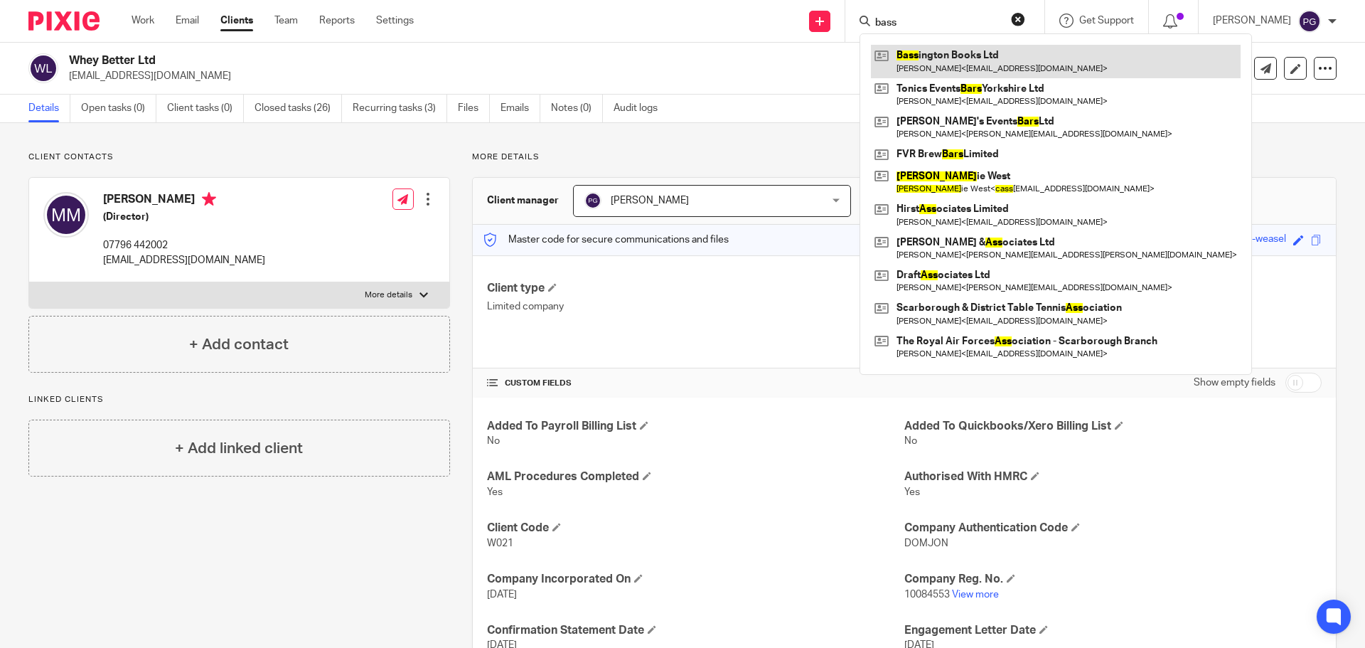
type input "bass"
click at [980, 62] on link at bounding box center [1056, 61] width 370 height 33
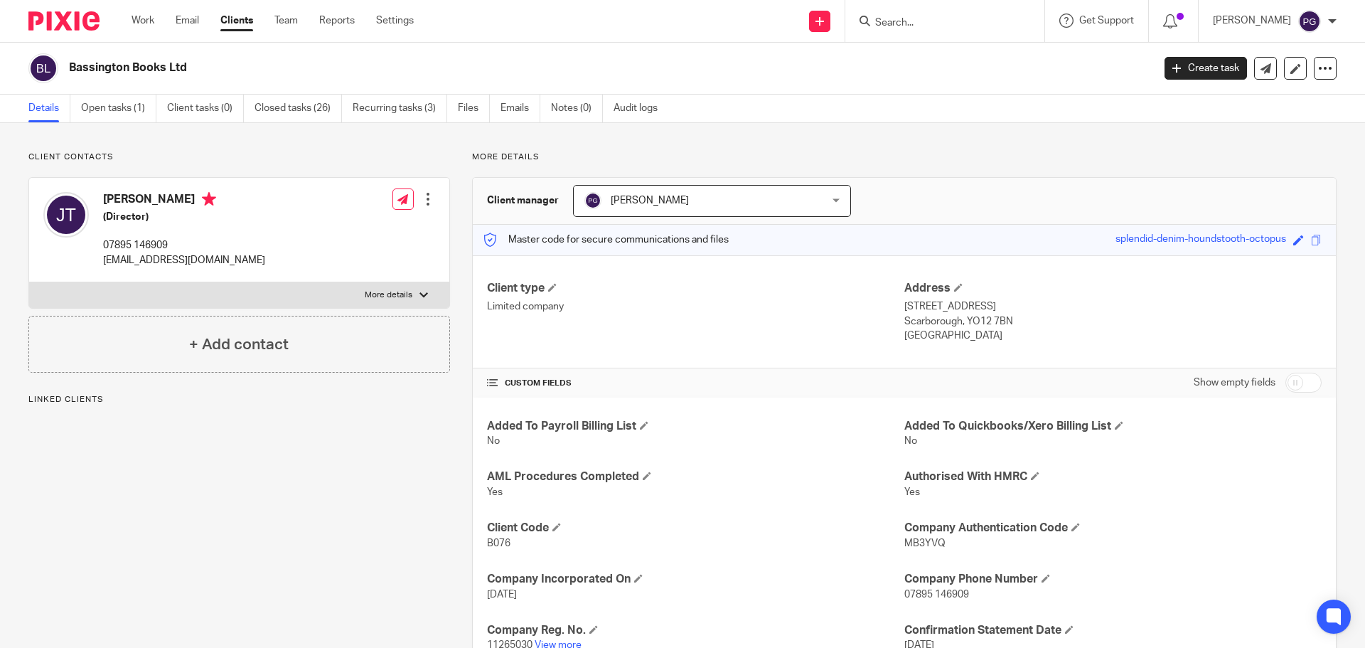
click at [1318, 72] on icon at bounding box center [1325, 68] width 14 height 14
click at [1209, 105] on link "Update from Companies House" at bounding box center [1236, 104] width 157 height 21
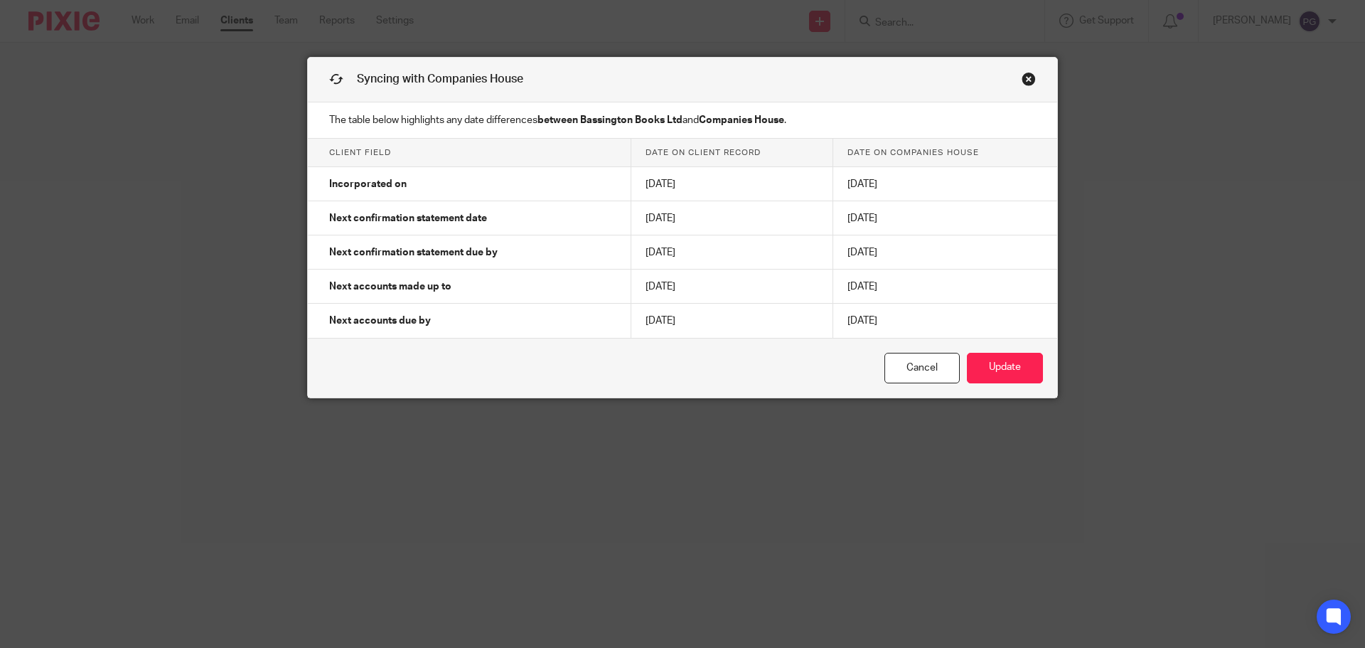
click at [1023, 82] on link "Close this dialog window" at bounding box center [1029, 81] width 14 height 19
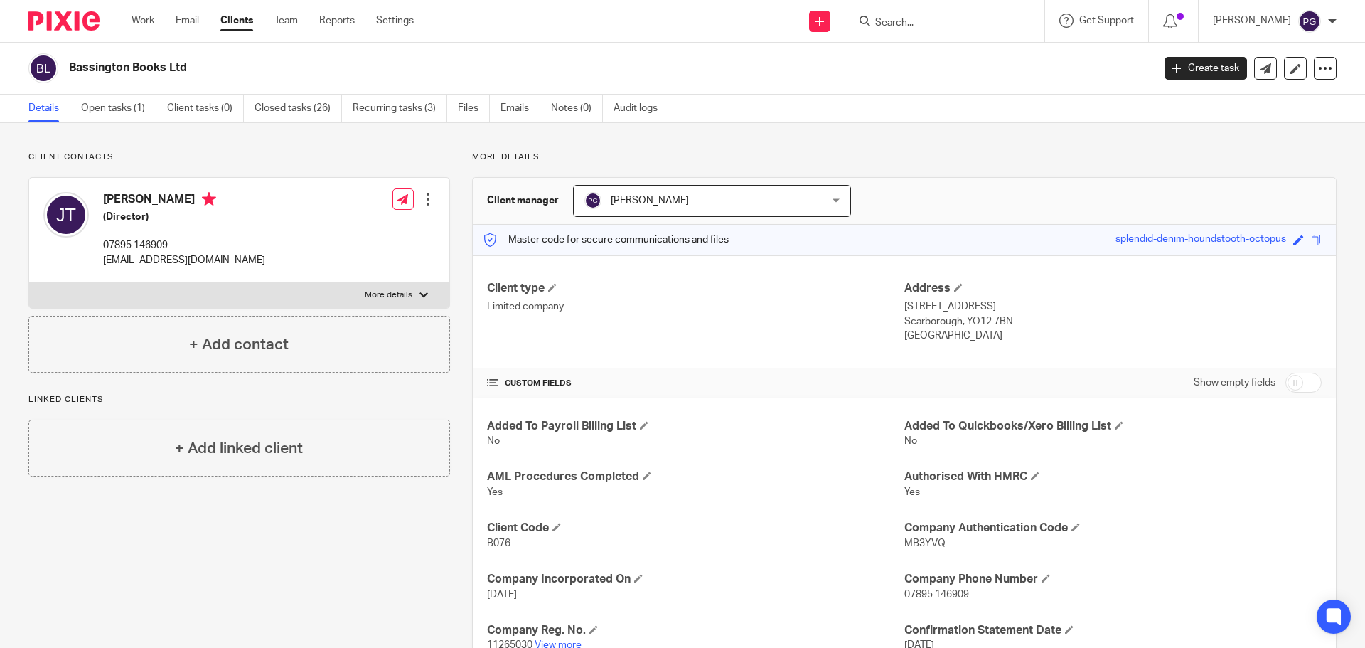
click at [176, 26] on ul "Work Email Clients Team Reports Settings" at bounding box center [284, 21] width 304 height 14
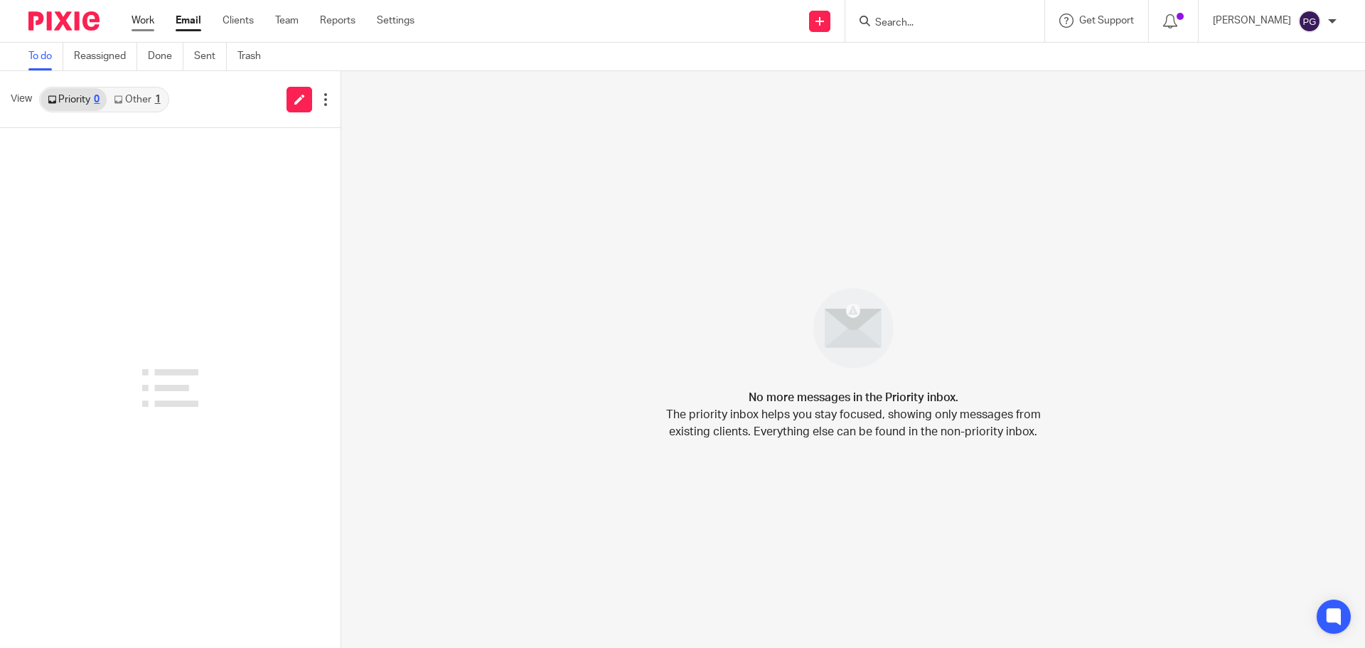
click at [142, 24] on link "Work" at bounding box center [143, 21] width 23 height 14
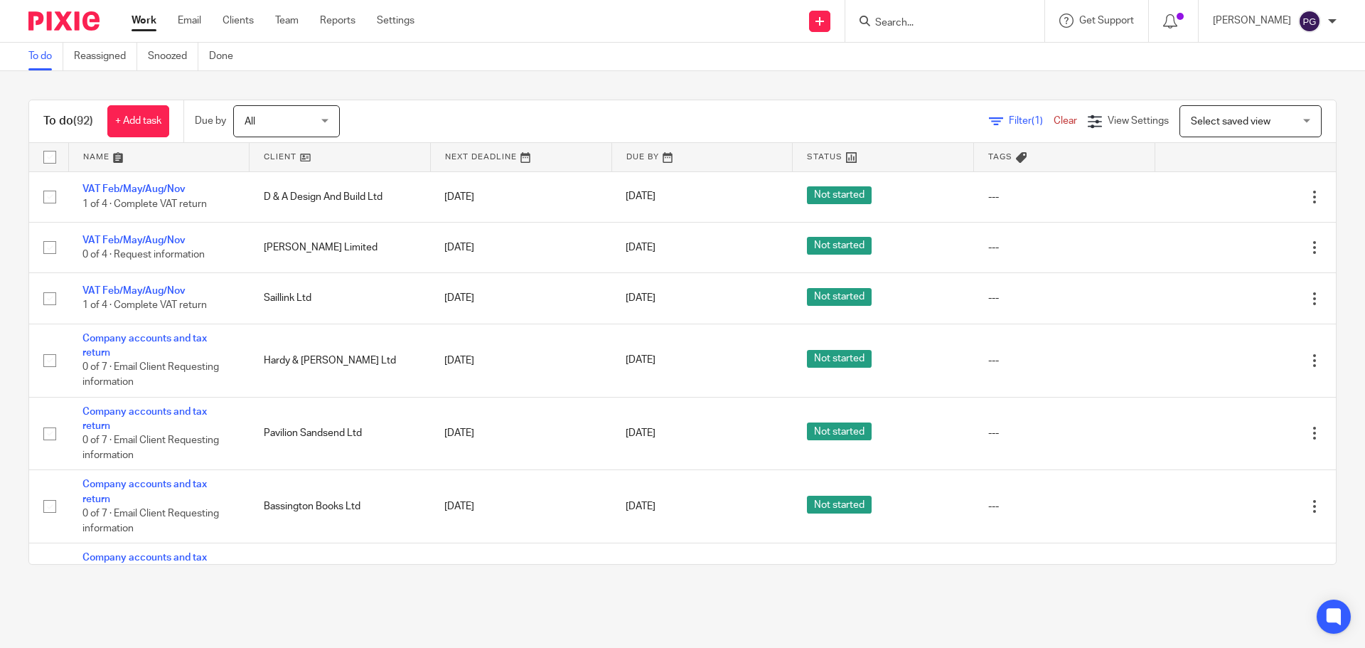
click at [951, 18] on input "Search" at bounding box center [938, 23] width 128 height 13
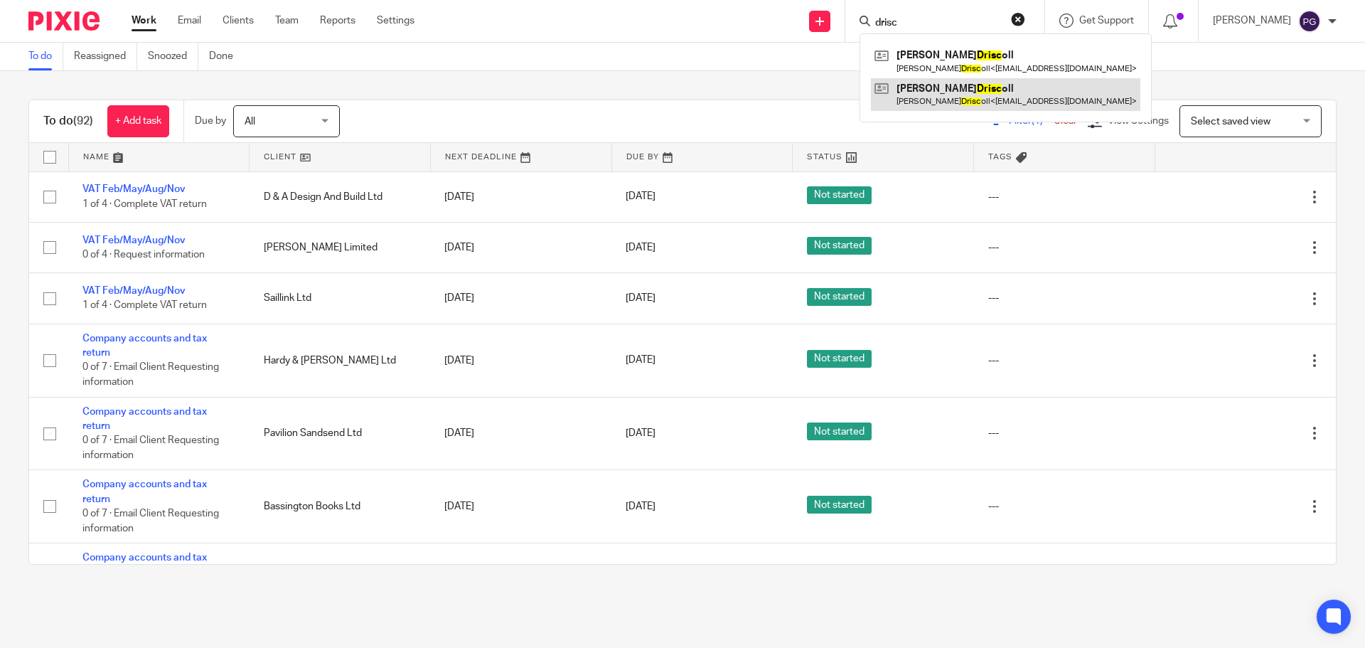
type input "drisc"
click at [960, 87] on link at bounding box center [1006, 94] width 270 height 33
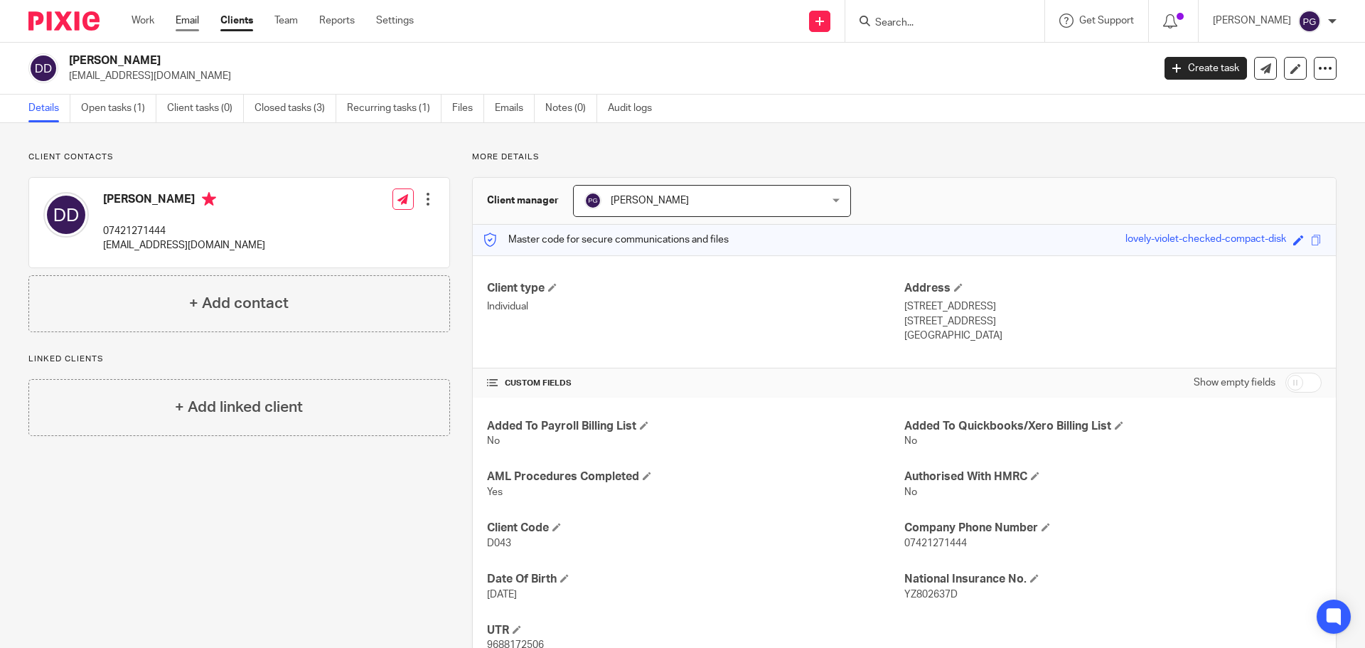
click at [181, 21] on link "Email" at bounding box center [187, 21] width 23 height 14
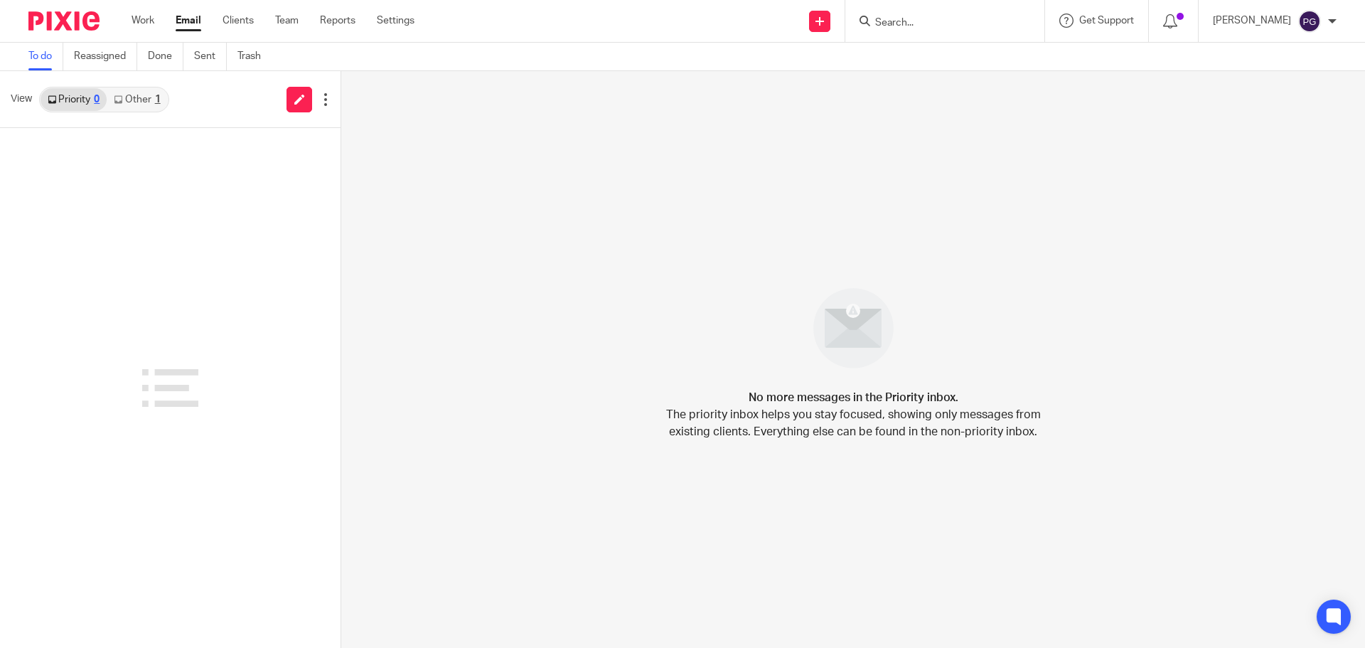
click at [67, 363] on div at bounding box center [170, 388] width 341 height 520
drag, startPoint x: 0, startPoint y: 0, endPoint x: 191, endPoint y: 230, distance: 299.4
click at [191, 230] on div at bounding box center [170, 388] width 341 height 520
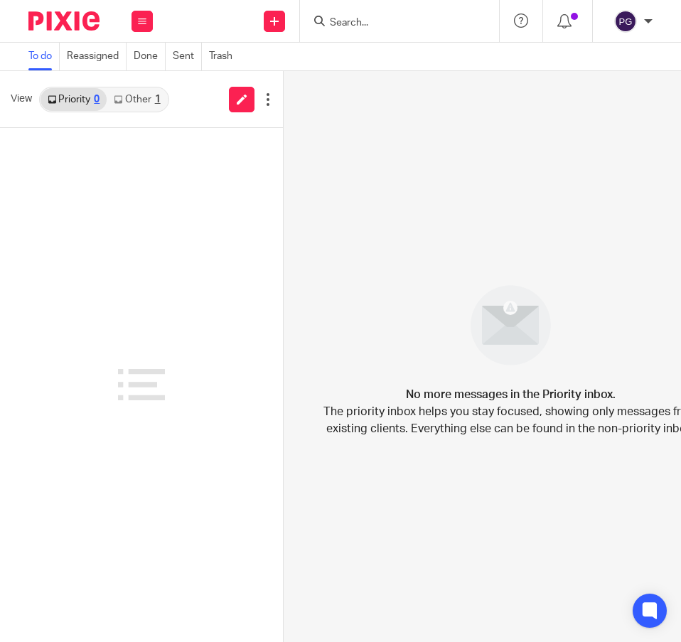
click at [410, 17] on input "Search" at bounding box center [393, 23] width 128 height 13
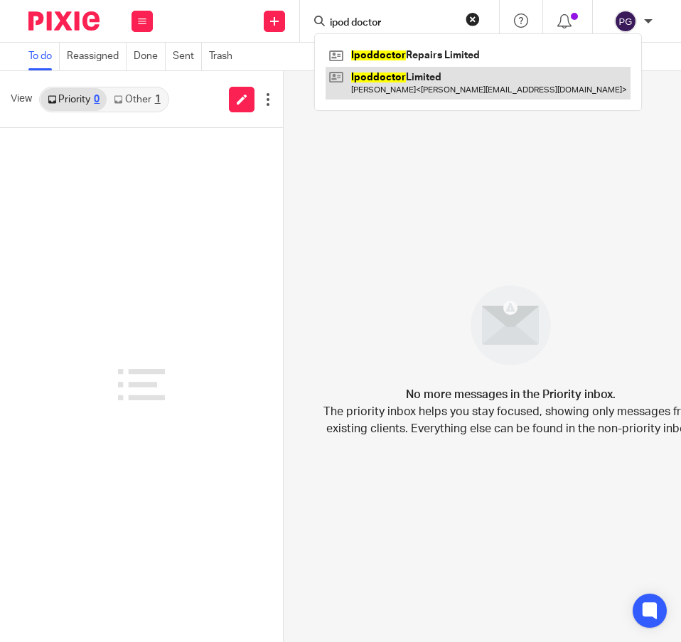
type input "ipod doctor"
click at [410, 79] on link at bounding box center [478, 83] width 305 height 33
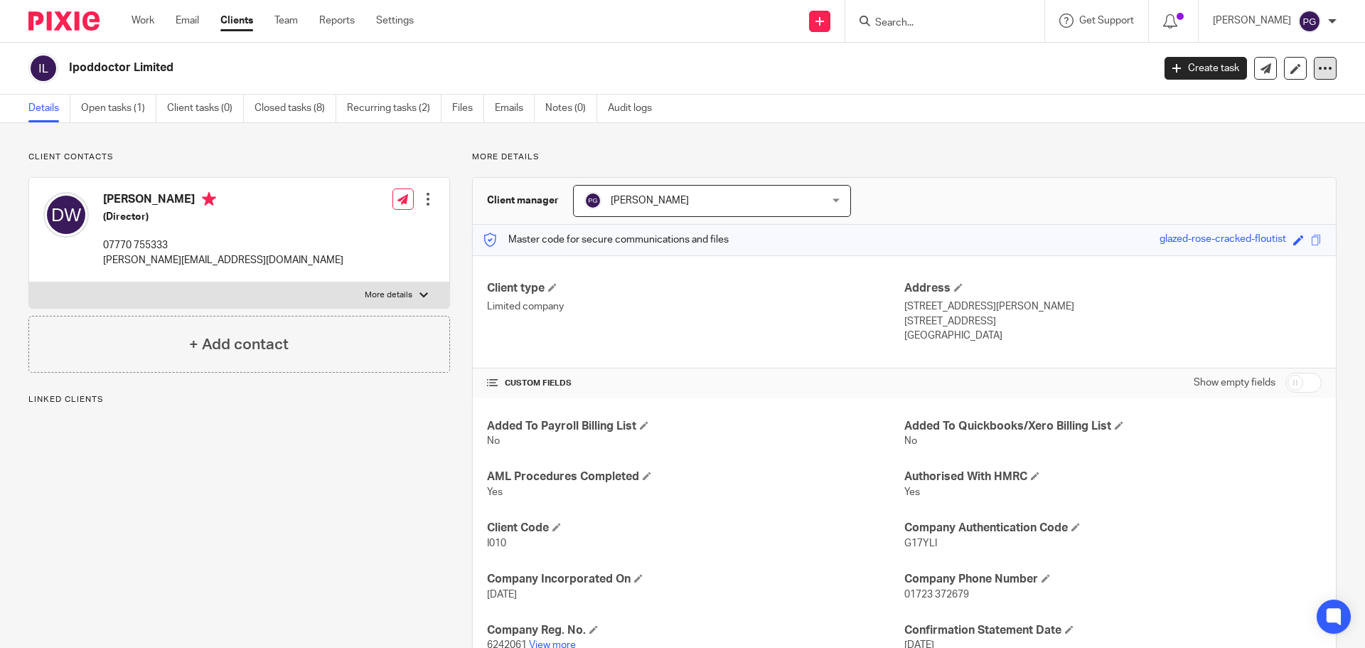
click at [1317, 75] on div at bounding box center [1325, 68] width 23 height 23
click at [1283, 101] on link "Update from Companies House" at bounding box center [1236, 104] width 157 height 21
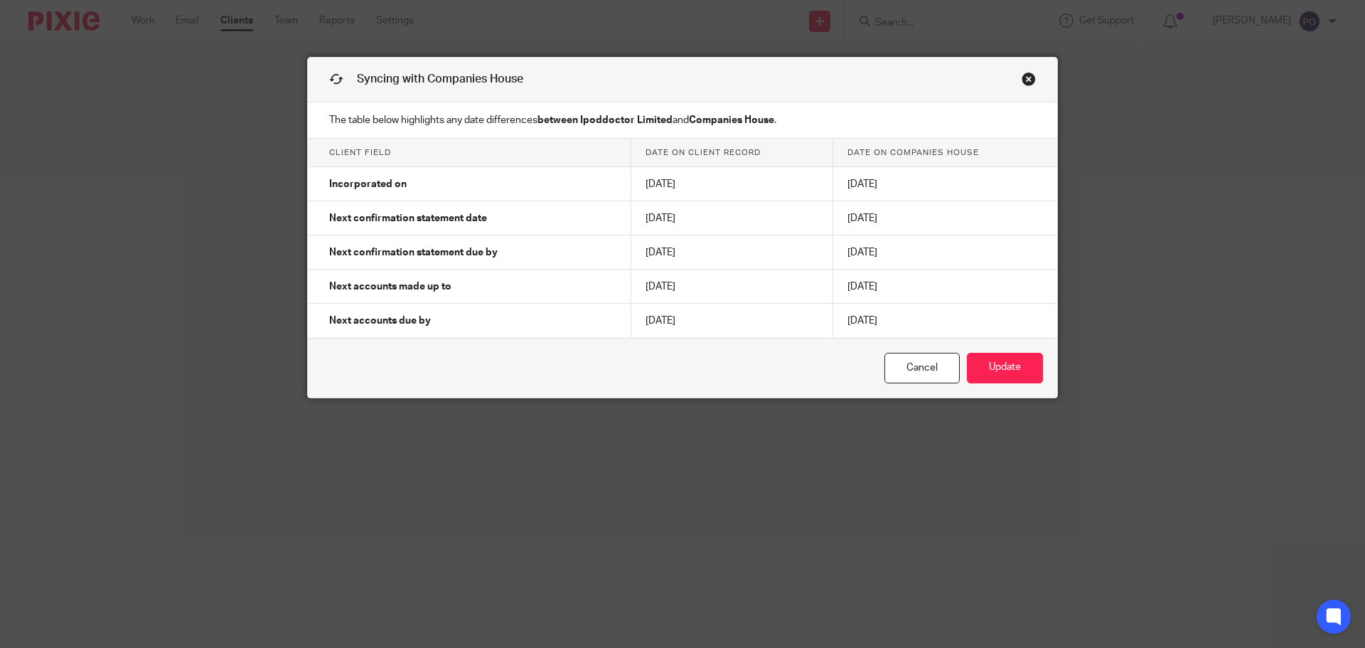
click at [1023, 88] on link "Close this dialog window" at bounding box center [1029, 81] width 14 height 19
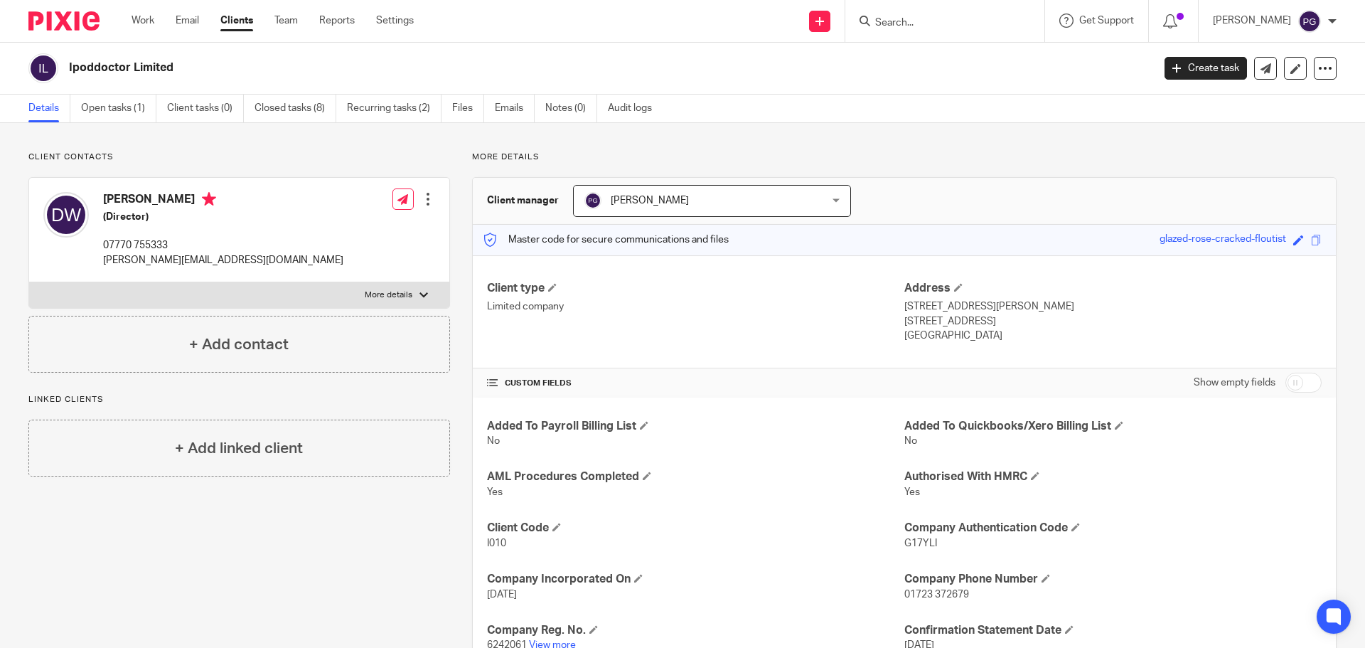
click at [772, 148] on div "Client contacts [PERSON_NAME] (Director) 07770 755333 [PERSON_NAME][EMAIL_ADDRE…" at bounding box center [682, 464] width 1365 height 682
click at [398, 204] on icon at bounding box center [402, 199] width 11 height 11
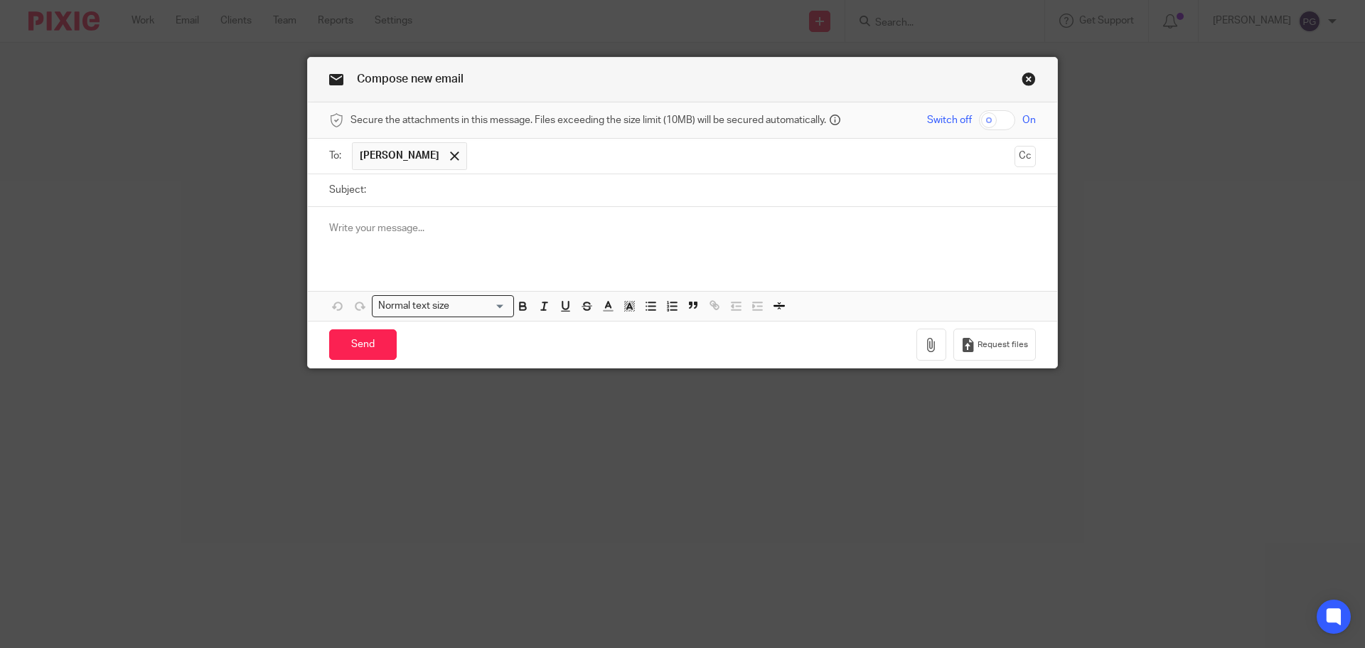
click at [1023, 75] on link "Close this dialog window" at bounding box center [1029, 81] width 14 height 19
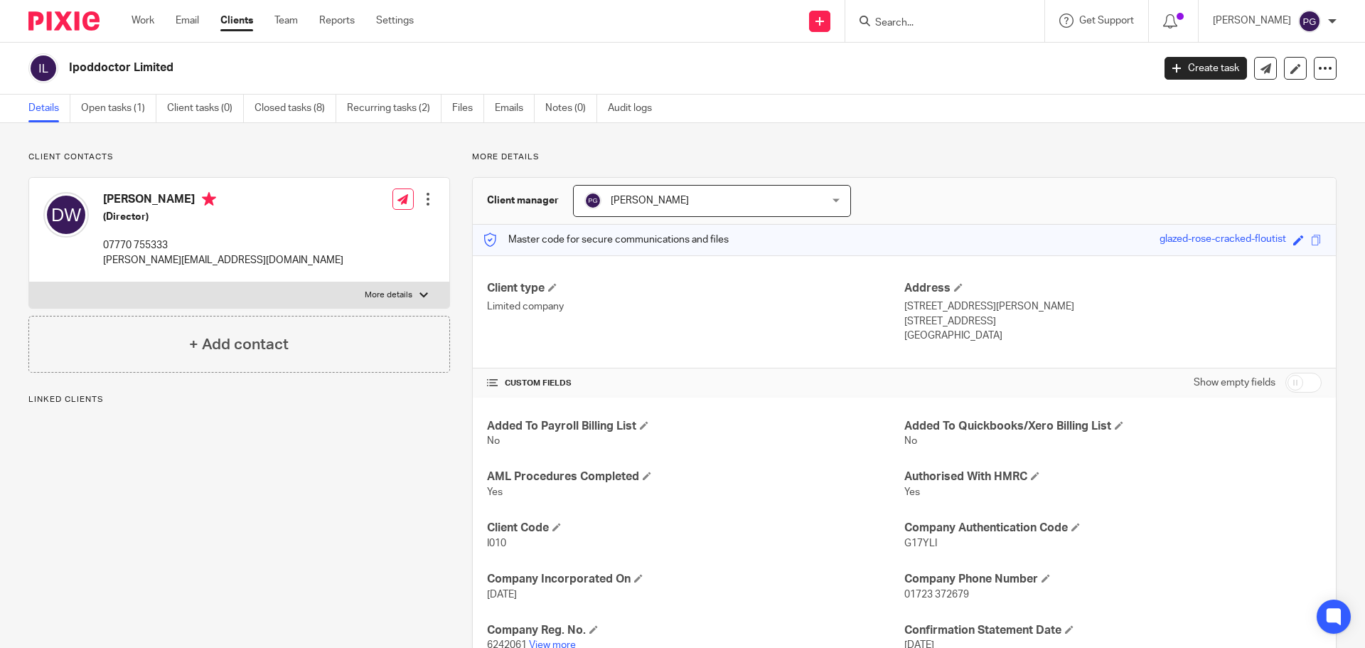
click at [390, 155] on p "Client contacts" at bounding box center [239, 156] width 422 height 11
click at [915, 17] on input "Search" at bounding box center [938, 23] width 128 height 13
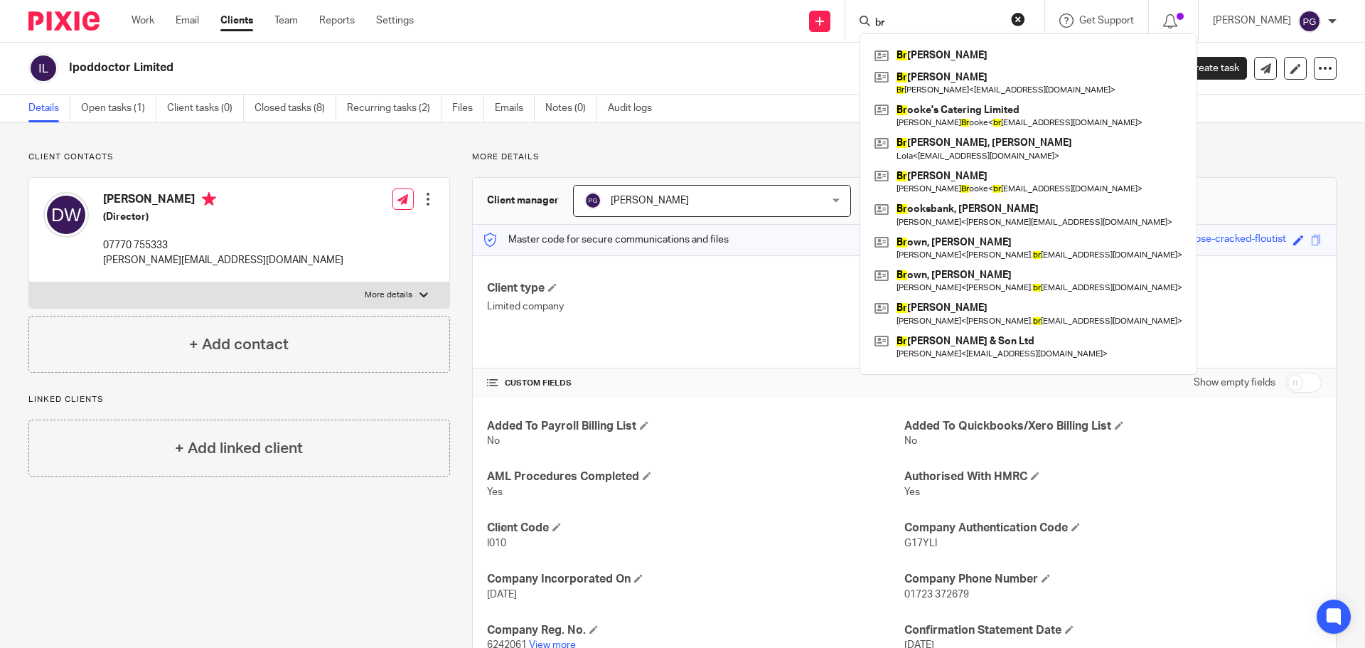
type input "b"
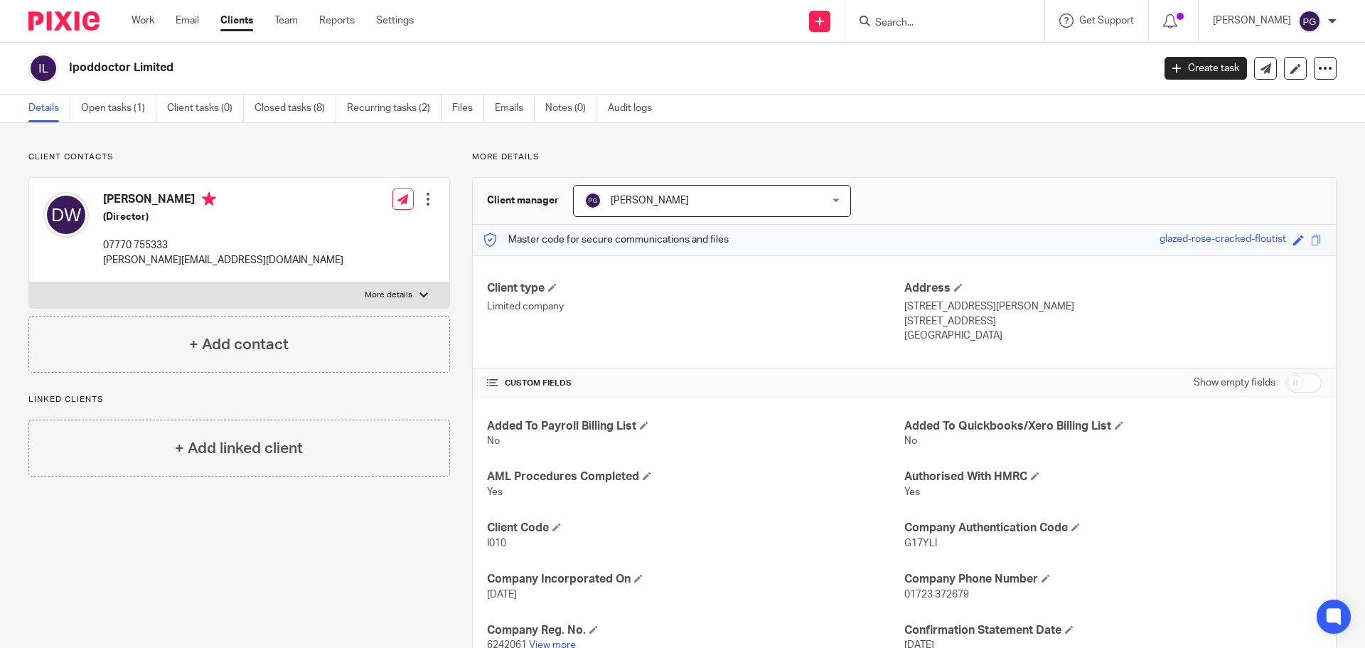
click at [260, 18] on ul "Work Email Clients Team Reports Settings" at bounding box center [284, 21] width 304 height 14
click at [242, 18] on link "Clients" at bounding box center [236, 21] width 33 height 14
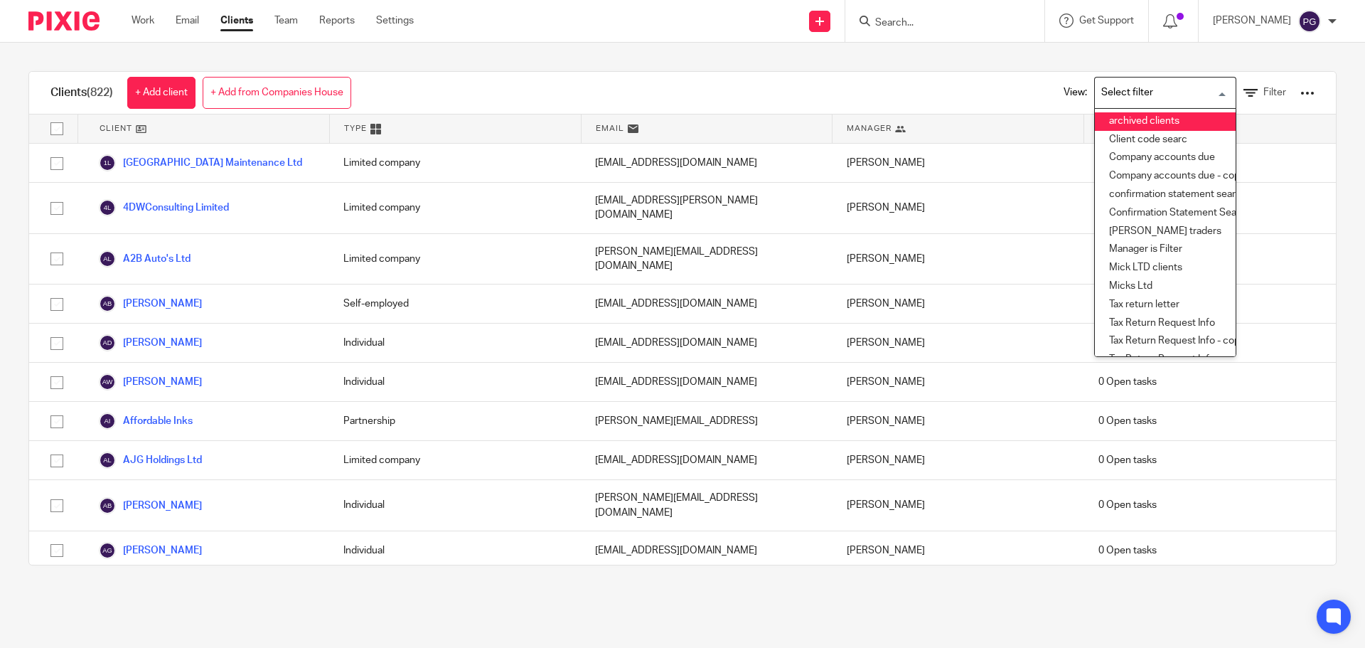
click at [1111, 118] on li "archived clients" at bounding box center [1165, 121] width 141 height 18
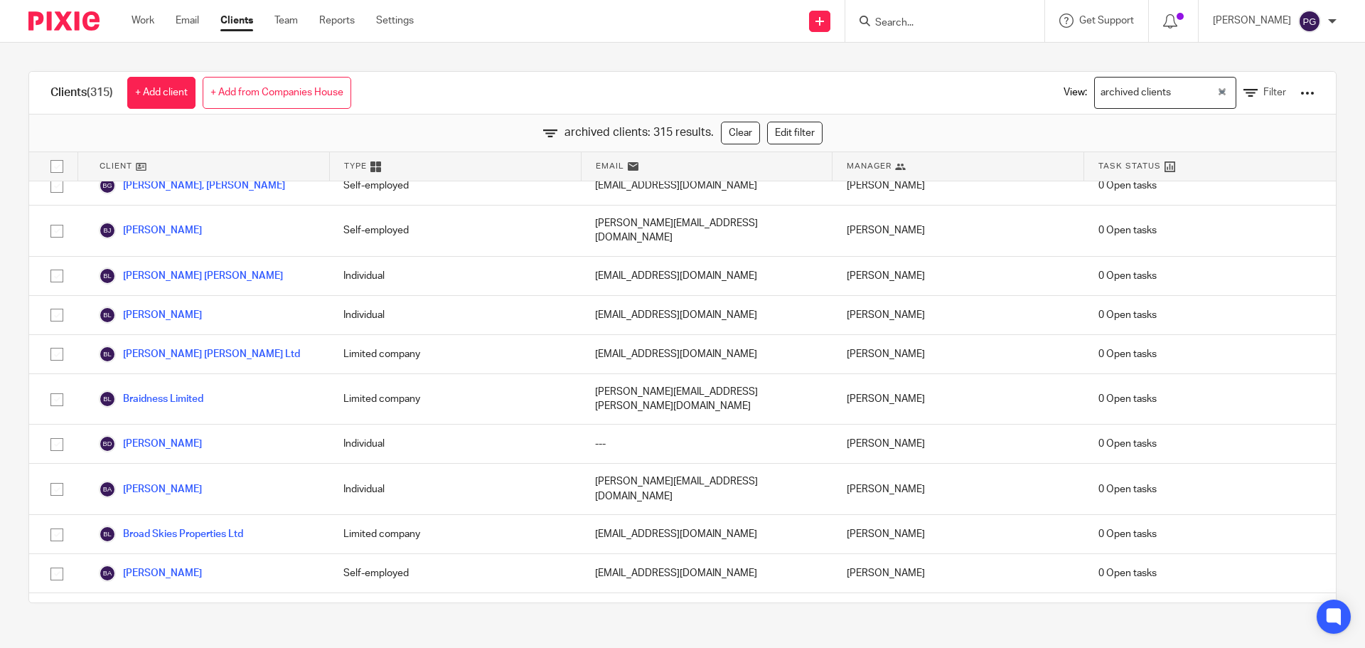
scroll to position [1209, 0]
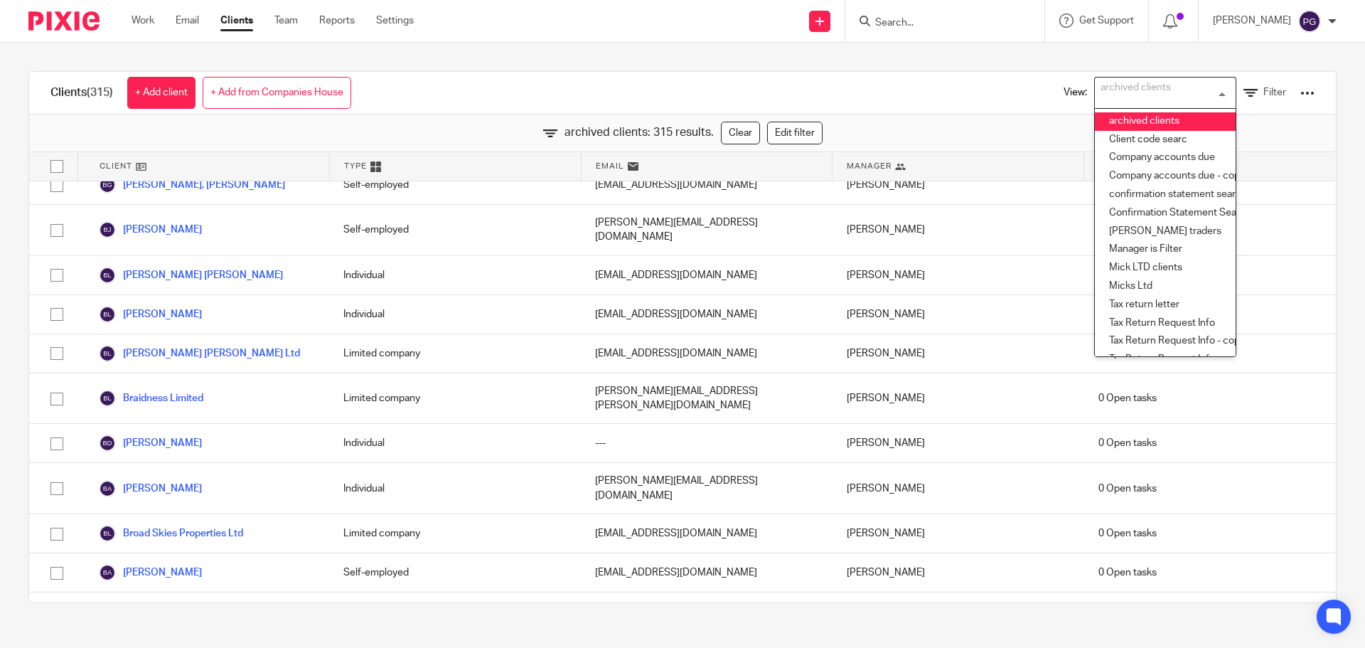
click at [934, 23] on input "Search" at bounding box center [938, 23] width 128 height 13
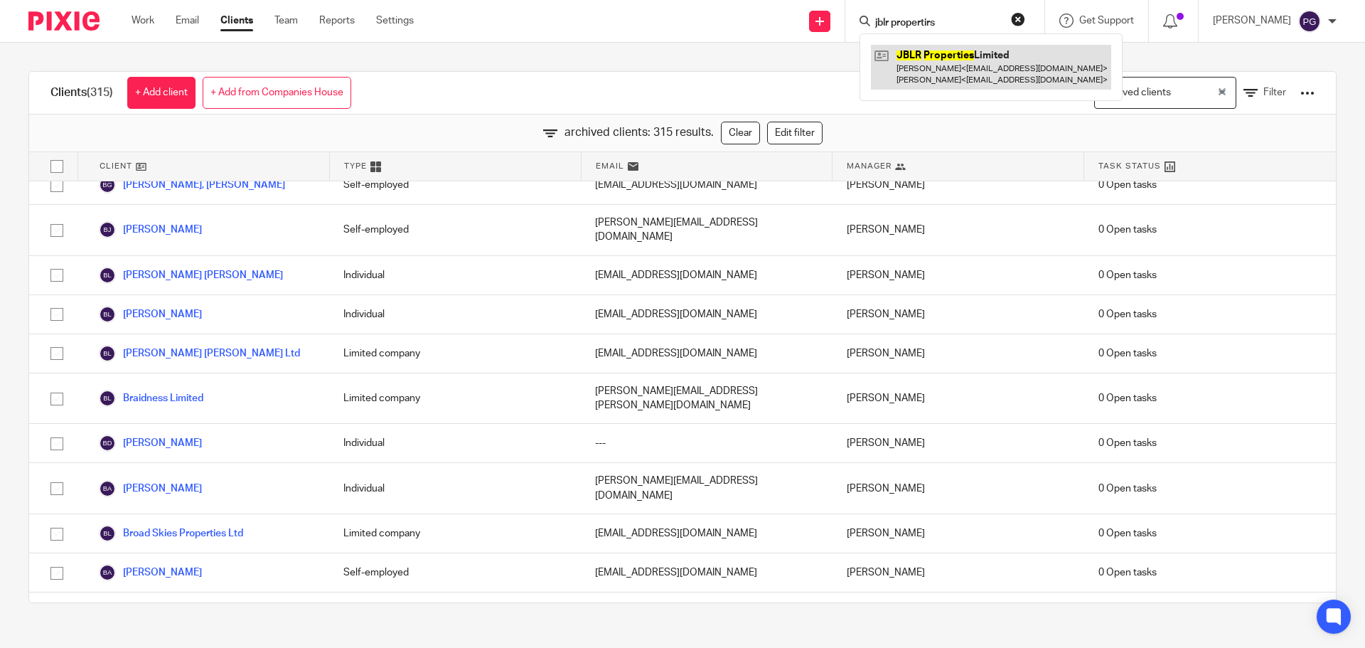
type input "jblr propertirs"
click at [964, 69] on link at bounding box center [991, 67] width 240 height 44
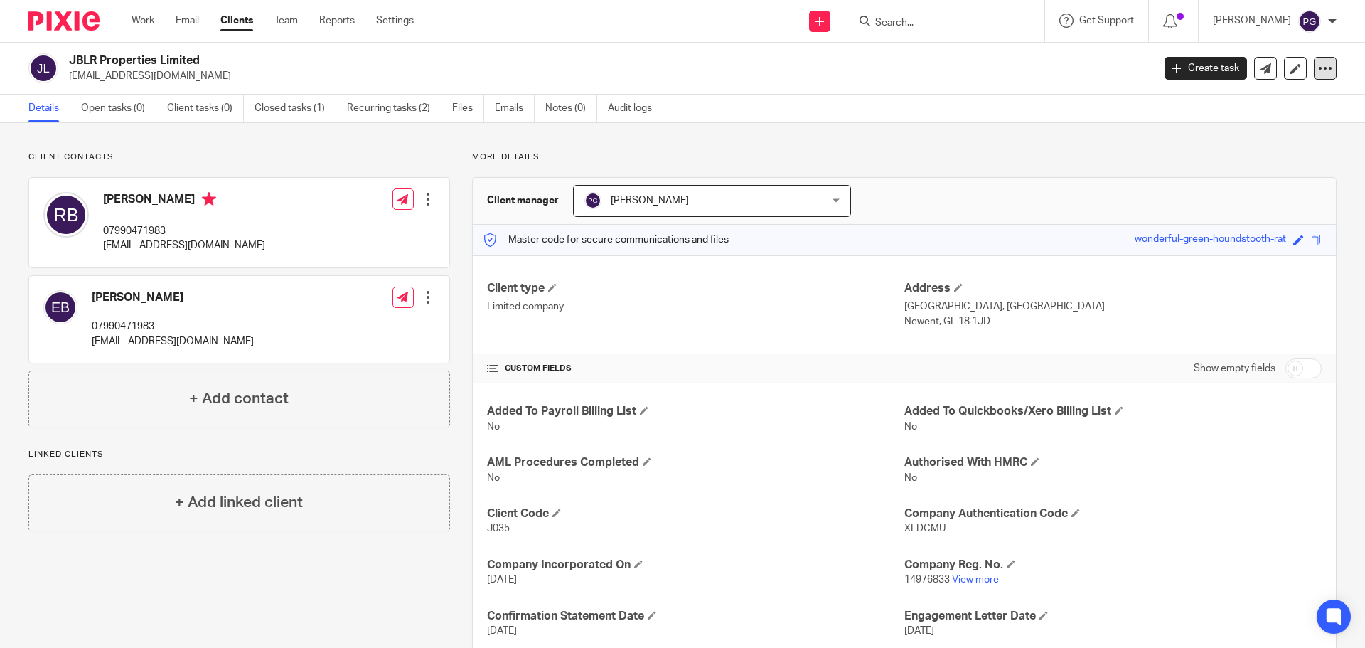
click at [1316, 77] on div at bounding box center [1325, 68] width 23 height 23
click at [1215, 107] on link "Update from Companies House" at bounding box center [1236, 104] width 157 height 21
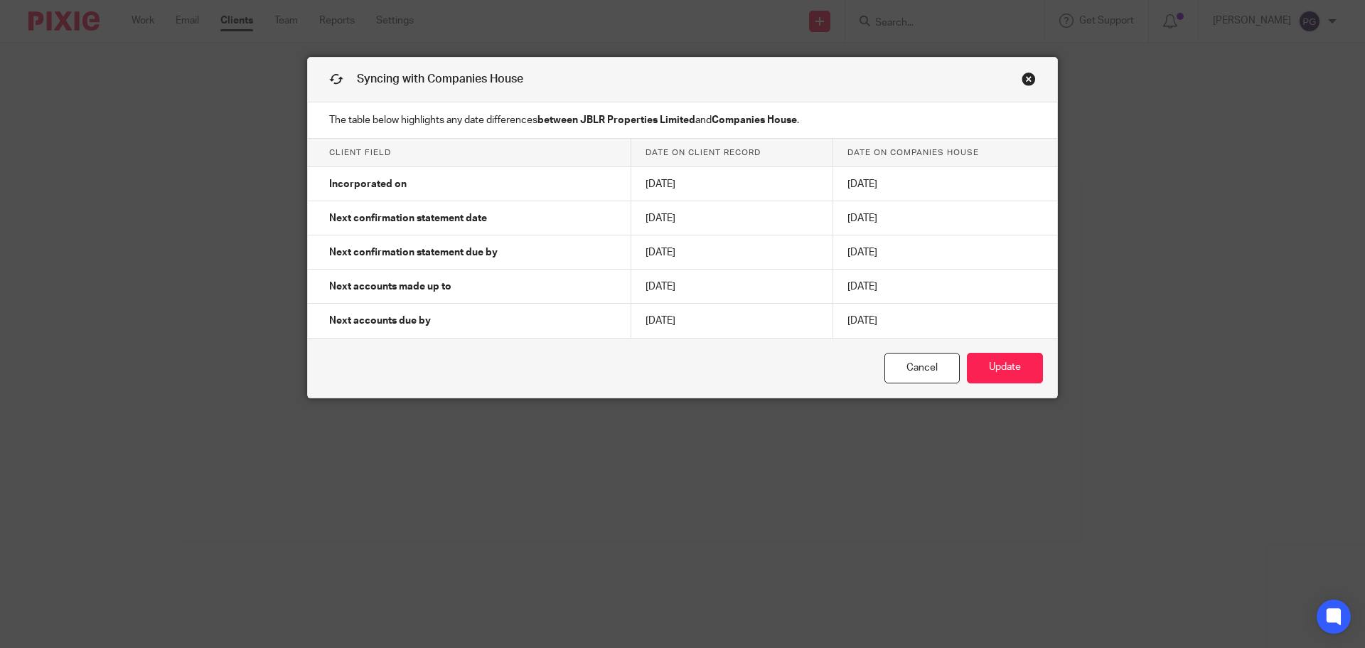
click at [1023, 87] on link "Close this dialog window" at bounding box center [1029, 81] width 14 height 19
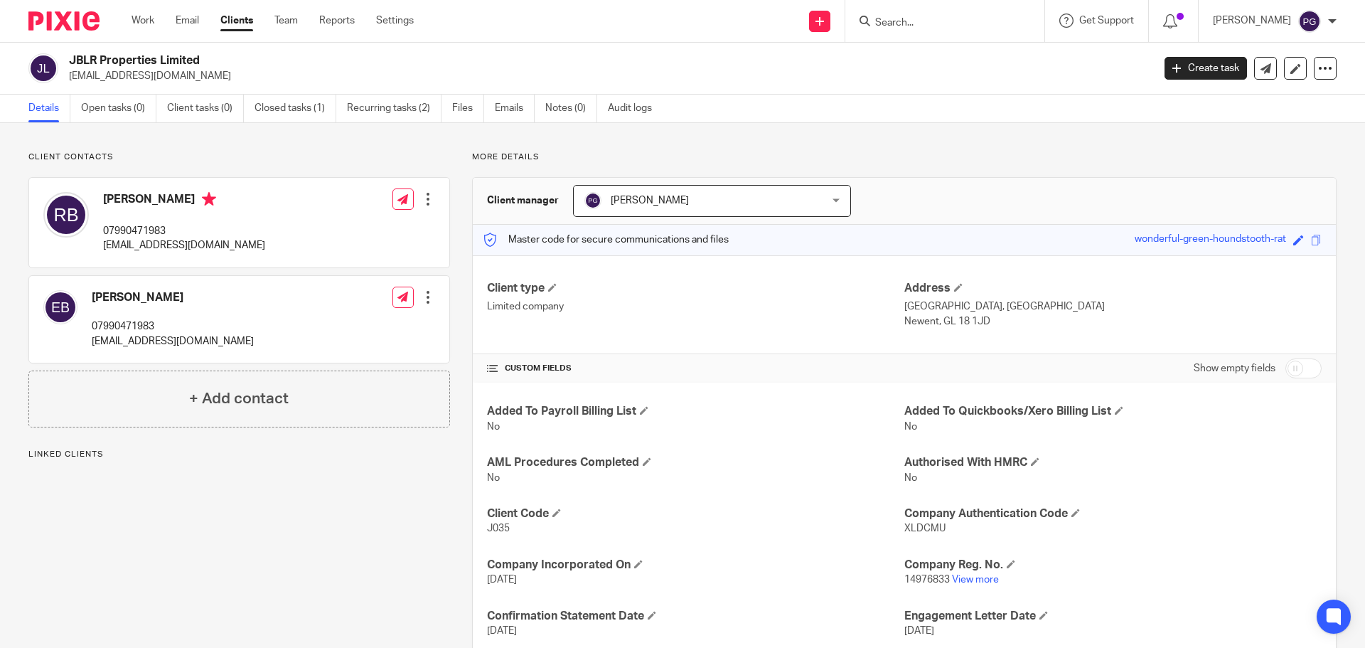
click at [937, 10] on div at bounding box center [944, 21] width 199 height 42
click at [937, 21] on input "Search" at bounding box center [938, 23] width 128 height 13
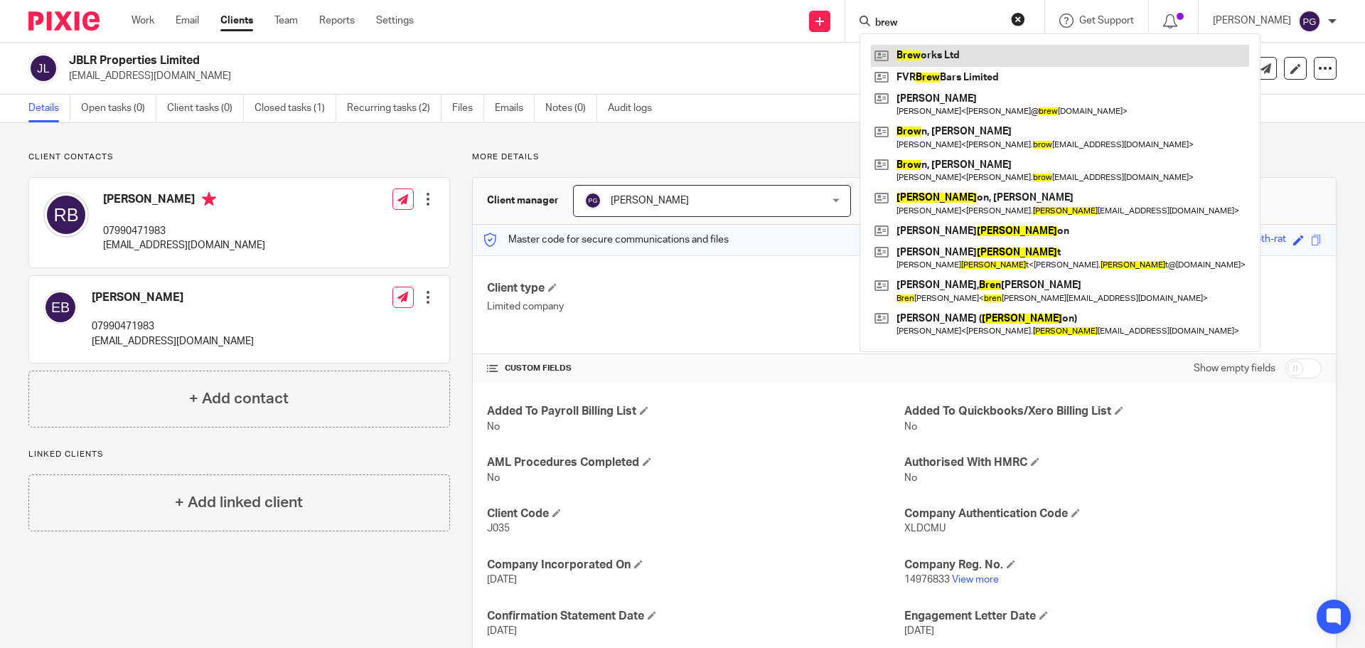
type input "brew"
click at [980, 55] on link at bounding box center [1060, 55] width 378 height 21
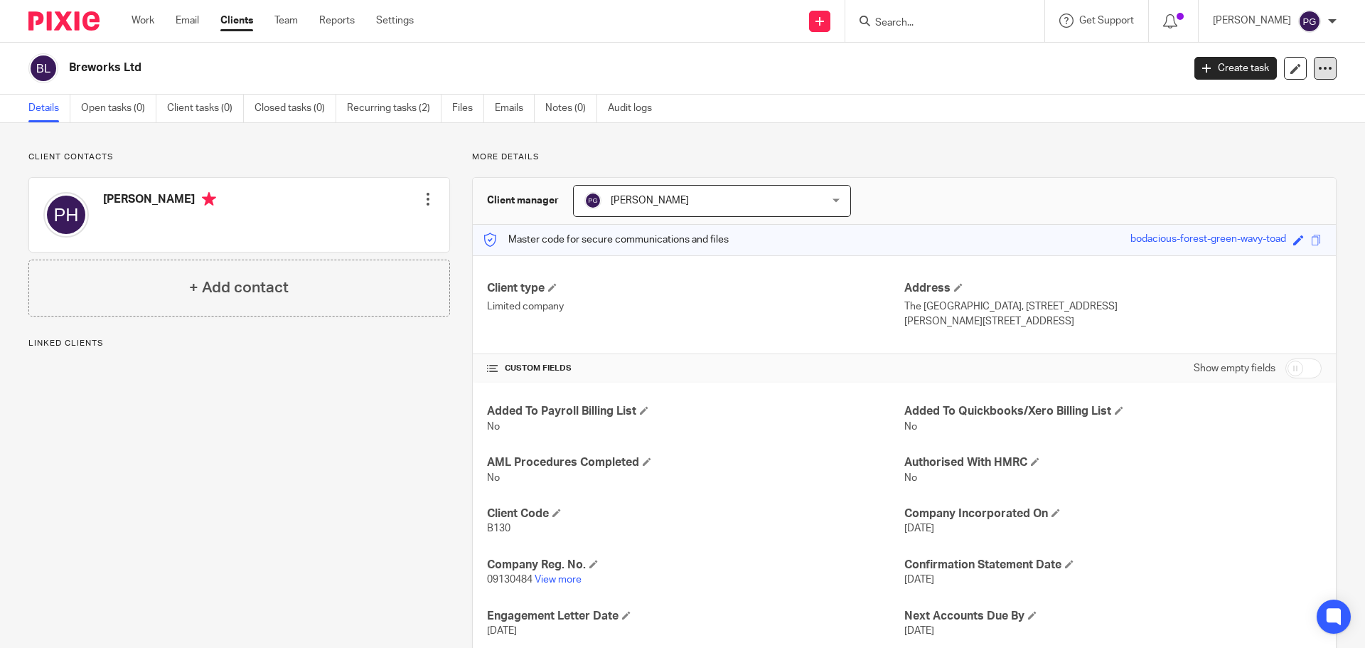
click at [1318, 66] on icon at bounding box center [1325, 68] width 14 height 14
click at [1201, 105] on link "Update from Companies House" at bounding box center [1236, 104] width 157 height 21
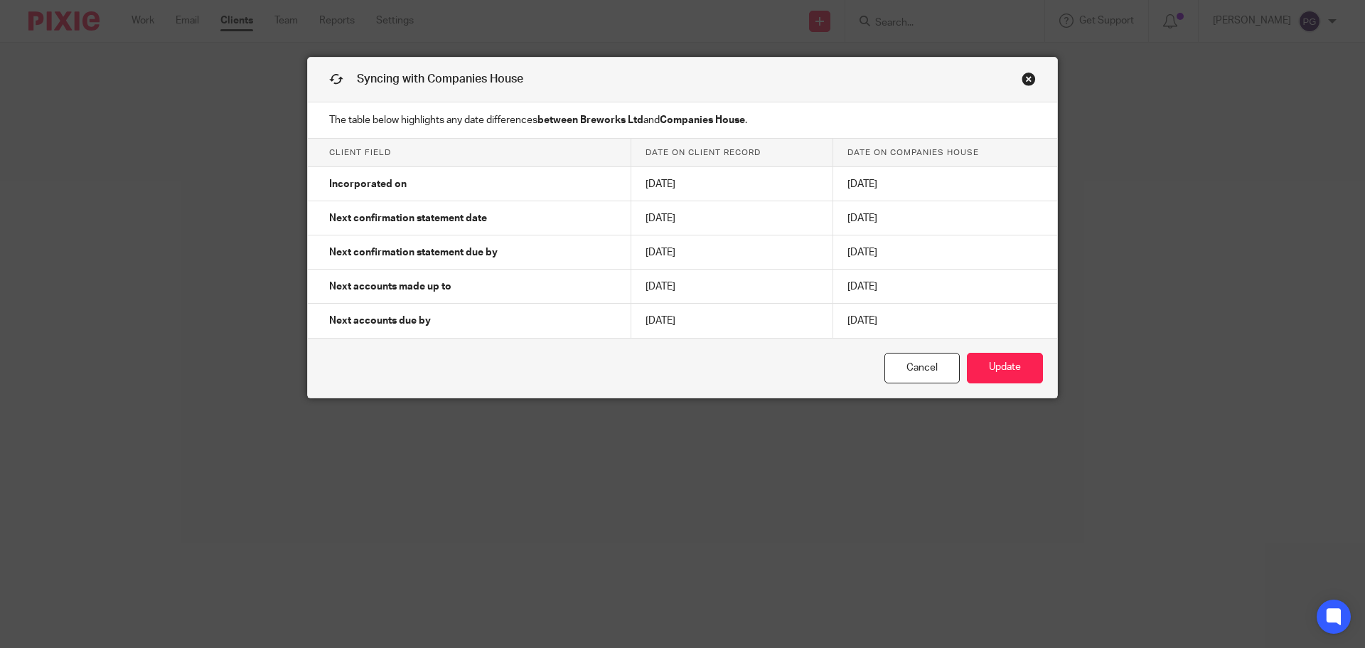
click at [1031, 78] on div "Syncing with Companies House" at bounding box center [682, 80] width 749 height 45
click at [1025, 79] on link "Close this dialog window" at bounding box center [1029, 81] width 14 height 19
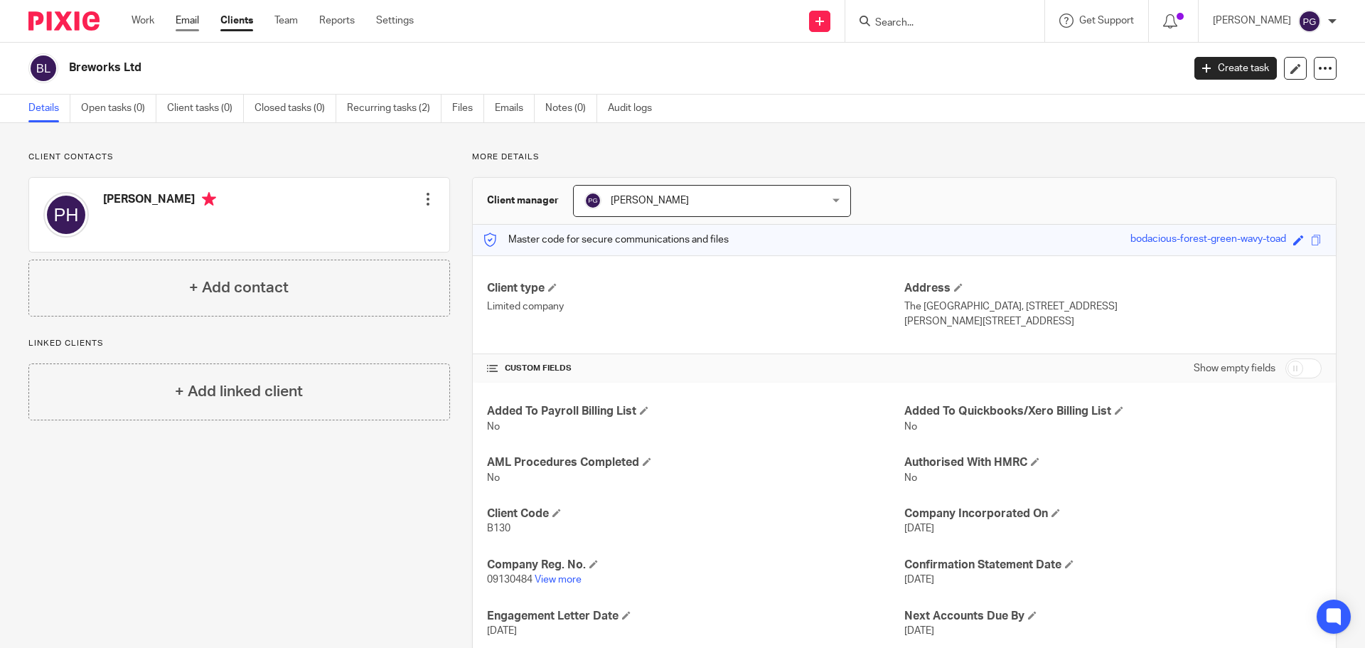
click at [177, 23] on link "Email" at bounding box center [187, 21] width 23 height 14
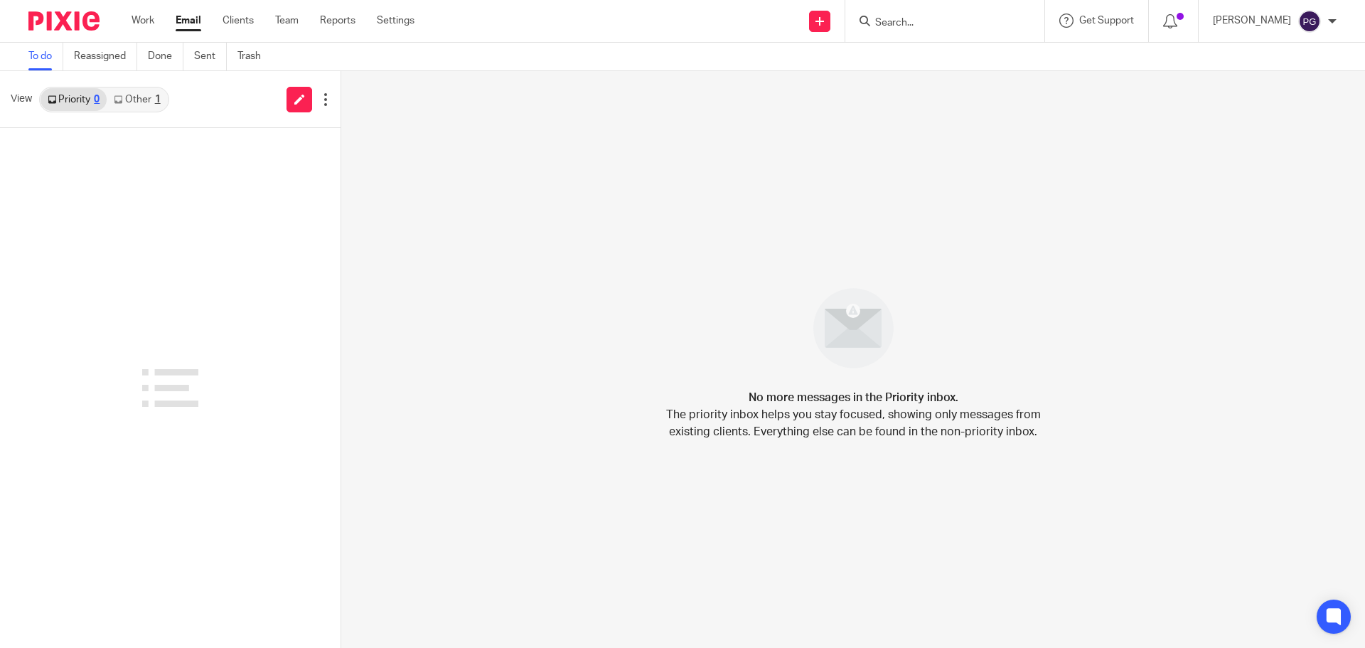
click at [124, 102] on link "Other 1" at bounding box center [137, 99] width 60 height 23
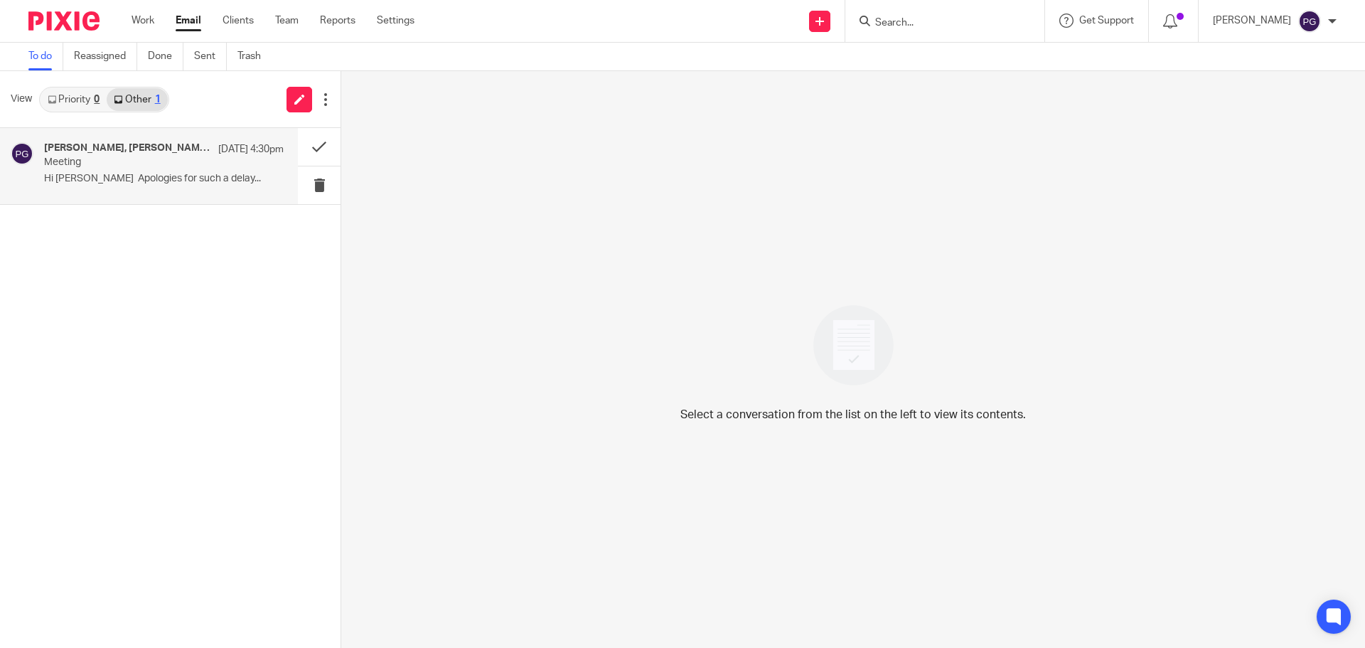
click at [124, 193] on div "[PERSON_NAME], [PERSON_NAME], Me [DATE] 4:30pm Meeting Hi [PERSON_NAME] Apologi…" at bounding box center [149, 166] width 298 height 76
